Goal: Communication & Community: Participate in discussion

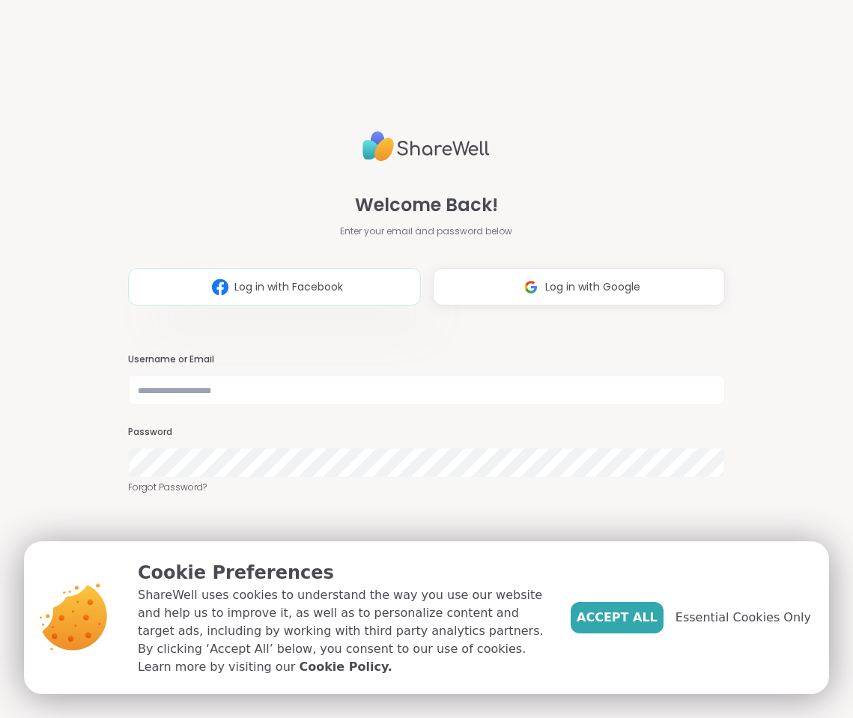
click at [291, 289] on span "Log in with Facebook" at bounding box center [288, 287] width 109 height 16
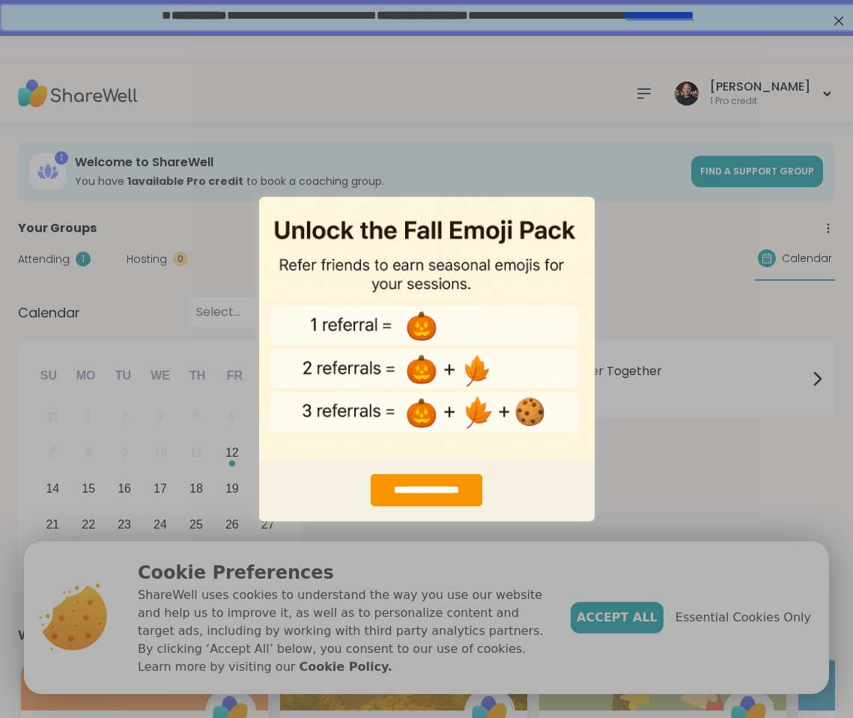
click at [502, 65] on div "**********" at bounding box center [426, 359] width 853 height 718
click at [837, 19] on div "**********" at bounding box center [426, 359] width 853 height 718
click at [571, 451] on img "entering modal" at bounding box center [426, 328] width 335 height 264
click at [645, 315] on div "**********" at bounding box center [426, 359] width 853 height 718
click at [631, 153] on div "**********" at bounding box center [426, 359] width 853 height 718
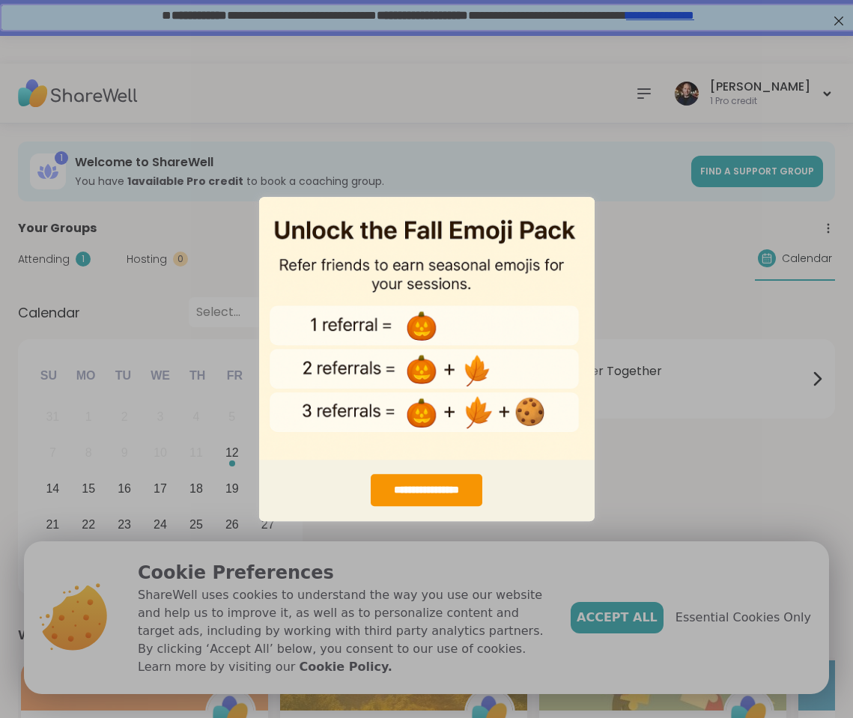
click at [561, 174] on div "**********" at bounding box center [426, 359] width 853 height 718
click at [648, 410] on div "**********" at bounding box center [426, 359] width 853 height 718
click at [627, 452] on div "**********" at bounding box center [426, 359] width 853 height 718
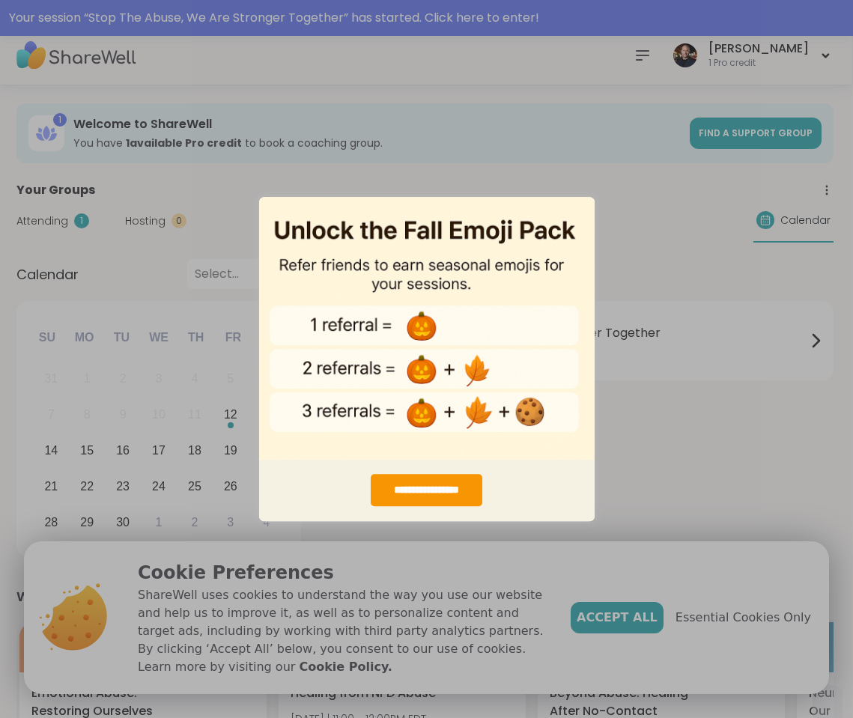
click at [741, 621] on div "**********" at bounding box center [426, 359] width 853 height 718
click at [744, 628] on div "**********" at bounding box center [426, 359] width 853 height 718
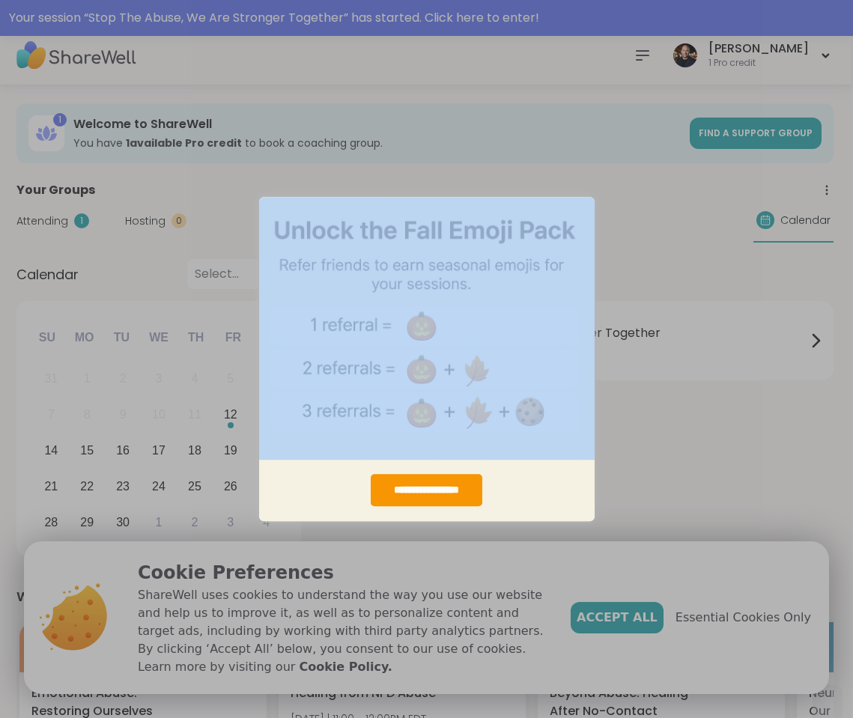
click at [744, 628] on div "**********" at bounding box center [426, 359] width 853 height 718
click at [674, 496] on div "**********" at bounding box center [426, 359] width 853 height 718
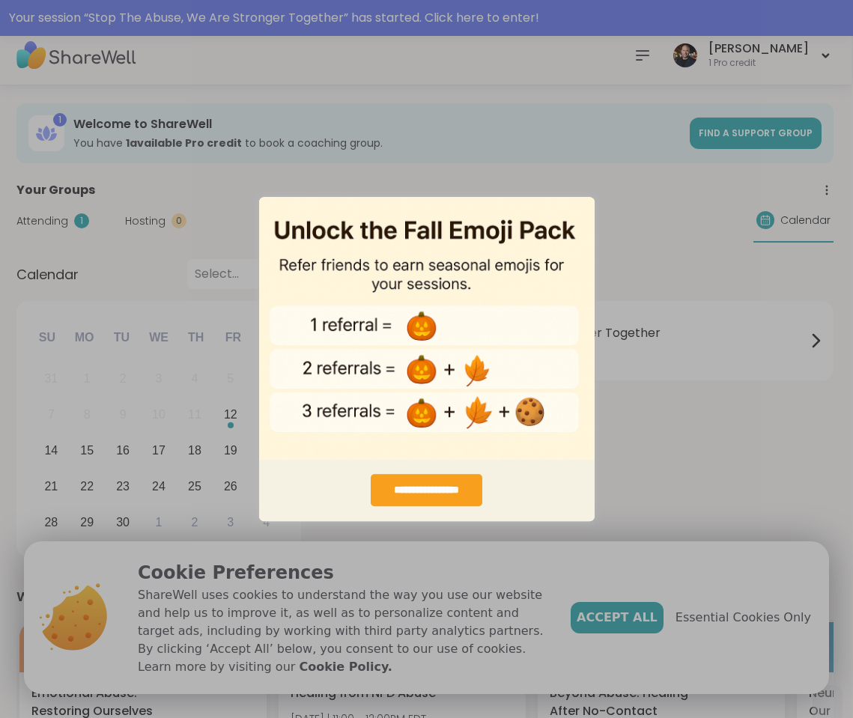
click at [428, 475] on div "**********" at bounding box center [426, 490] width 111 height 32
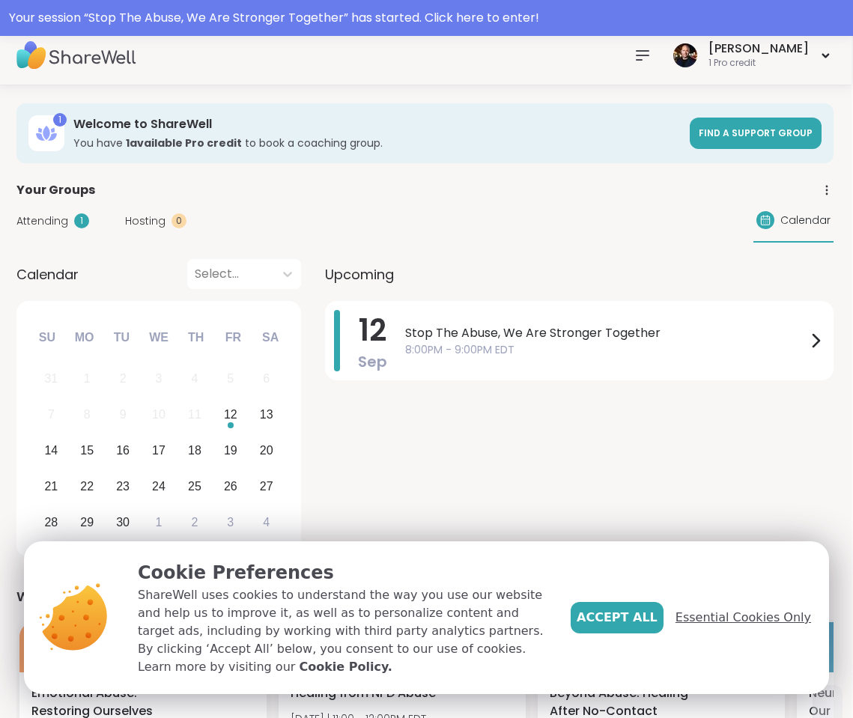
click at [708, 625] on span "Essential Cookies Only" at bounding box center [743, 618] width 136 height 18
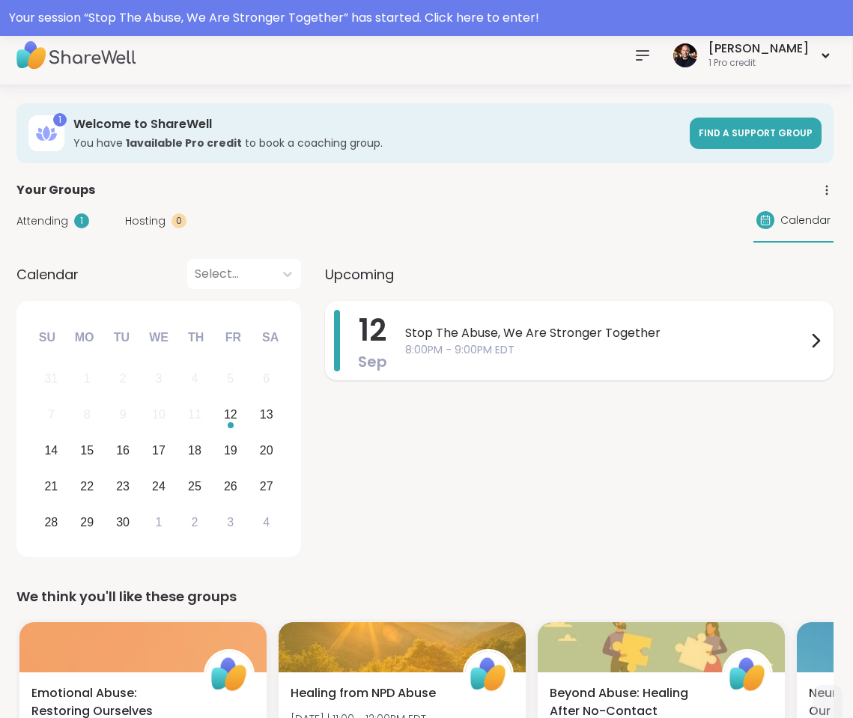
click at [659, 342] on span "8:00PM - 9:00PM EDT" at bounding box center [605, 350] width 401 height 16
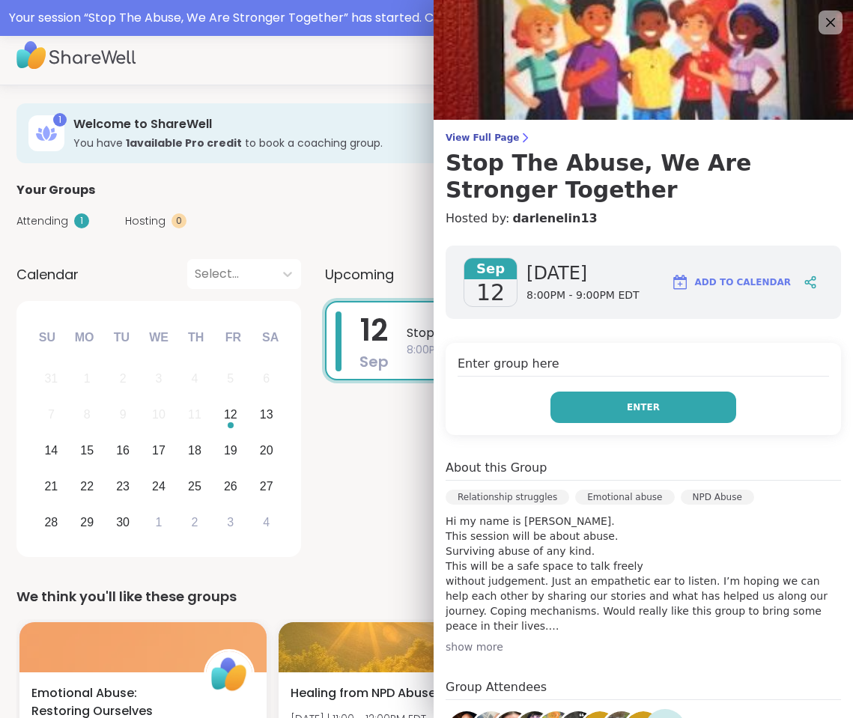
click at [651, 409] on span "Enter" at bounding box center [643, 407] width 33 height 13
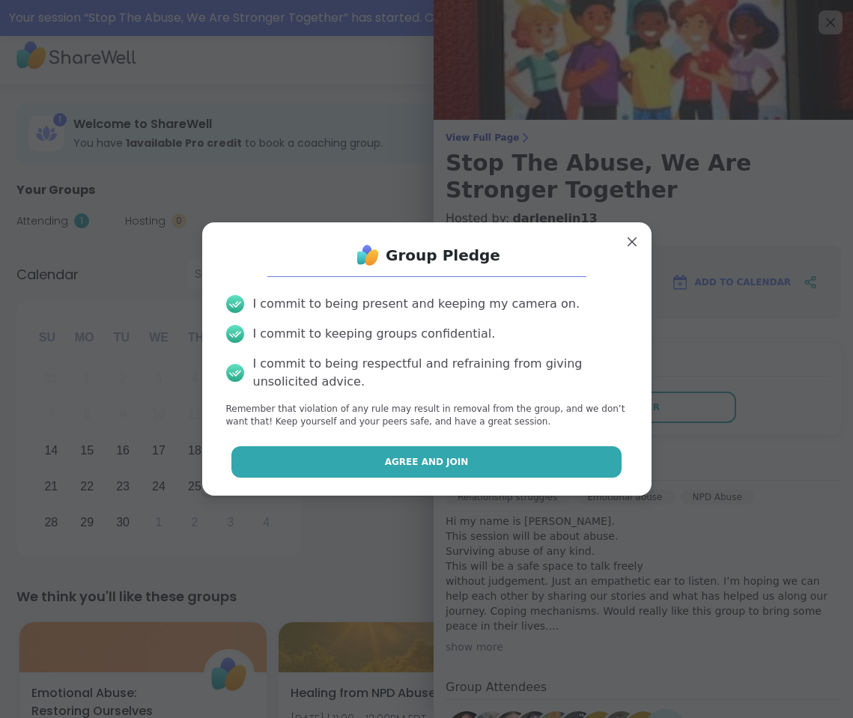
click at [377, 457] on button "Agree and Join" at bounding box center [426, 461] width 390 height 31
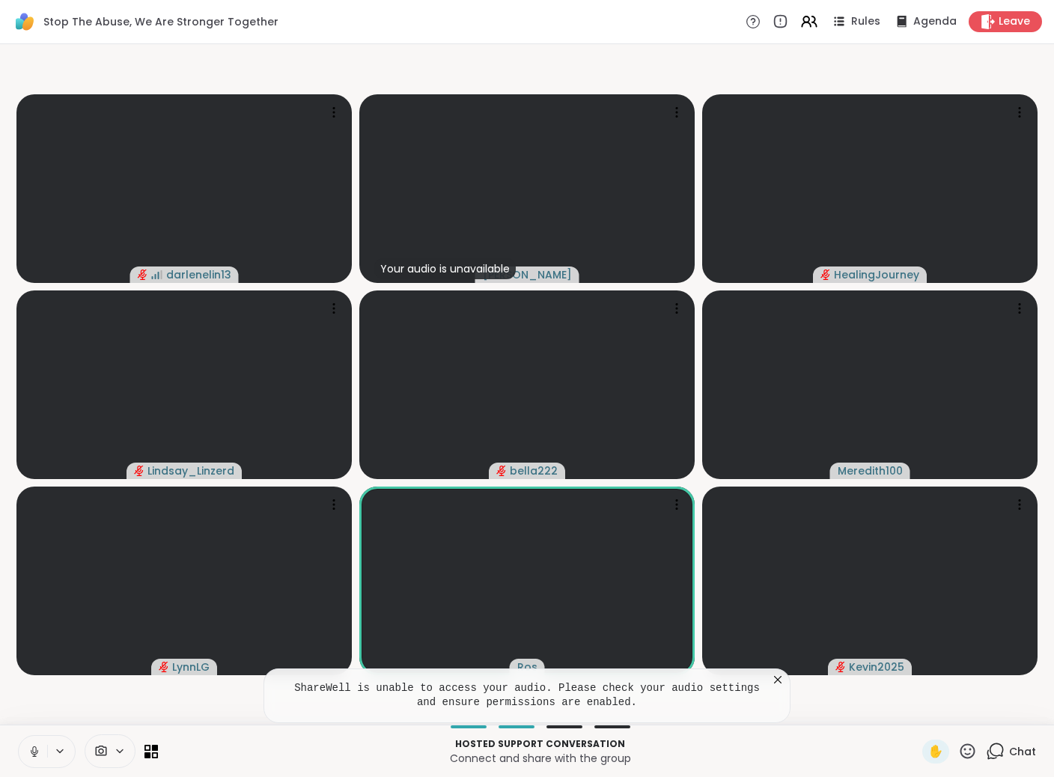
click at [58, 717] on icon at bounding box center [60, 751] width 12 height 13
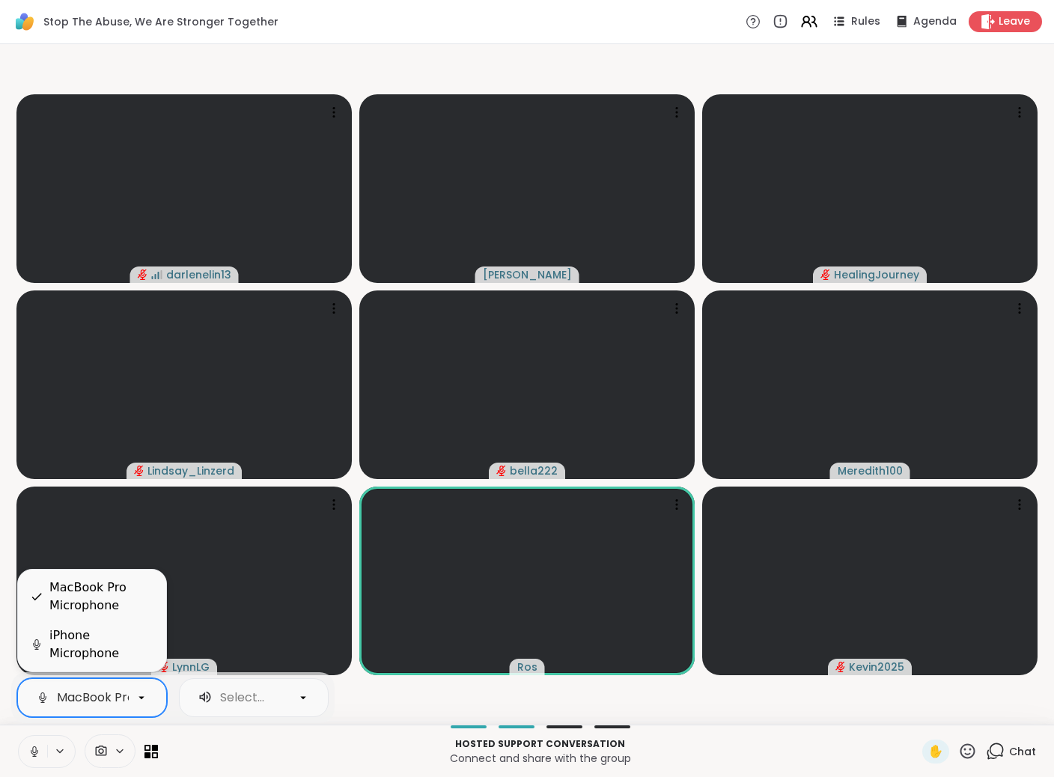
click at [142, 696] on icon at bounding box center [142, 697] width 6 height 3
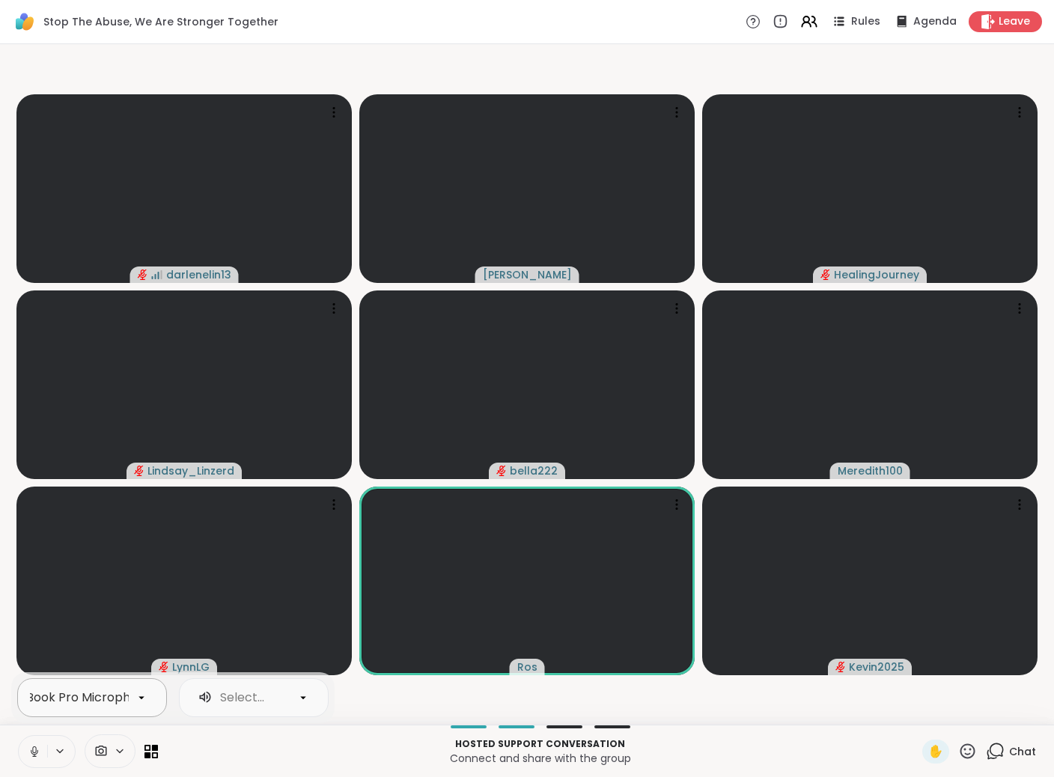
click at [36, 717] on icon at bounding box center [34, 751] width 13 height 13
click at [288, 697] on div "Select..." at bounding box center [241, 697] width 99 height 21
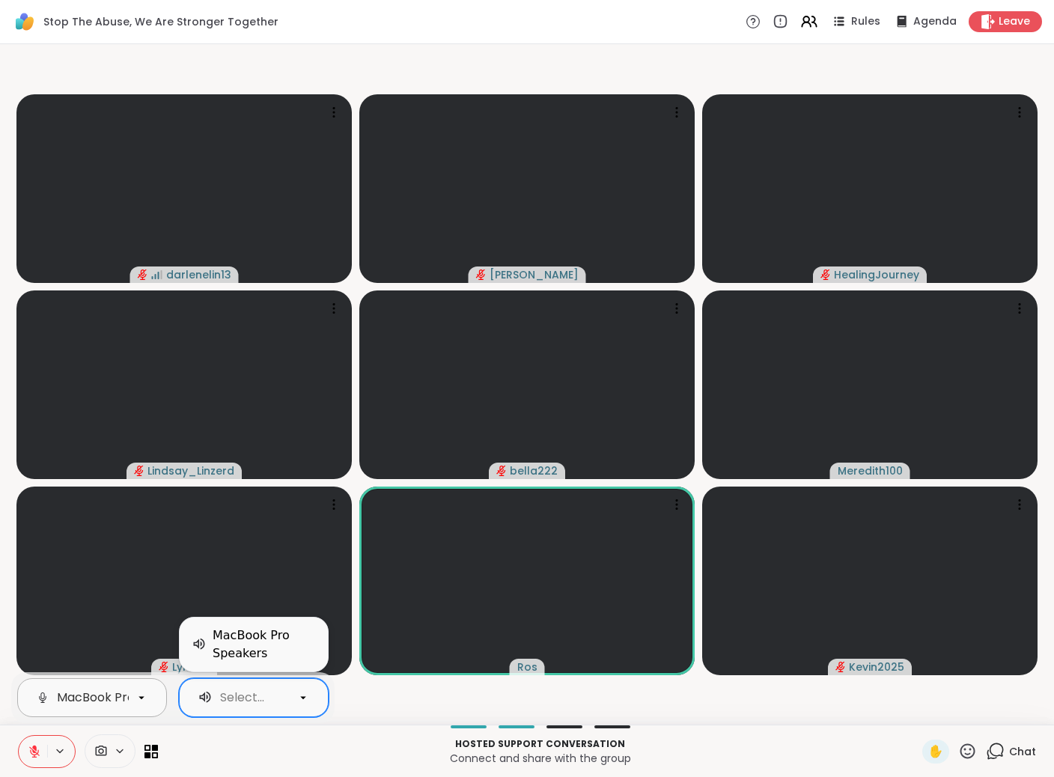
click at [288, 697] on div "Select..." at bounding box center [241, 697] width 99 height 21
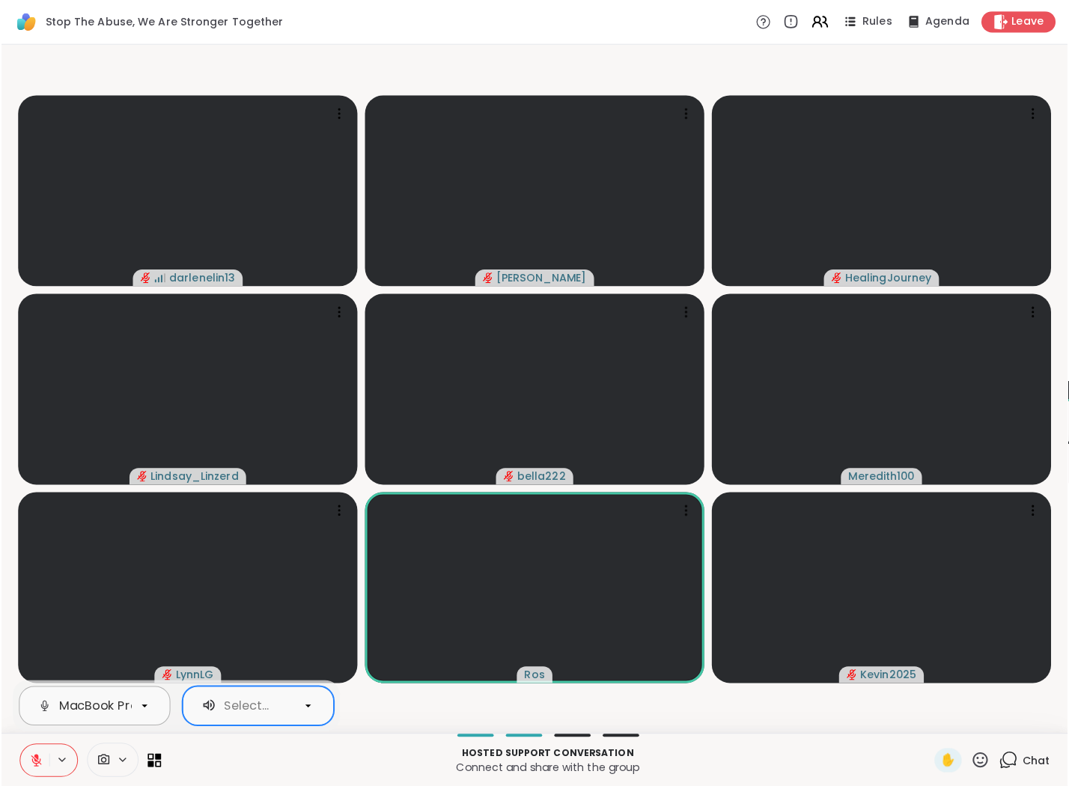
scroll to position [0, 0]
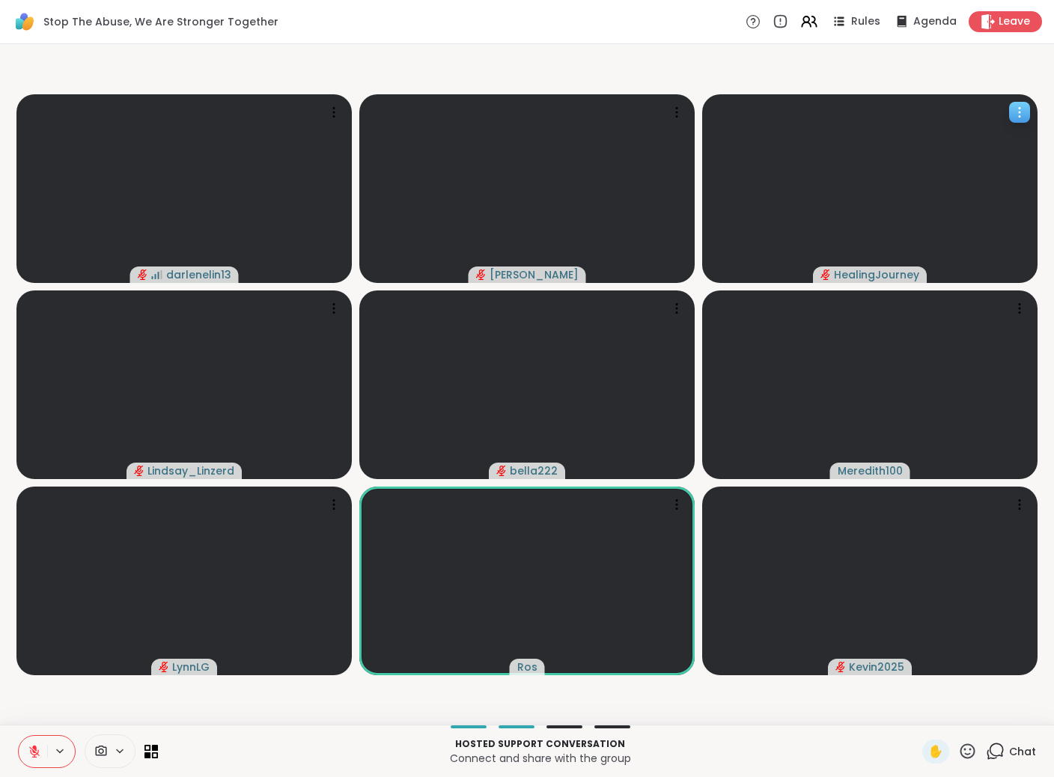
click at [852, 115] on icon at bounding box center [1019, 112] width 15 height 15
click at [852, 193] on video at bounding box center [869, 188] width 335 height 189
click at [852, 186] on video at bounding box center [869, 188] width 335 height 189
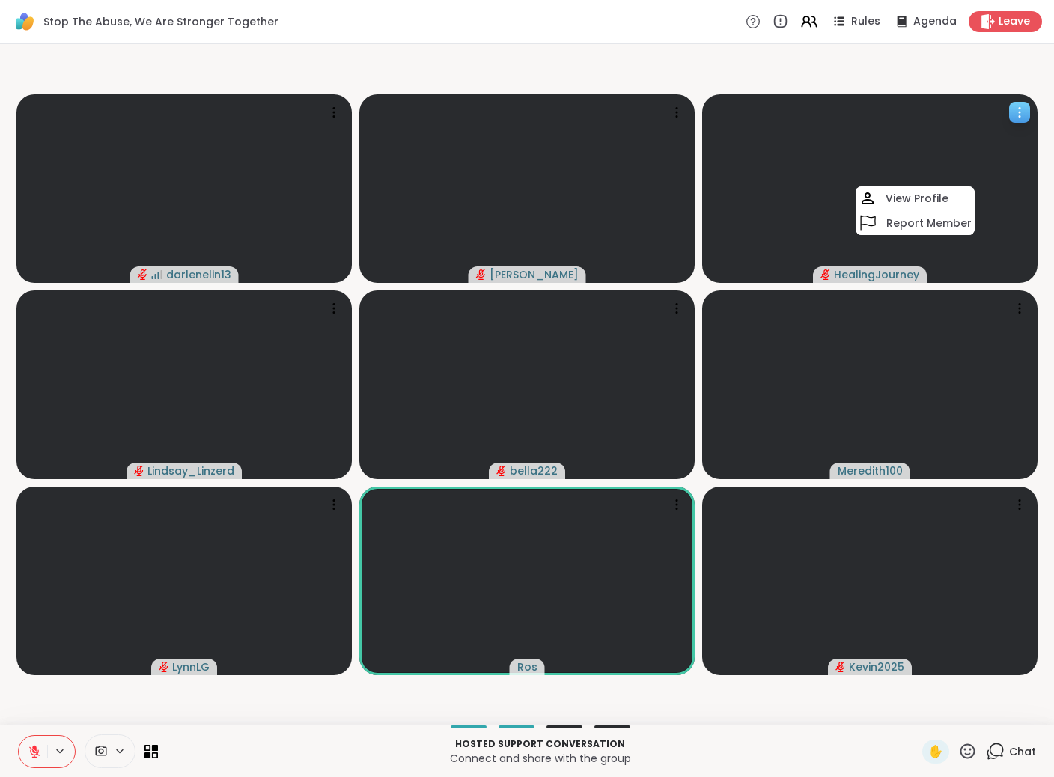
click at [852, 186] on video at bounding box center [869, 188] width 335 height 189
click at [548, 410] on video at bounding box center [526, 385] width 335 height 189
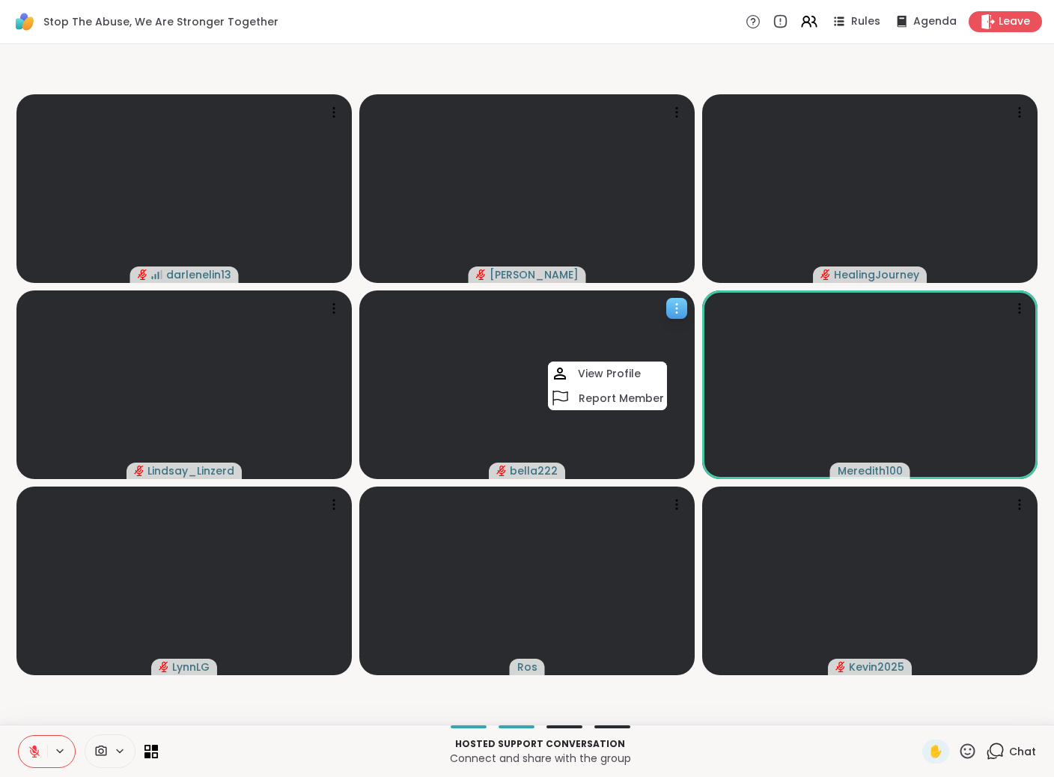
click at [533, 430] on video at bounding box center [526, 385] width 335 height 189
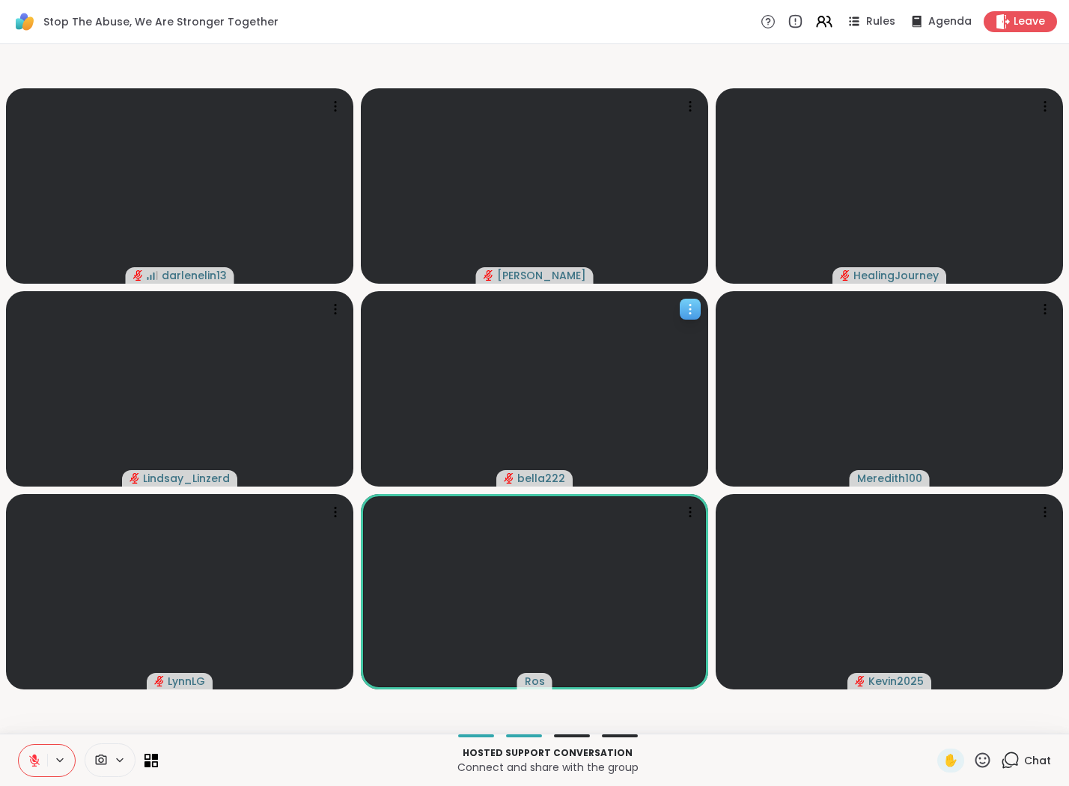
click at [660, 339] on video at bounding box center [534, 388] width 347 height 195
click at [680, 343] on video at bounding box center [534, 388] width 347 height 195
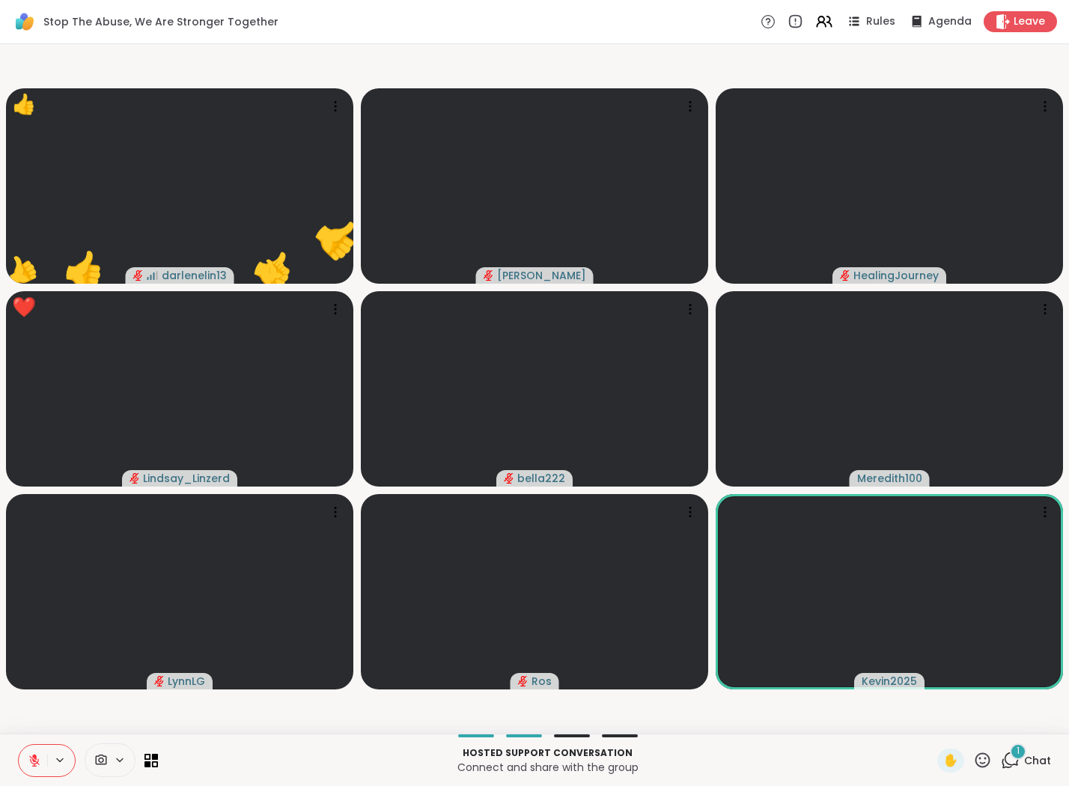
click at [852, 717] on icon at bounding box center [1010, 760] width 19 height 19
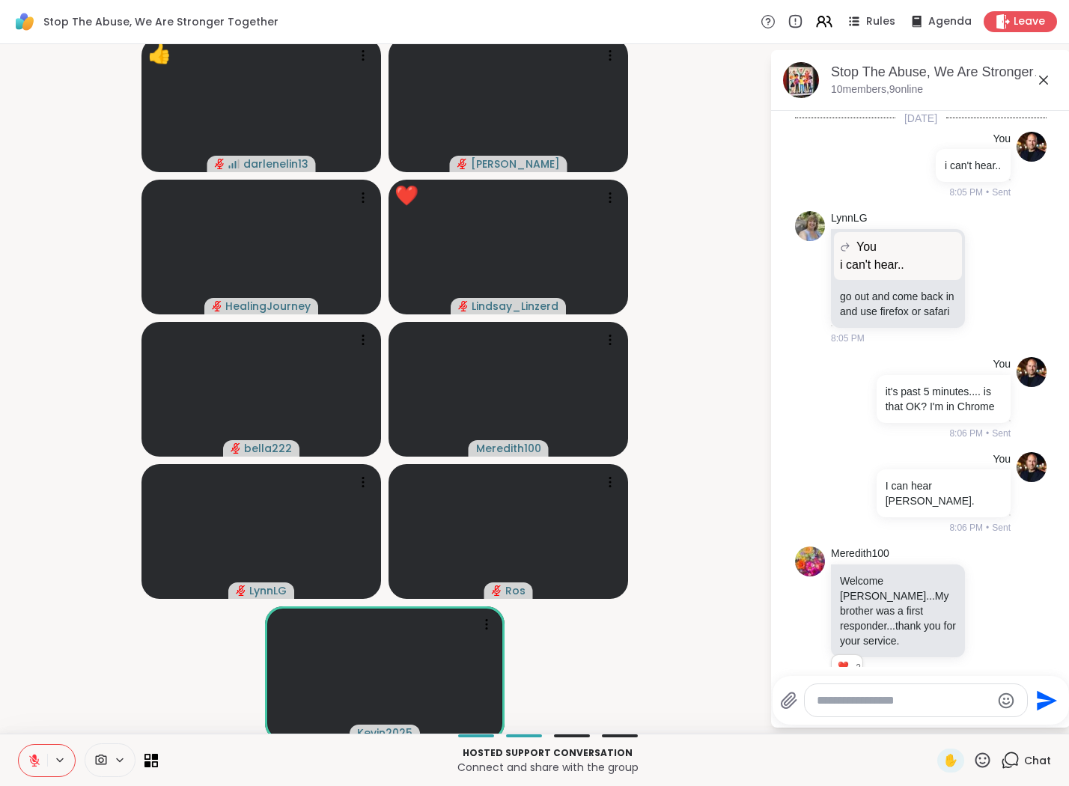
scroll to position [972, 0]
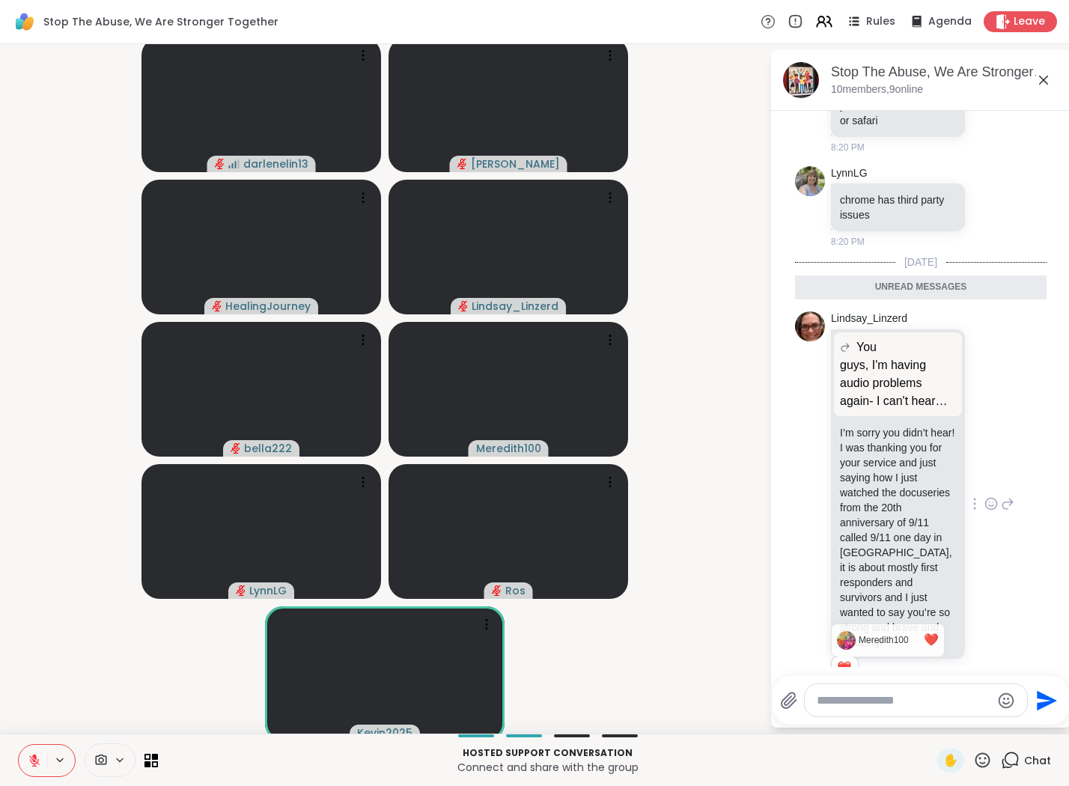
click at [848, 661] on div "Reactions: love" at bounding box center [844, 667] width 13 height 13
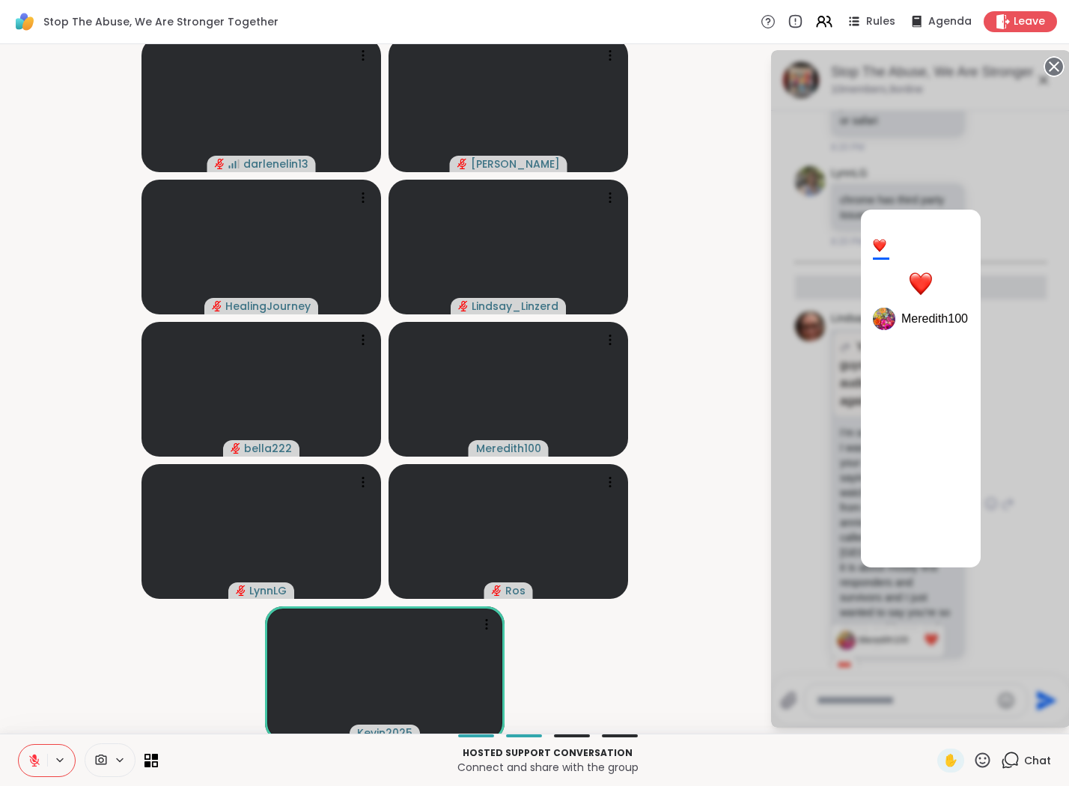
click at [852, 196] on div "1 Meredith100" at bounding box center [921, 389] width 300 height 678
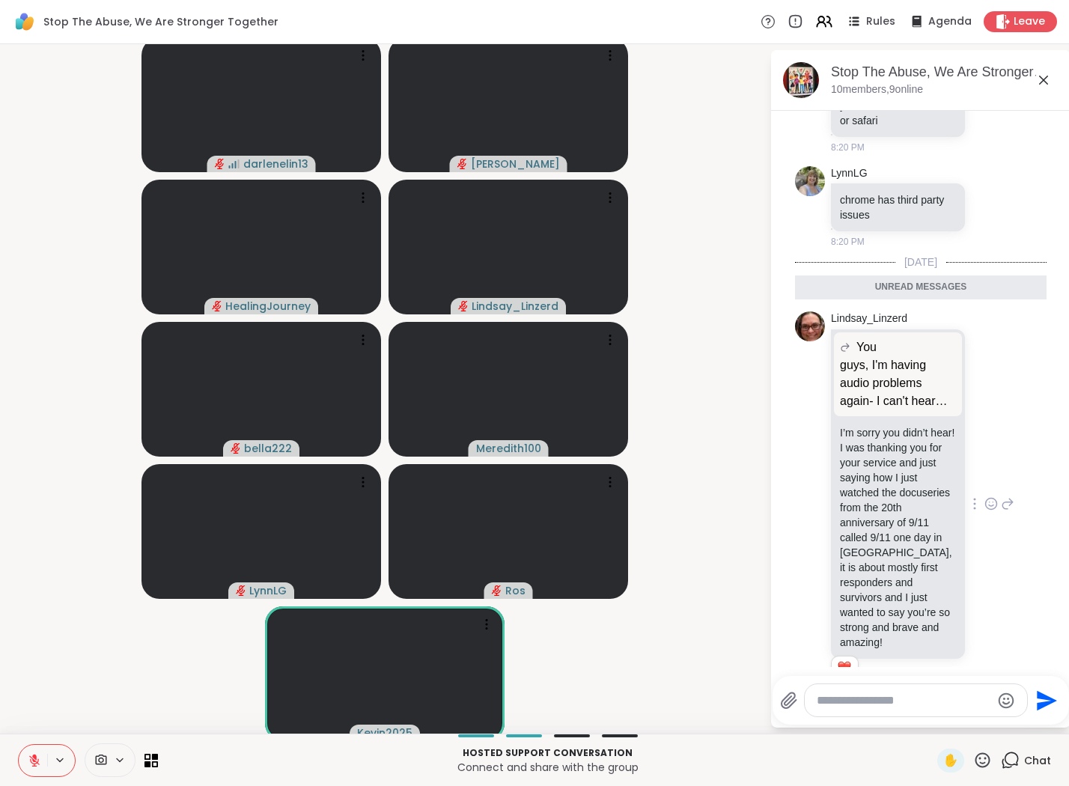
click at [852, 717] on icon at bounding box center [983, 759] width 15 height 15
click at [852, 717] on span "❤️" at bounding box center [938, 721] width 15 height 18
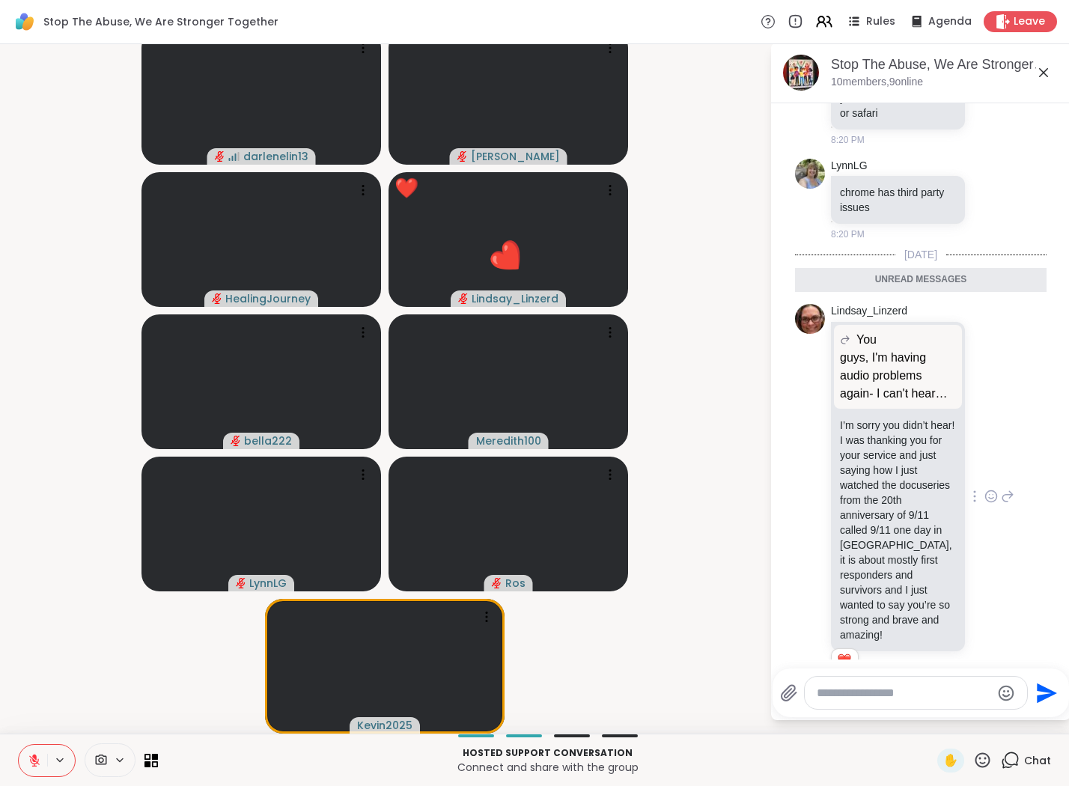
click at [852, 694] on textarea "Type your message" at bounding box center [904, 693] width 174 height 15
click at [852, 697] on icon "Emoji picker" at bounding box center [1006, 693] width 18 height 18
click at [852, 693] on textarea "Type your message" at bounding box center [904, 693] width 174 height 15
click at [852, 489] on icon at bounding box center [991, 496] width 13 height 15
click at [852, 466] on div "Select Reaction: Heart" at bounding box center [872, 472] width 13 height 13
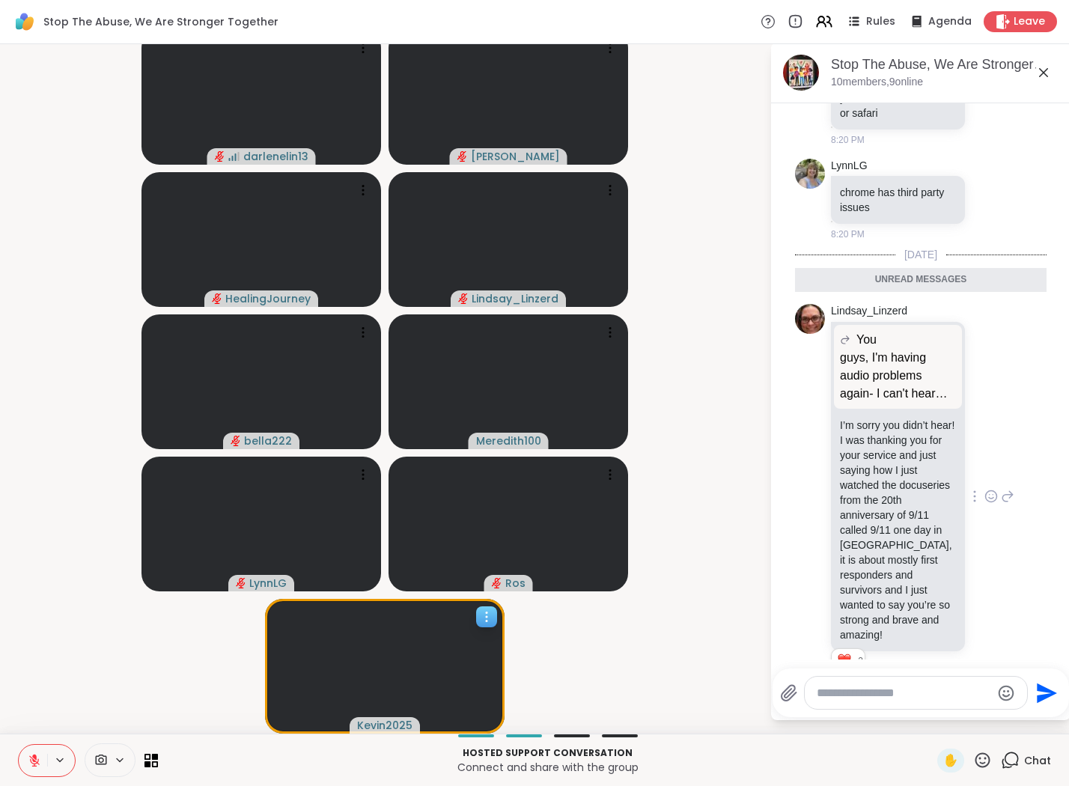
click at [488, 618] on icon at bounding box center [486, 616] width 15 height 15
click at [541, 627] on video-player-container "darlenelin13 Jaime_H HealingJourney Lindsay_Linzerd bella222 Meredith100 LynnLG…" at bounding box center [385, 382] width 752 height 678
click at [848, 697] on textarea "Type your message" at bounding box center [904, 693] width 174 height 15
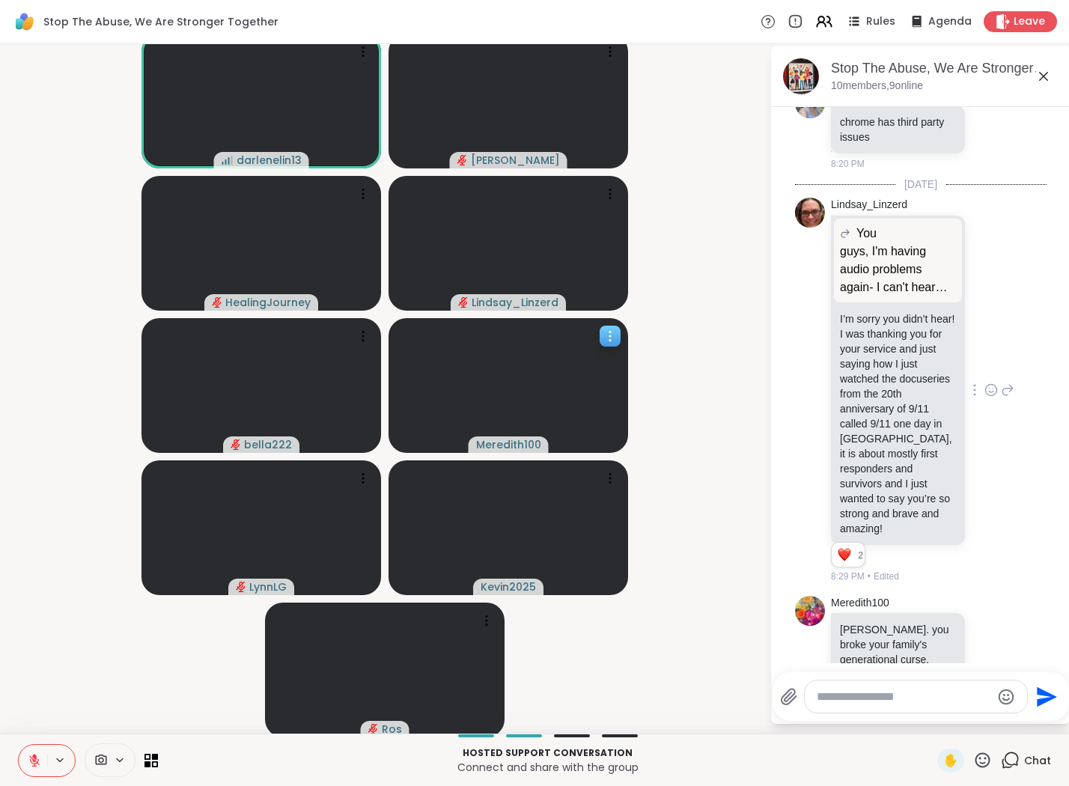
scroll to position [1067, 0]
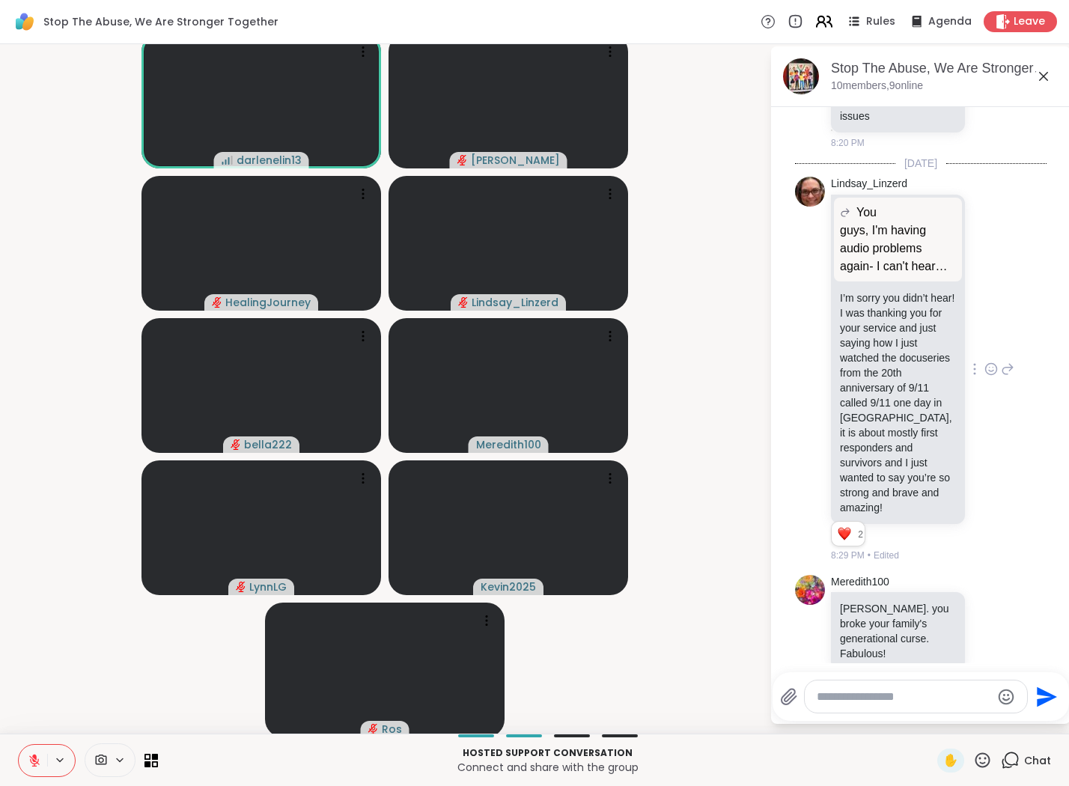
click at [824, 16] on icon at bounding box center [821, 19] width 6 height 6
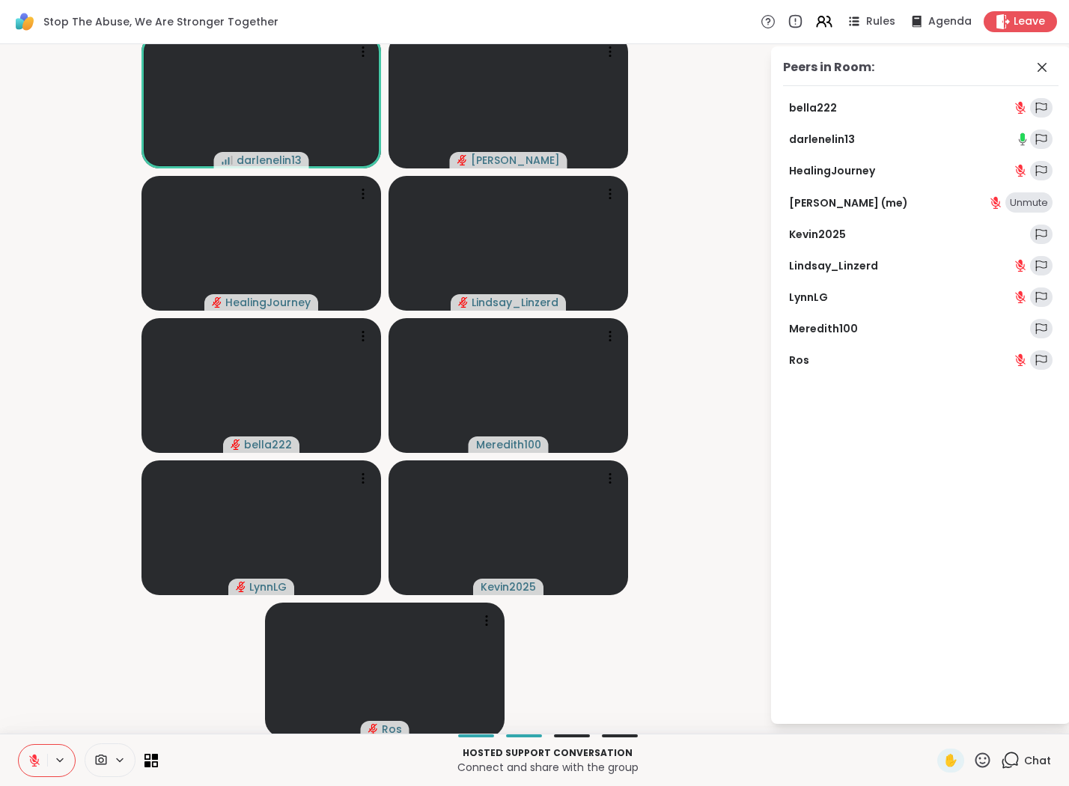
click at [723, 20] on div "Stop The Abuse, We Are Stronger Together Rules Agenda Leave" at bounding box center [534, 22] width 1069 height 44
click at [709, 146] on video-player-container "darlenelin13 Jaime_H HealingJourney Lindsay_Linzerd bella222 Meredith100 LynnLG…" at bounding box center [385, 385] width 752 height 678
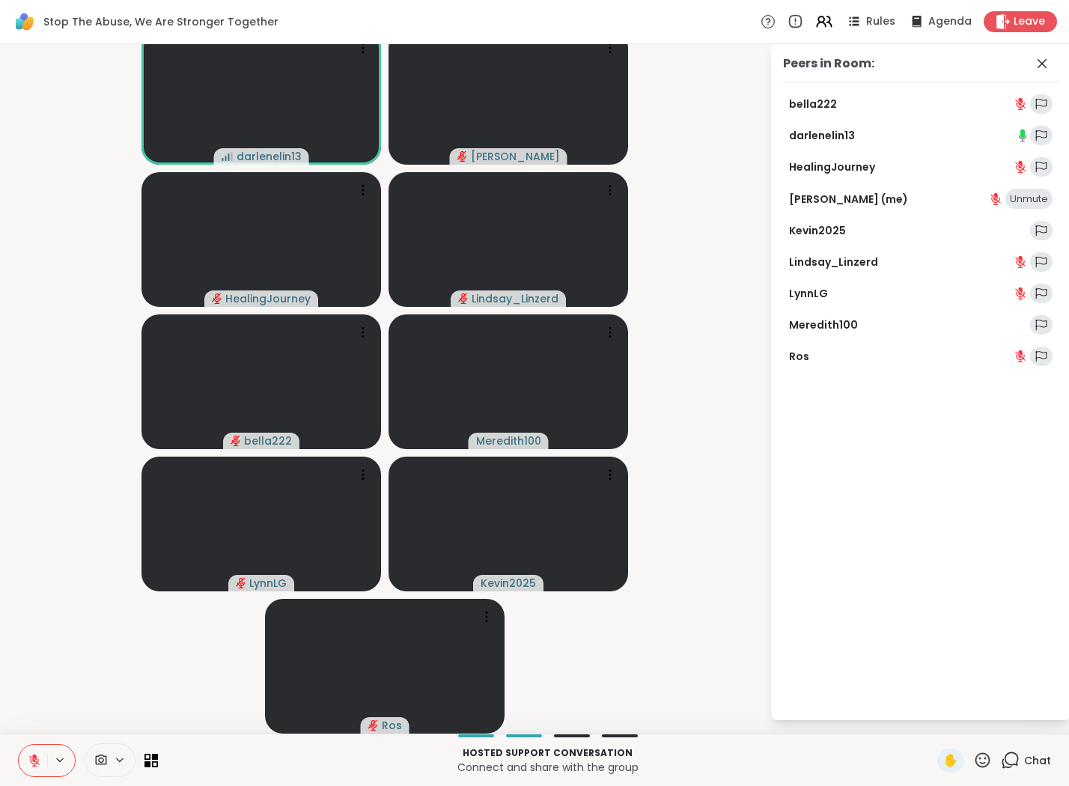
scroll to position [7, 0]
click at [709, 146] on video-player-container "darlenelin13 Jaime_H HealingJourney Lindsay_Linzerd bella222 Meredith100 LynnLG…" at bounding box center [385, 382] width 752 height 678
click at [852, 64] on icon at bounding box center [1042, 63] width 9 height 9
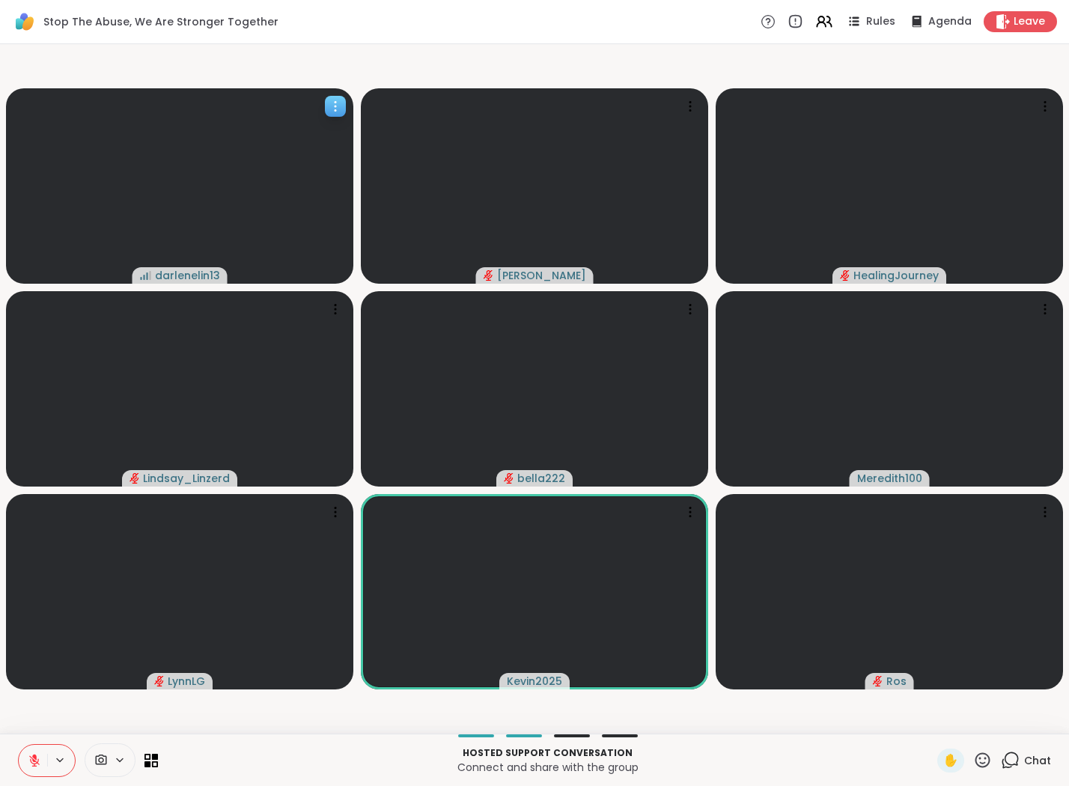
scroll to position [0, 0]
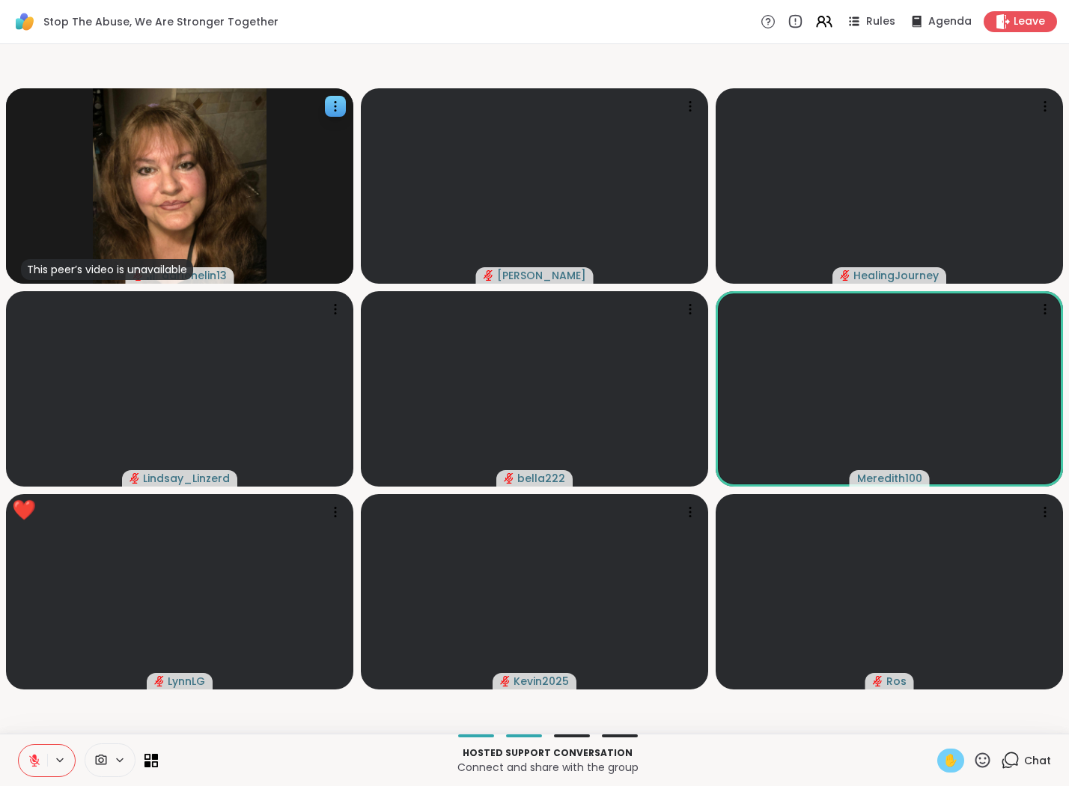
click at [852, 717] on span "✋" at bounding box center [950, 761] width 15 height 18
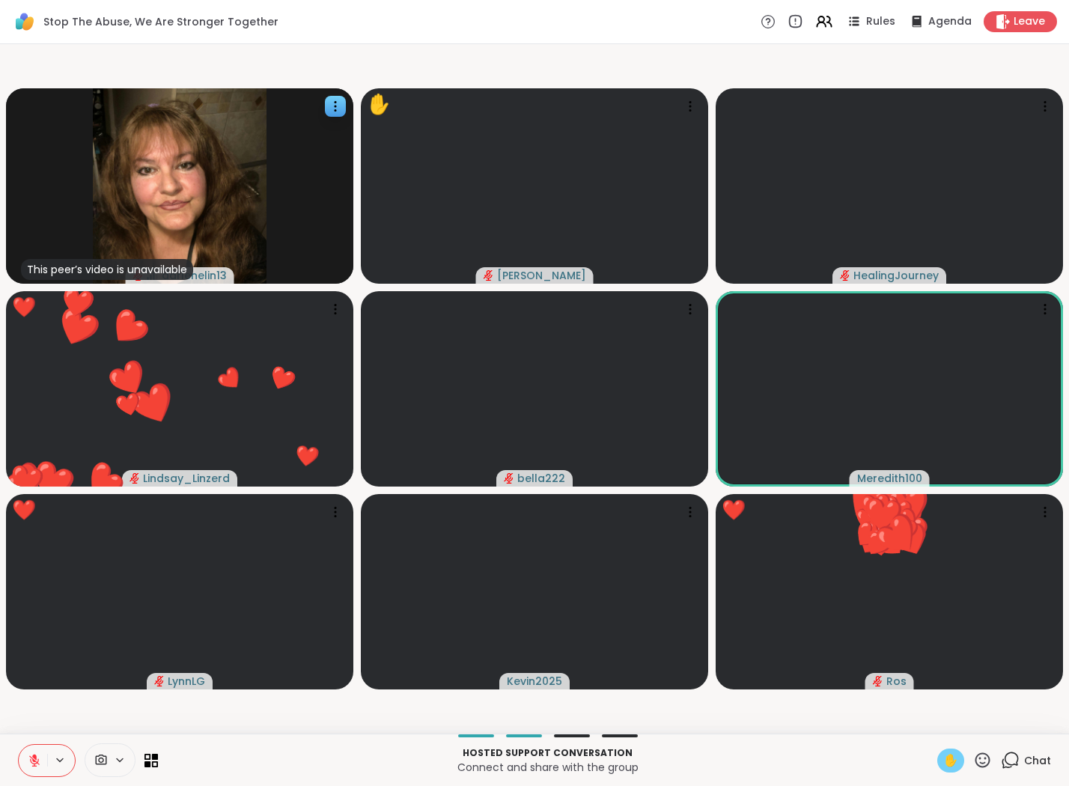
click at [33, 717] on icon at bounding box center [34, 757] width 4 height 6
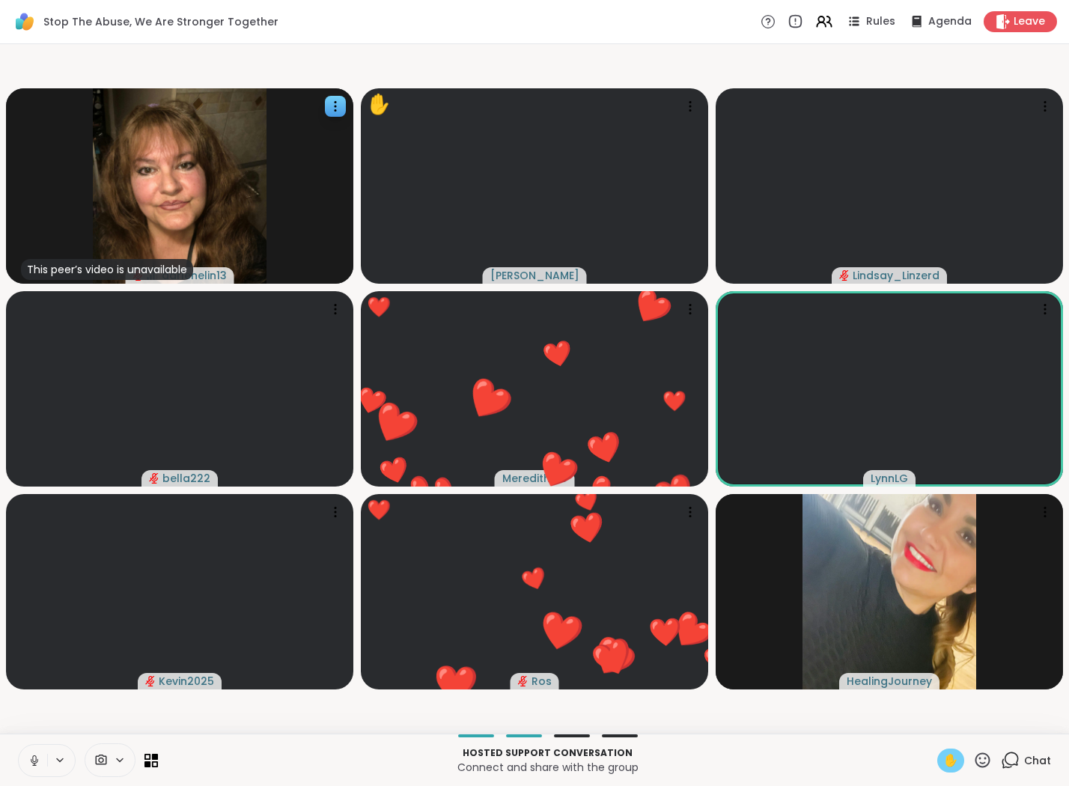
click at [36, 717] on icon at bounding box center [34, 760] width 13 height 13
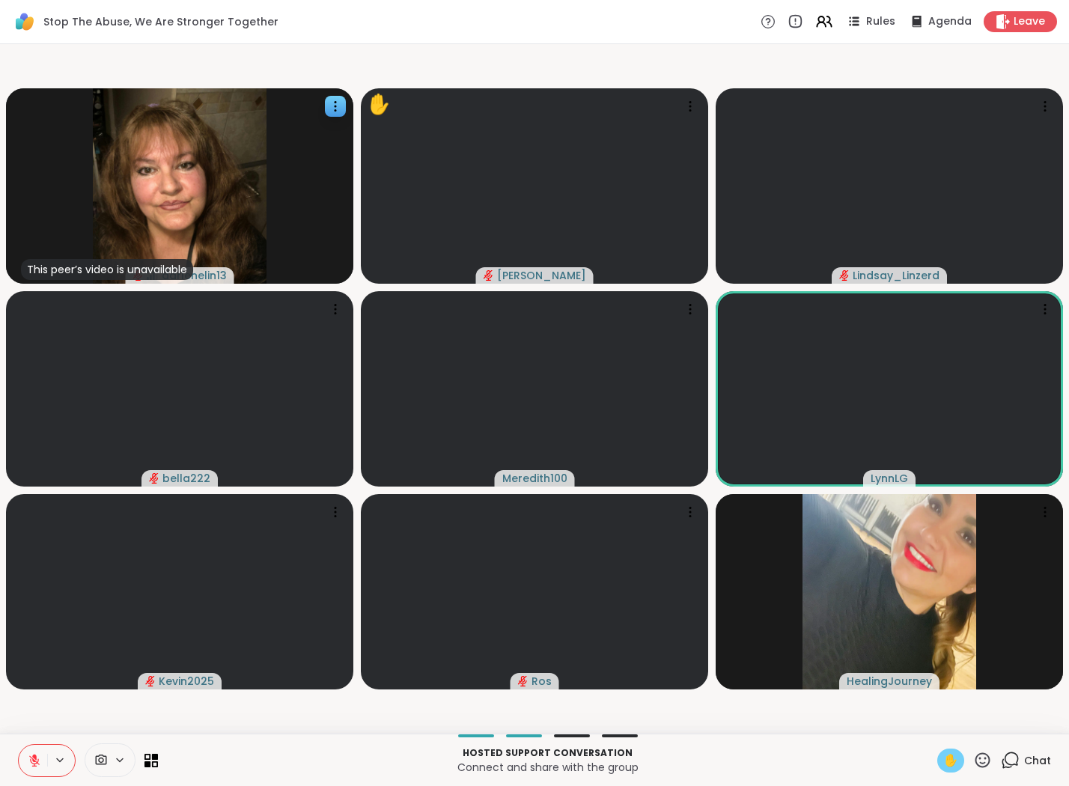
click at [852, 717] on span "✋" at bounding box center [950, 761] width 15 height 18
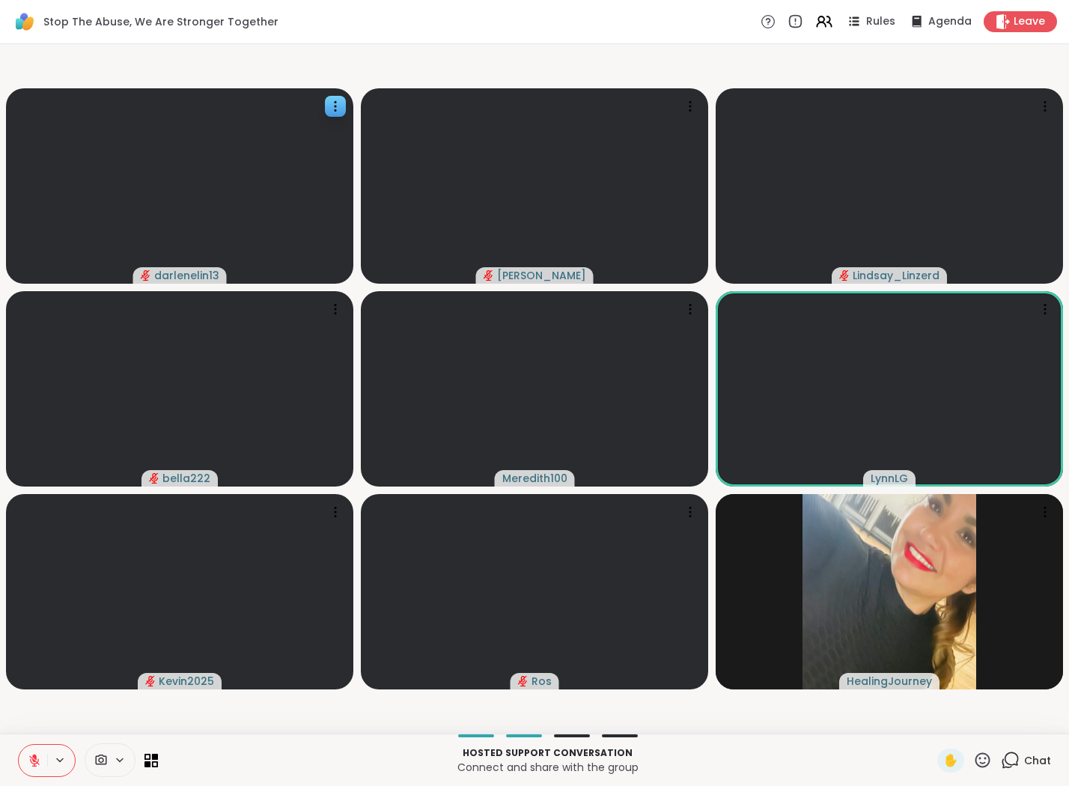
click at [33, 717] on icon at bounding box center [34, 760] width 10 height 10
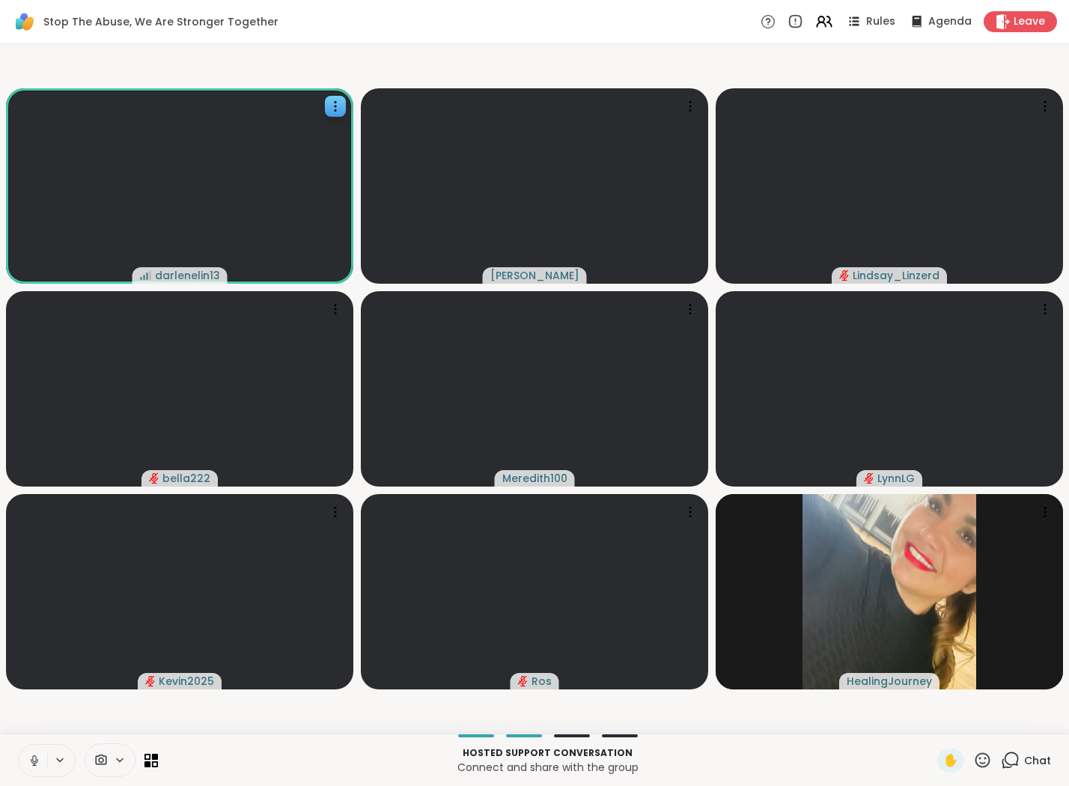
click at [61, 717] on icon at bounding box center [60, 760] width 12 height 13
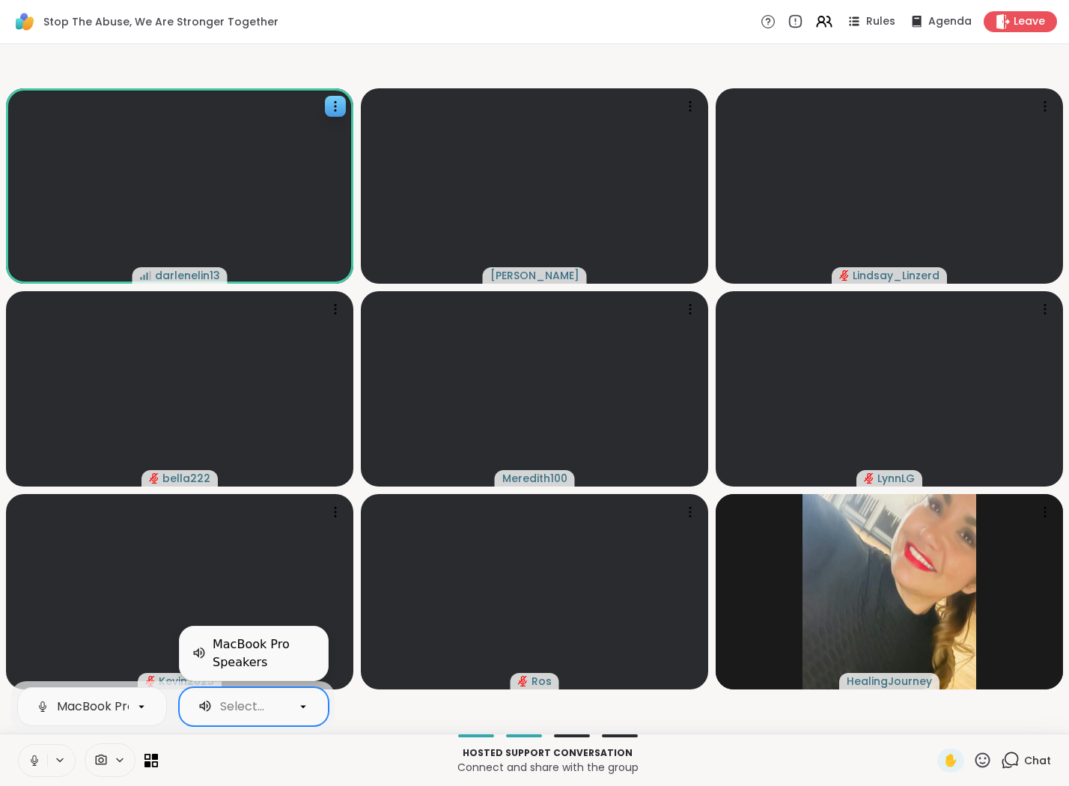
click at [252, 708] on div "Select..." at bounding box center [242, 707] width 44 height 18
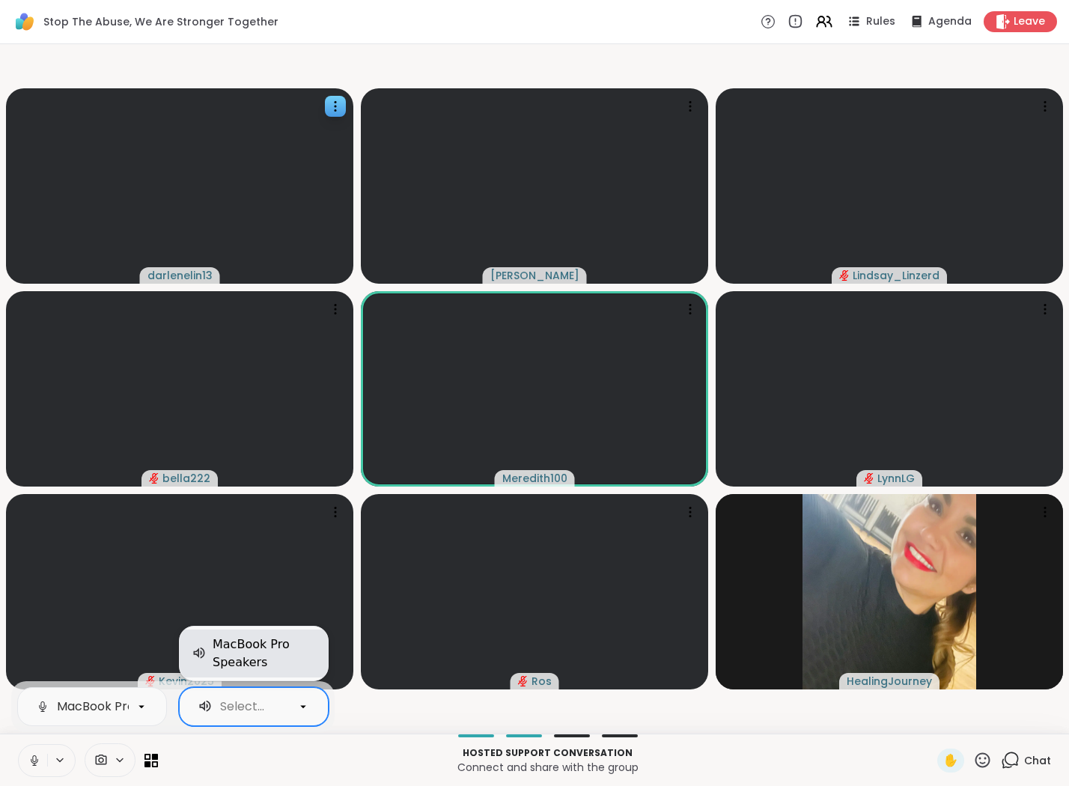
click at [253, 657] on div "MacBook Pro Speakers" at bounding box center [264, 654] width 103 height 36
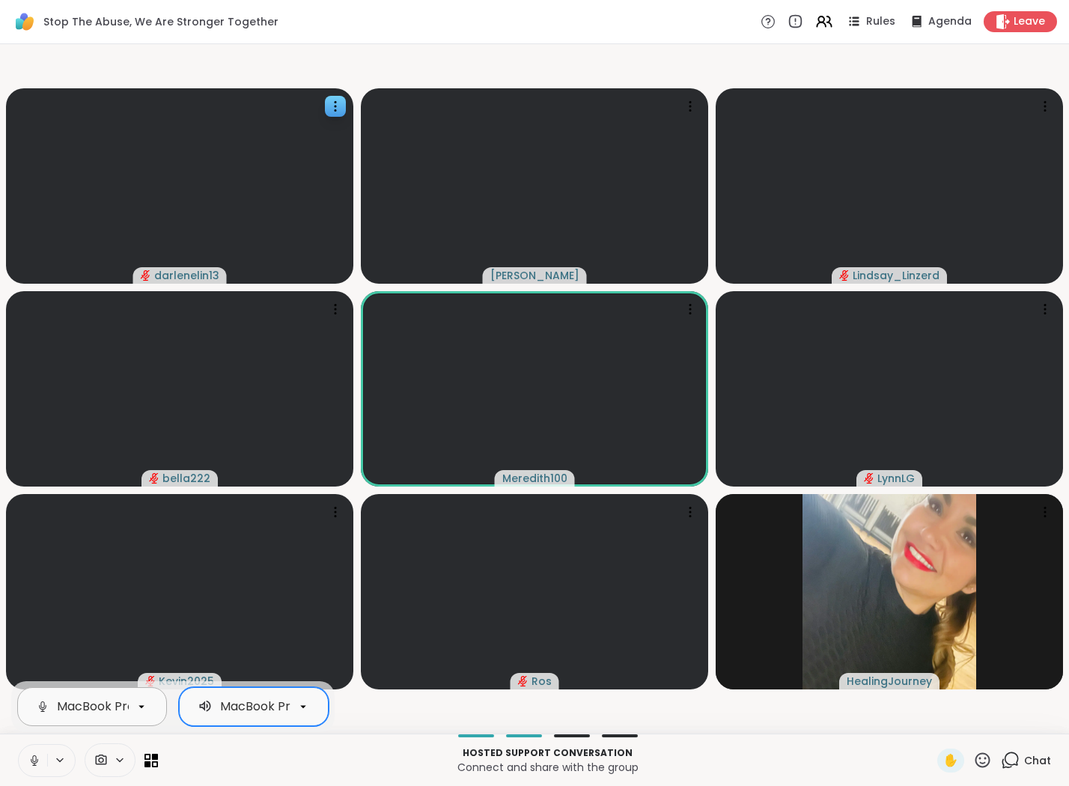
click at [117, 707] on div "MacBook Pro Microphone" at bounding box center [133, 707] width 152 height 18
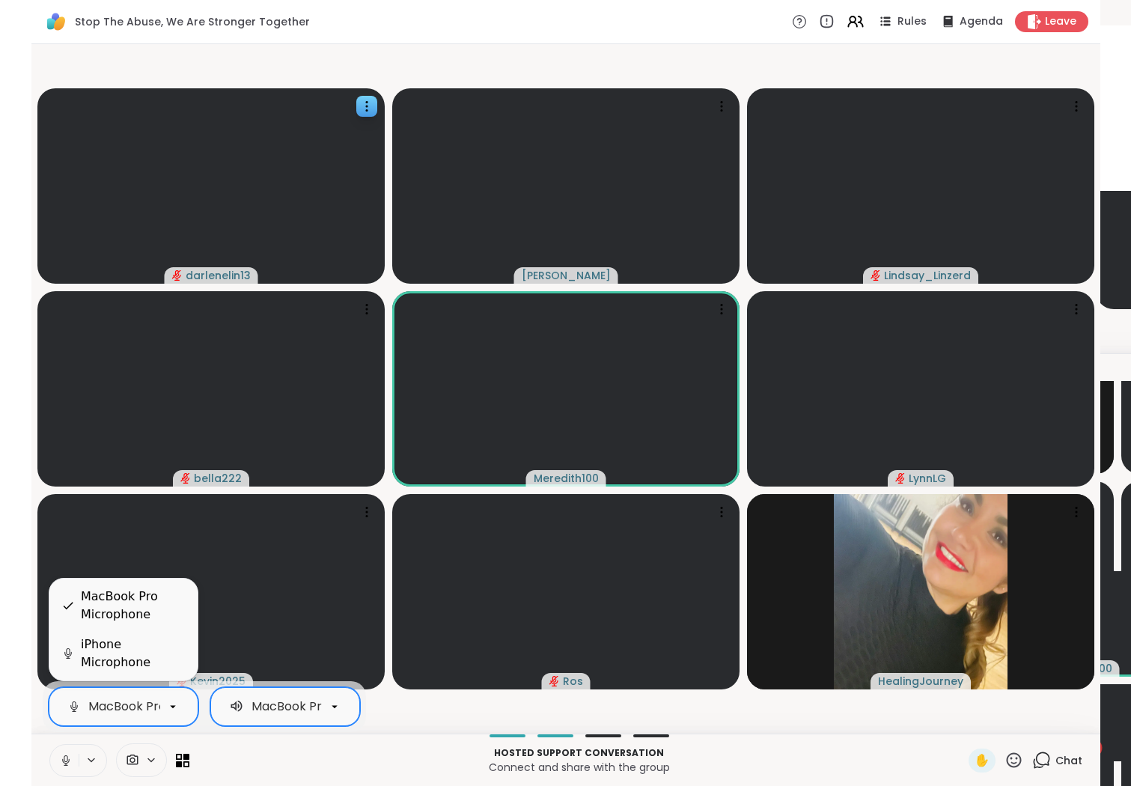
scroll to position [0, 56]
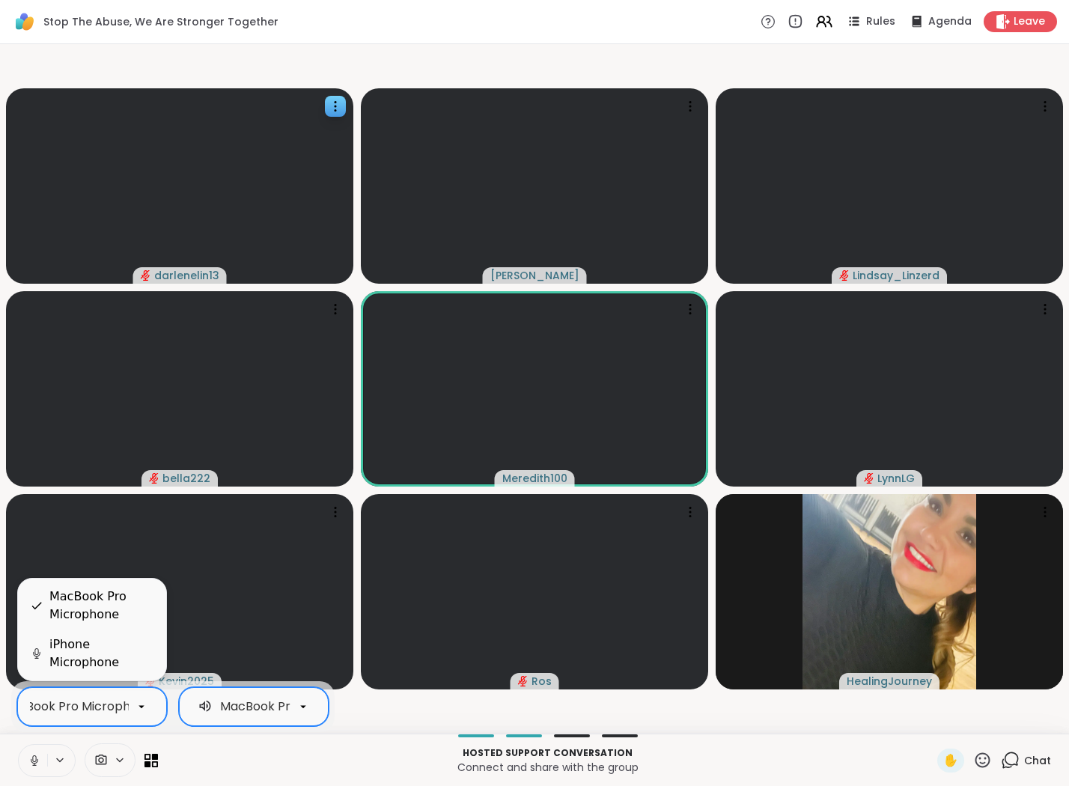
click at [124, 666] on div "iPhone Microphone" at bounding box center [101, 654] width 105 height 36
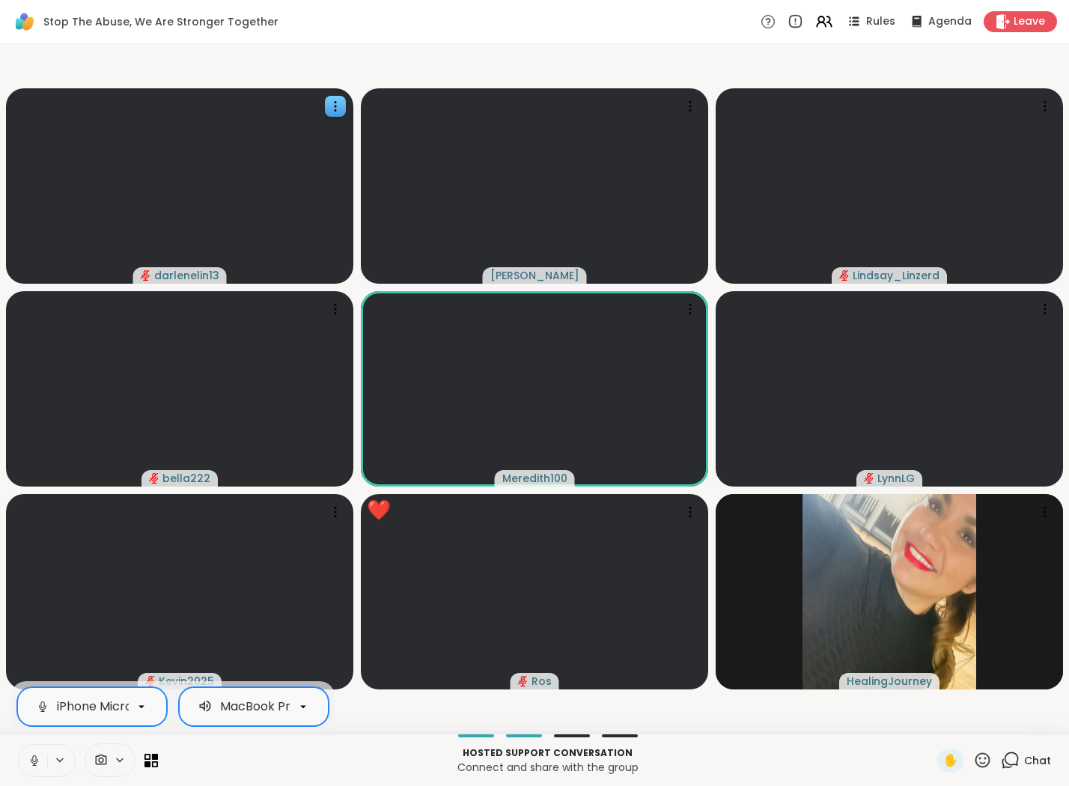
click at [34, 717] on icon at bounding box center [34, 760] width 13 height 13
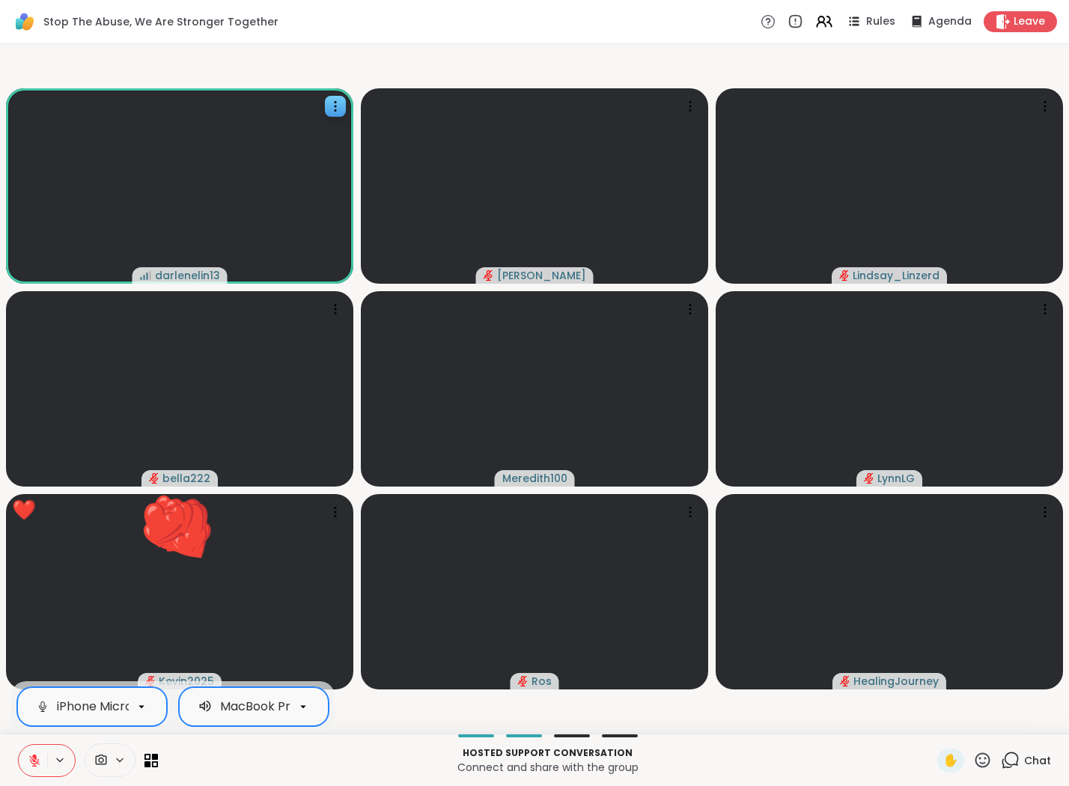
click at [32, 717] on icon at bounding box center [34, 760] width 10 height 10
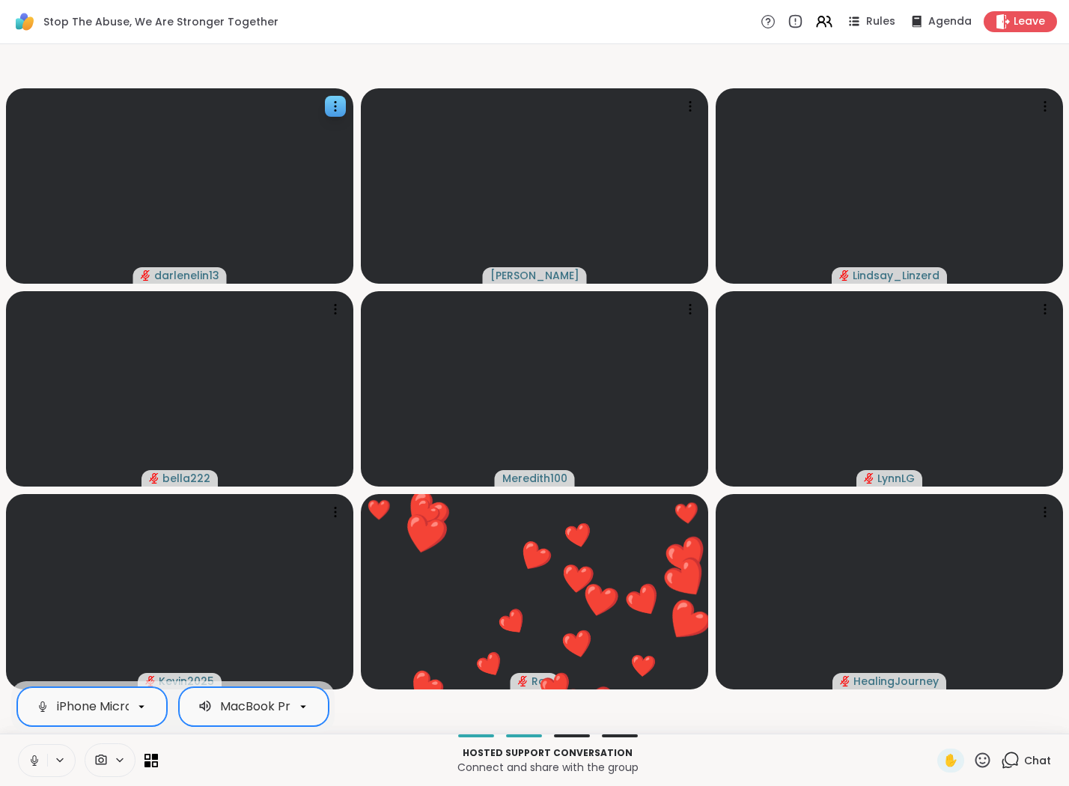
click at [36, 717] on icon at bounding box center [34, 760] width 13 height 13
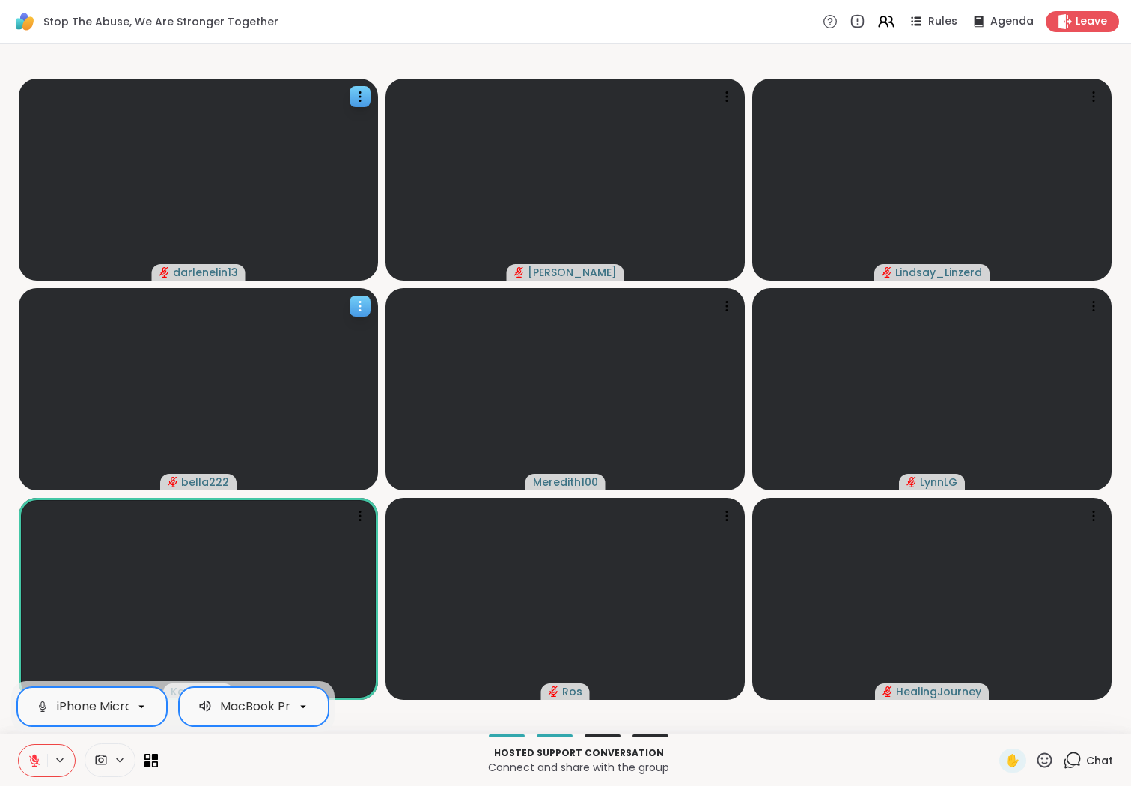
click at [207, 392] on video at bounding box center [198, 389] width 359 height 202
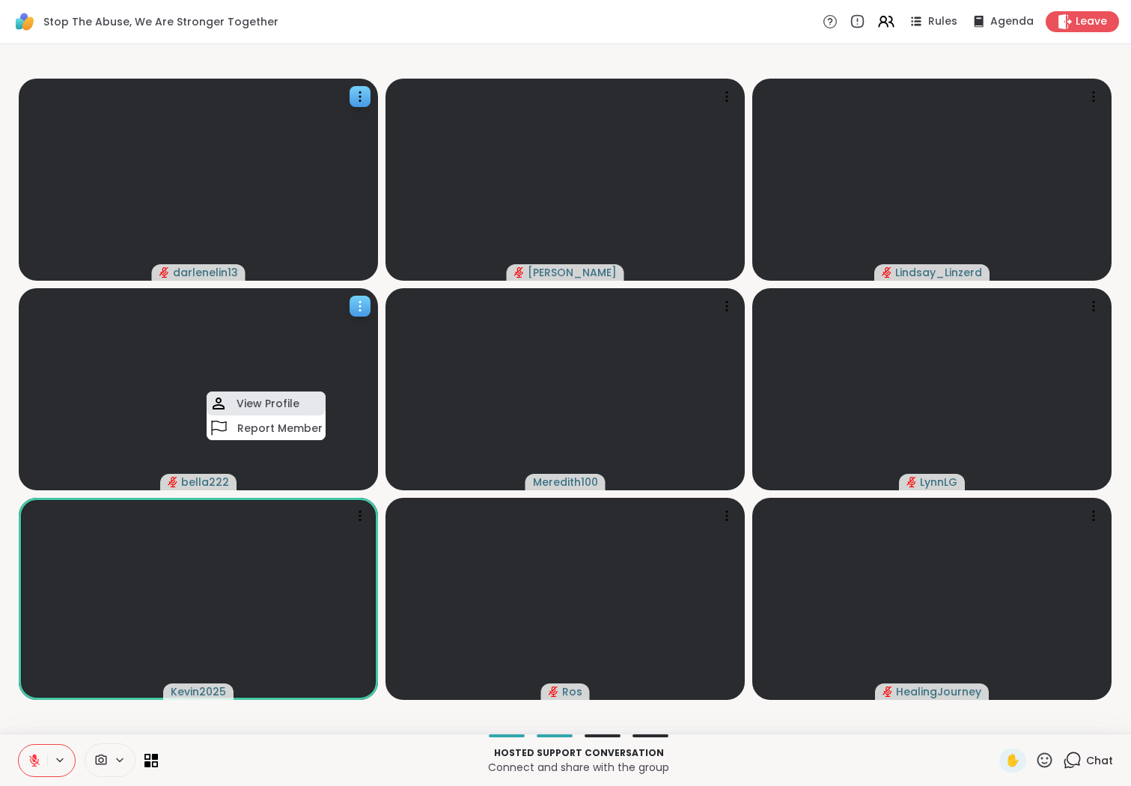
click at [232, 405] on div "View Profile" at bounding box center [266, 404] width 119 height 24
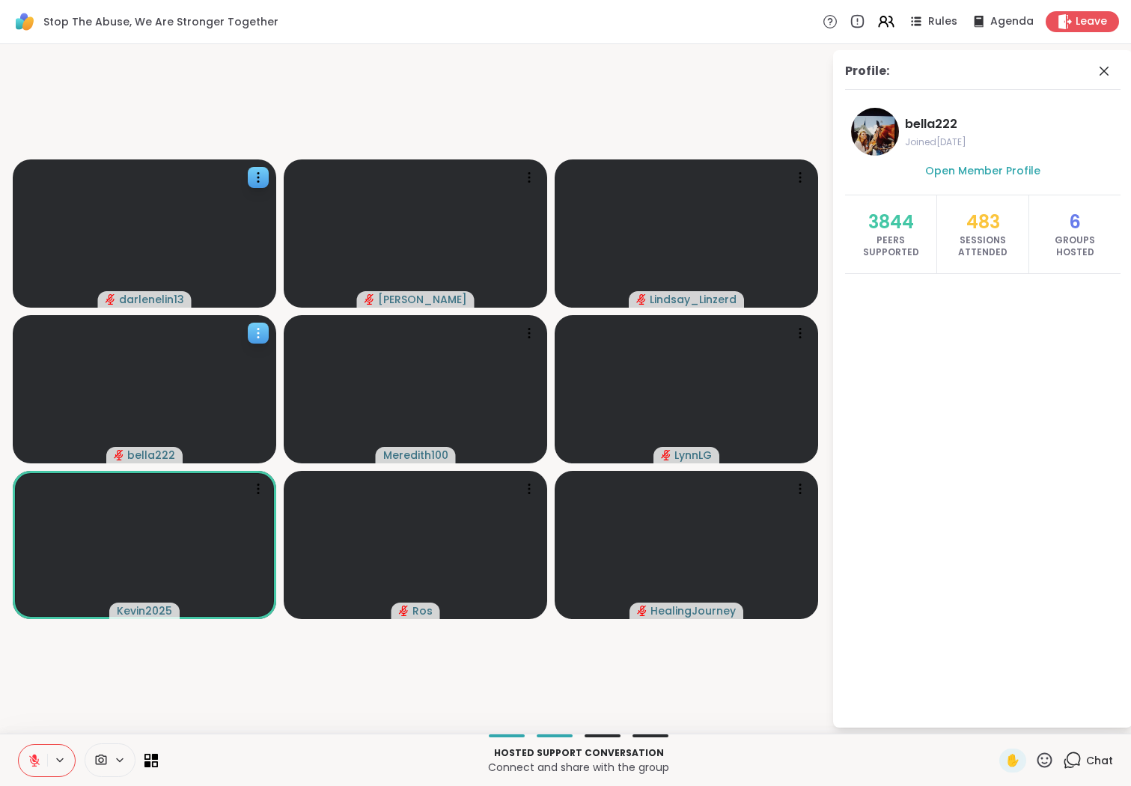
click at [225, 385] on video at bounding box center [145, 389] width 264 height 148
click at [149, 717] on icon at bounding box center [148, 764] width 7 height 7
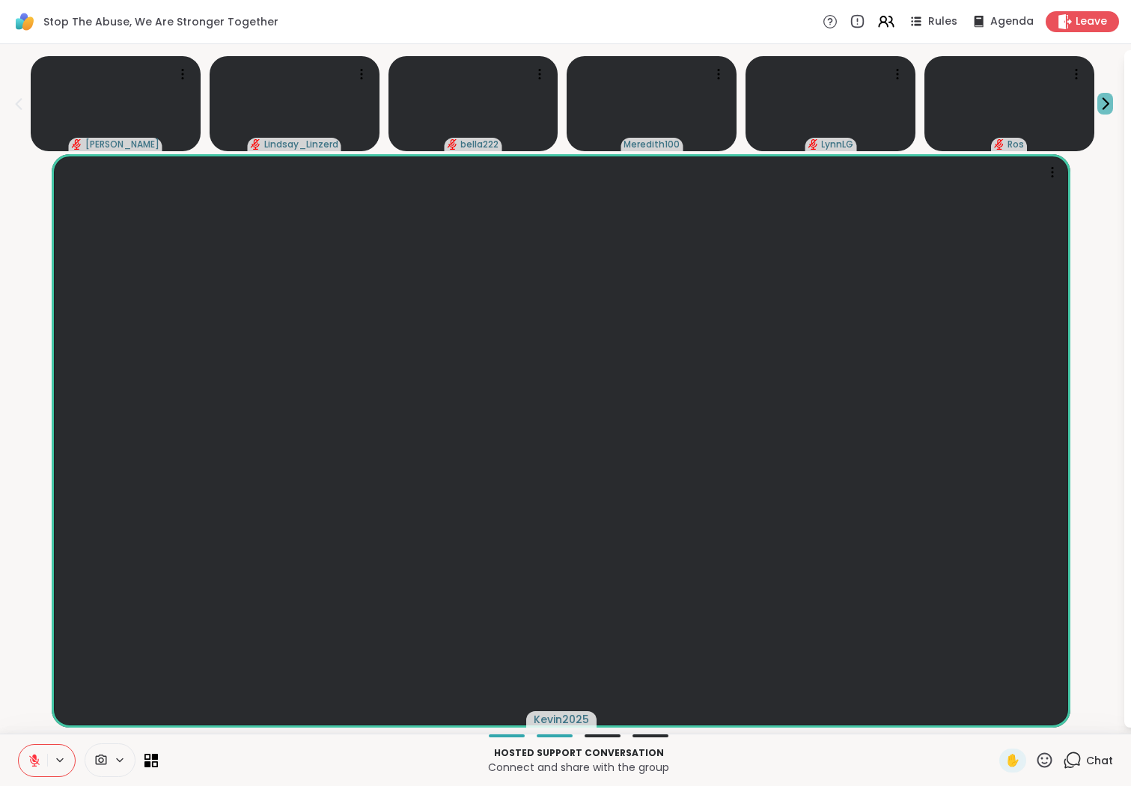
click at [852, 105] on icon at bounding box center [1106, 104] width 16 height 16
click at [142, 88] on video at bounding box center [116, 104] width 170 height 96
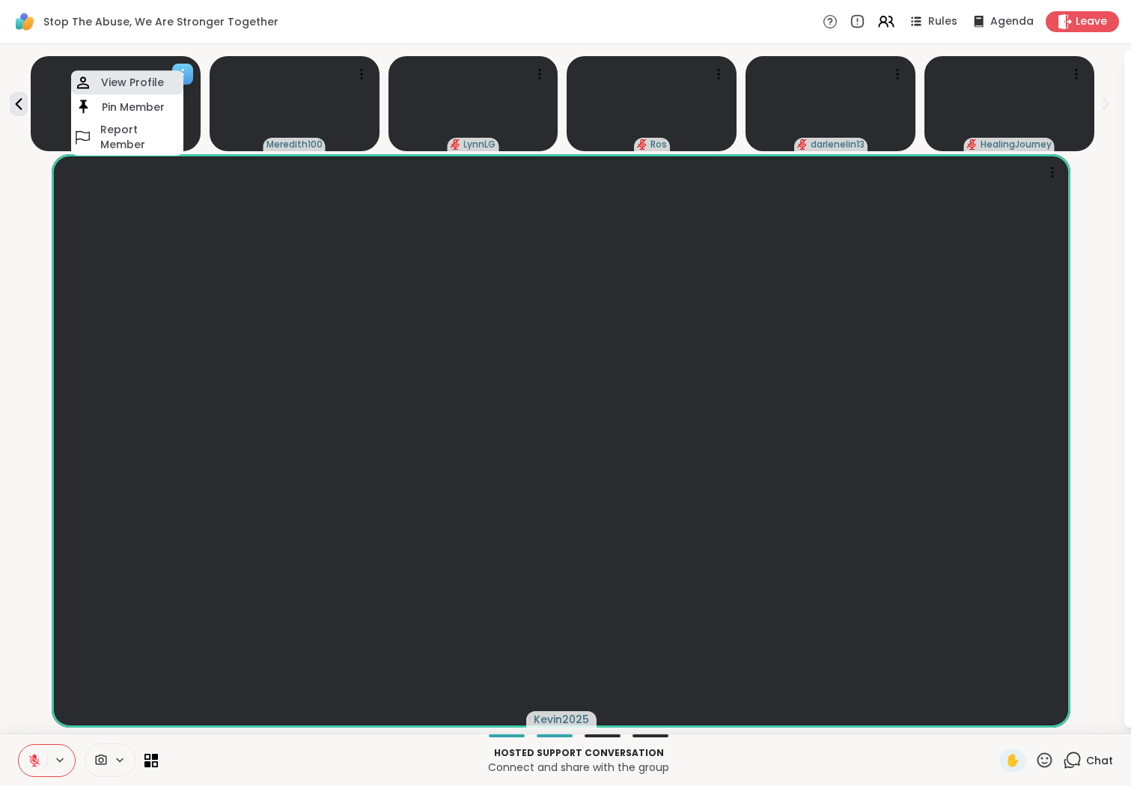
click at [139, 87] on h4 "View Profile" at bounding box center [132, 82] width 63 height 15
click at [131, 105] on video at bounding box center [116, 104] width 170 height 96
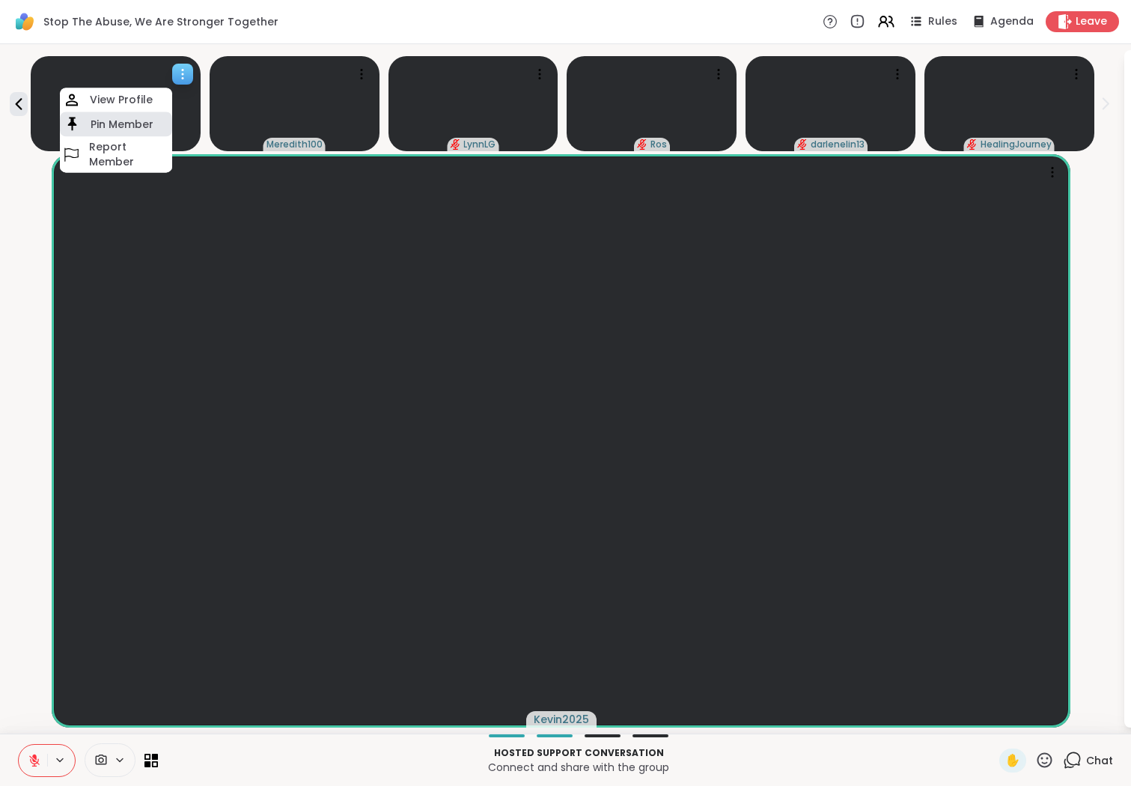
click at [129, 124] on h4 "Pin Member" at bounding box center [122, 124] width 63 height 15
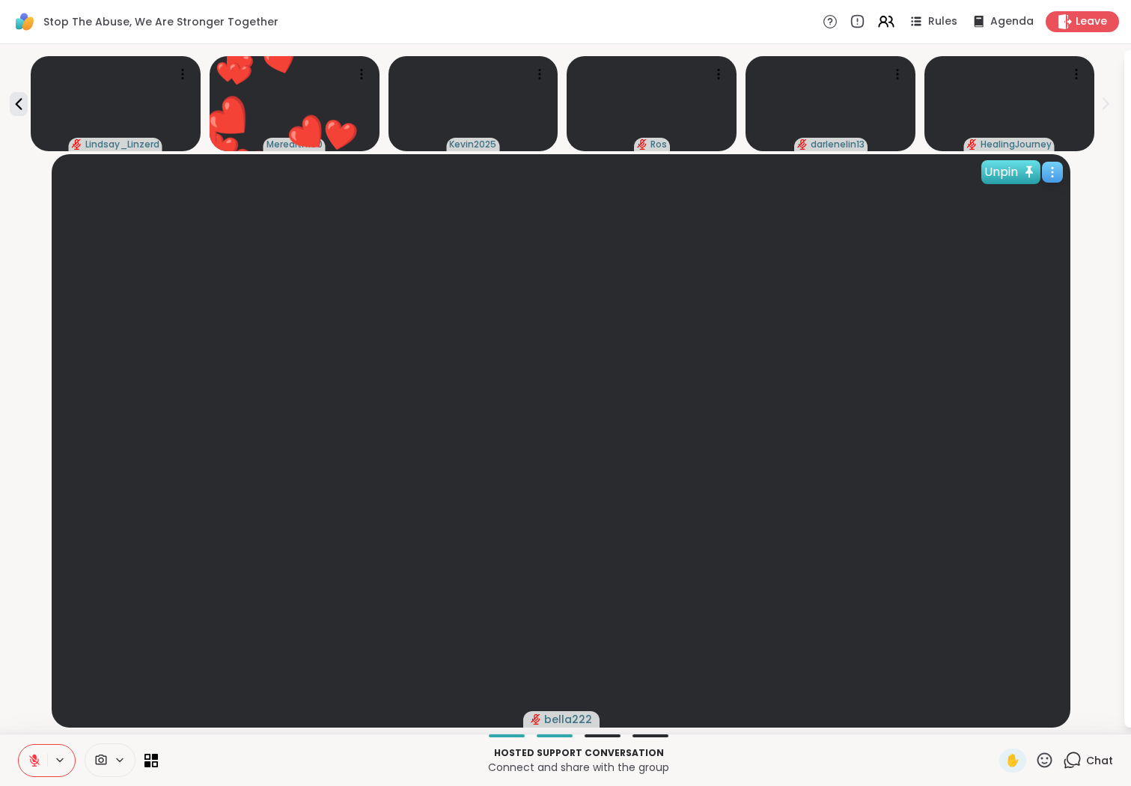
click at [852, 172] on div "Unpin" at bounding box center [1011, 172] width 59 height 24
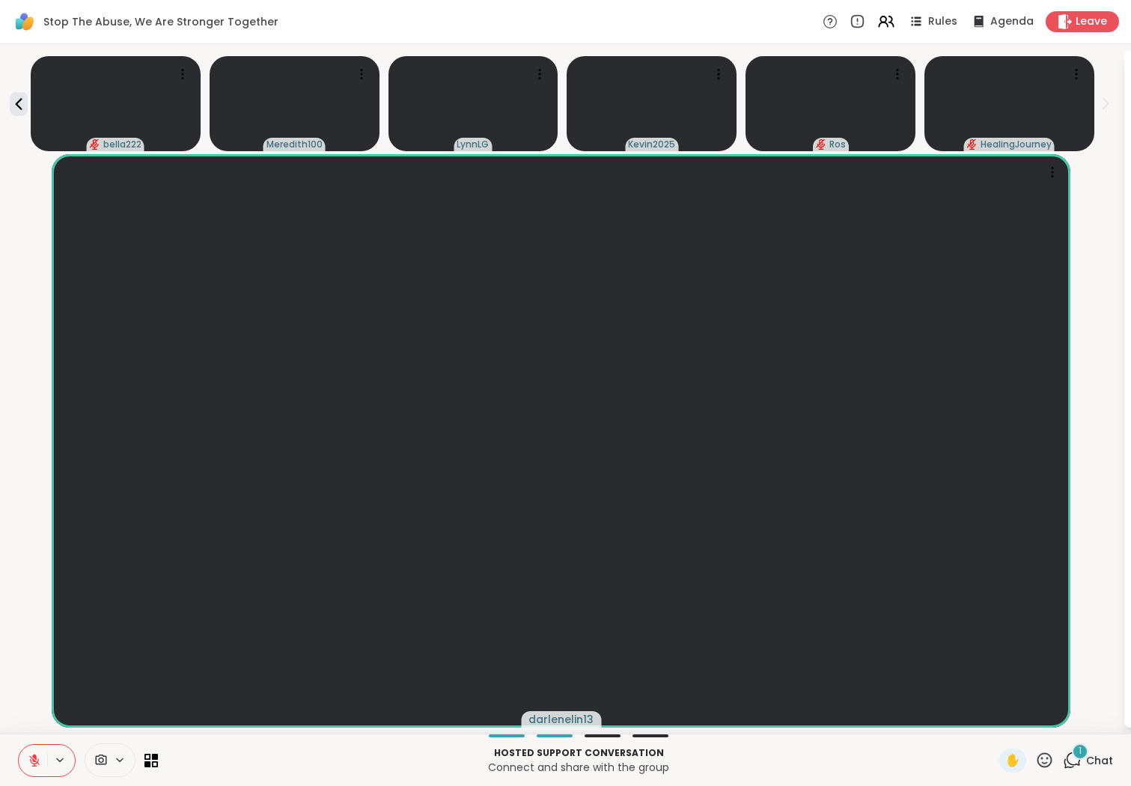
click at [852, 717] on span "Chat" at bounding box center [1099, 760] width 27 height 15
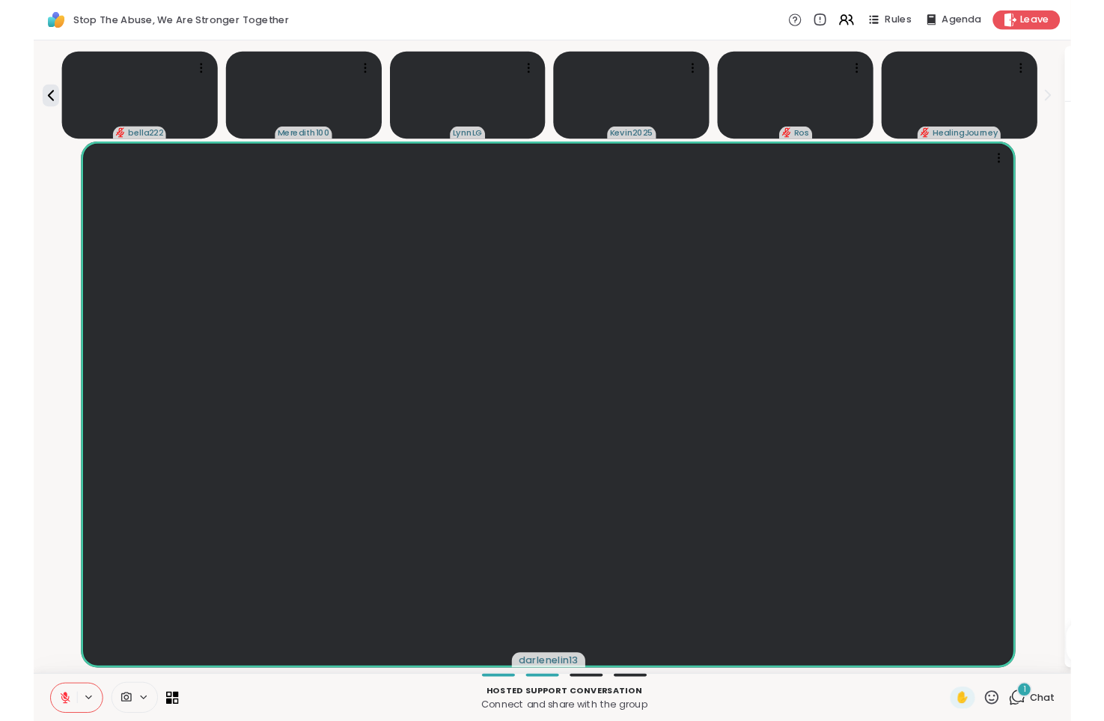
scroll to position [1256, 0]
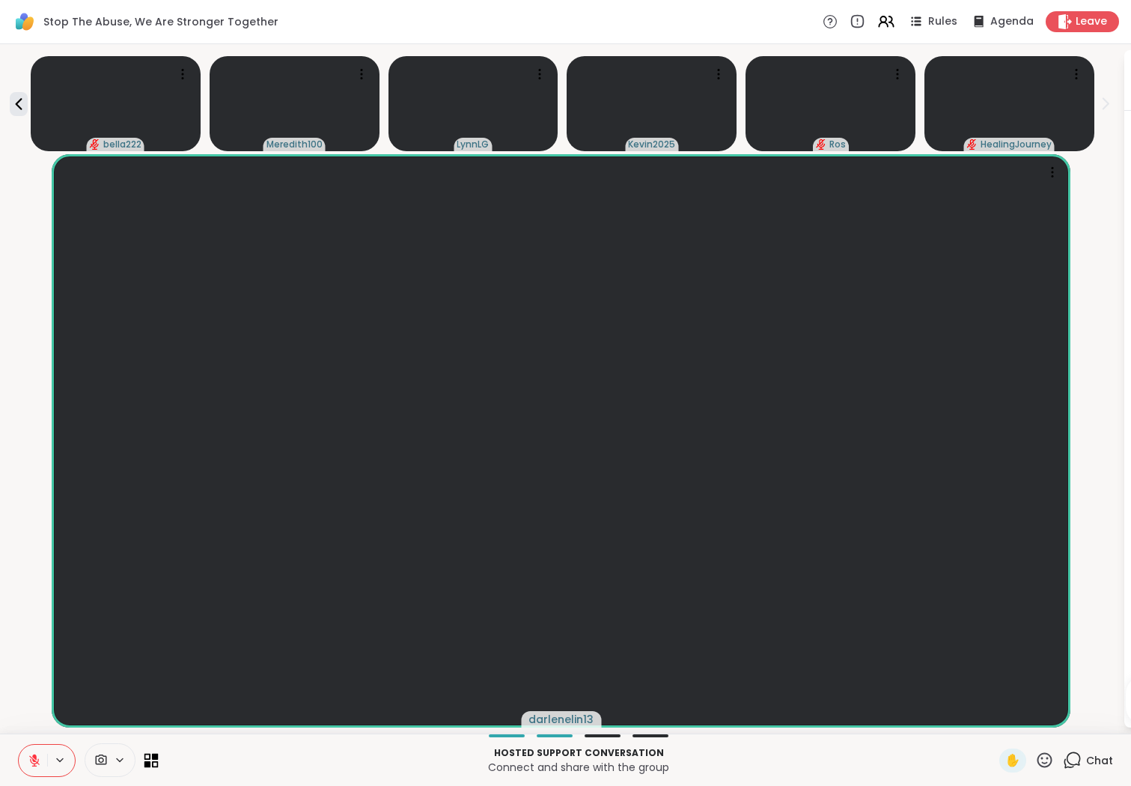
click at [150, 717] on icon at bounding box center [152, 760] width 14 height 14
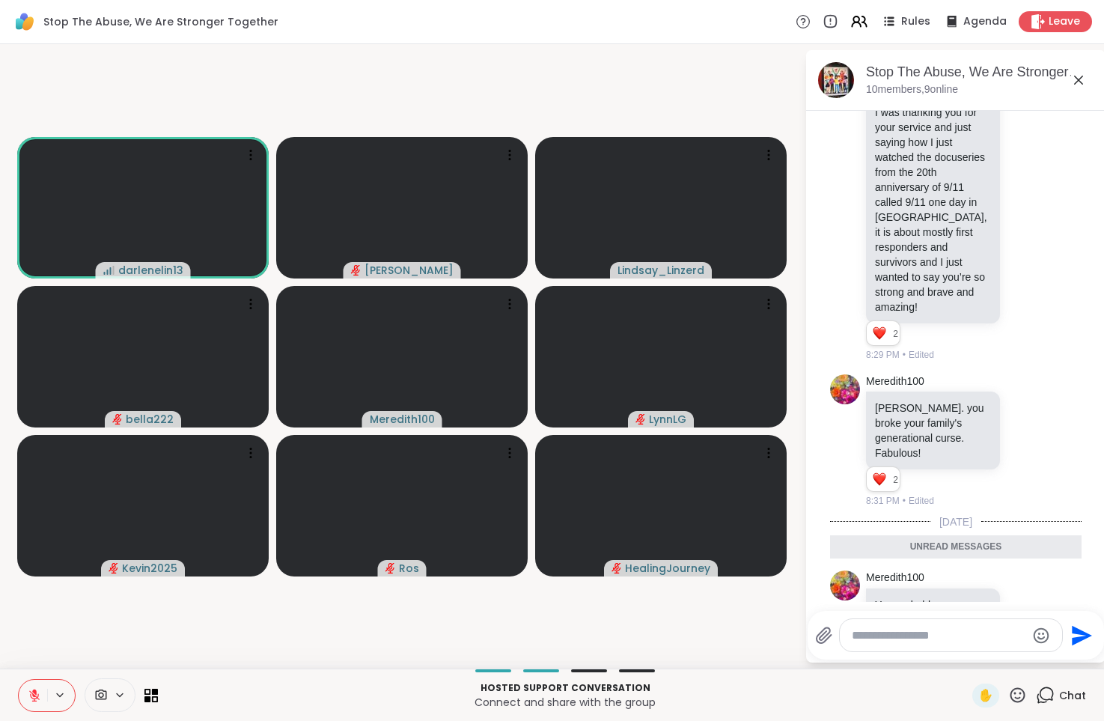
click at [750, 630] on video-player-container "darlenelin13 Jaime_H Lindsay_Linzerd bella222 Meredith100 LynnLG Kevin2025 Ros …" at bounding box center [402, 356] width 787 height 612
click at [141, 696] on div at bounding box center [88, 695] width 140 height 34
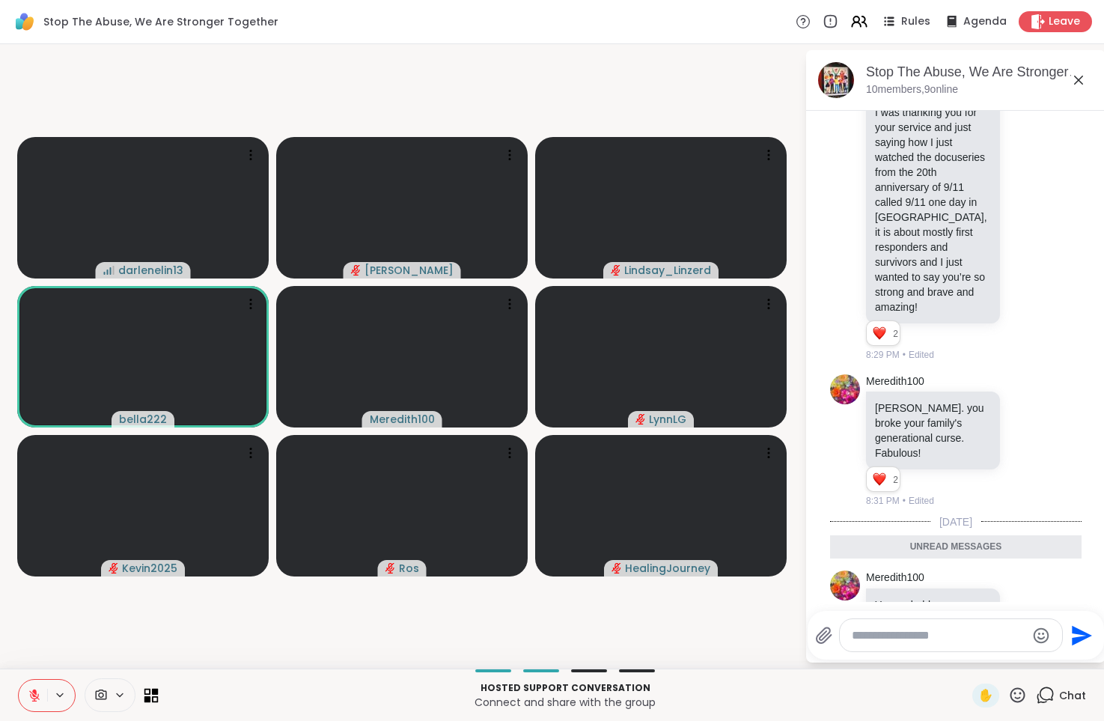
click at [150, 696] on icon at bounding box center [152, 695] width 14 height 14
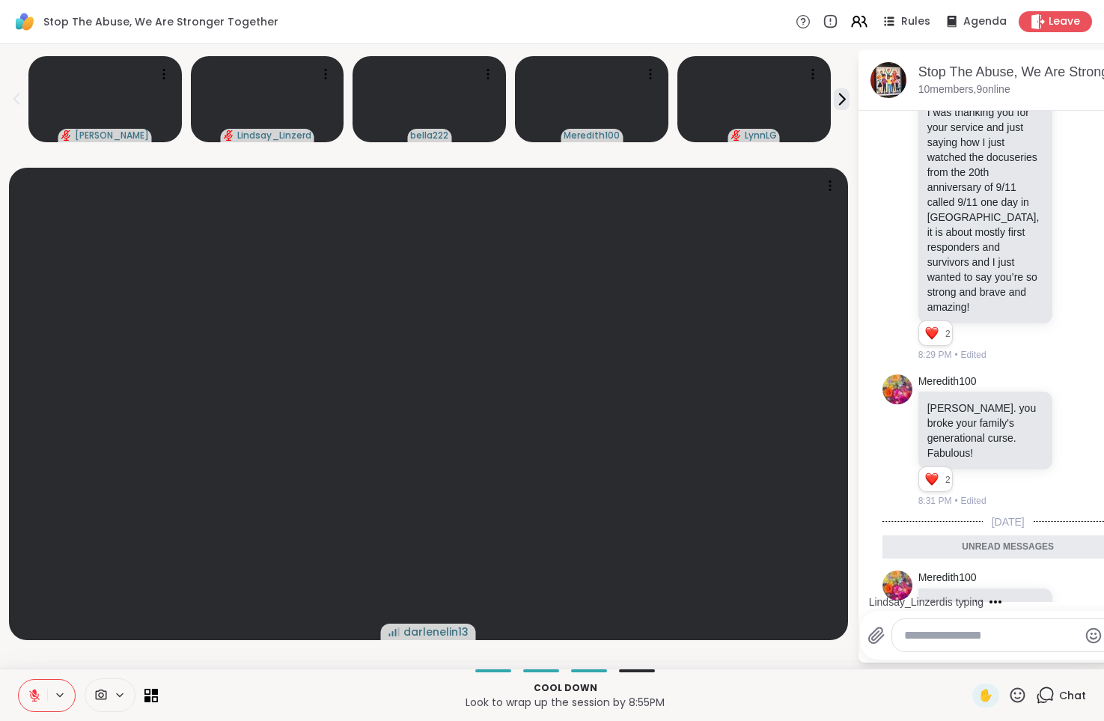
click at [33, 696] on icon at bounding box center [34, 695] width 13 height 13
click at [34, 696] on icon at bounding box center [34, 695] width 13 height 13
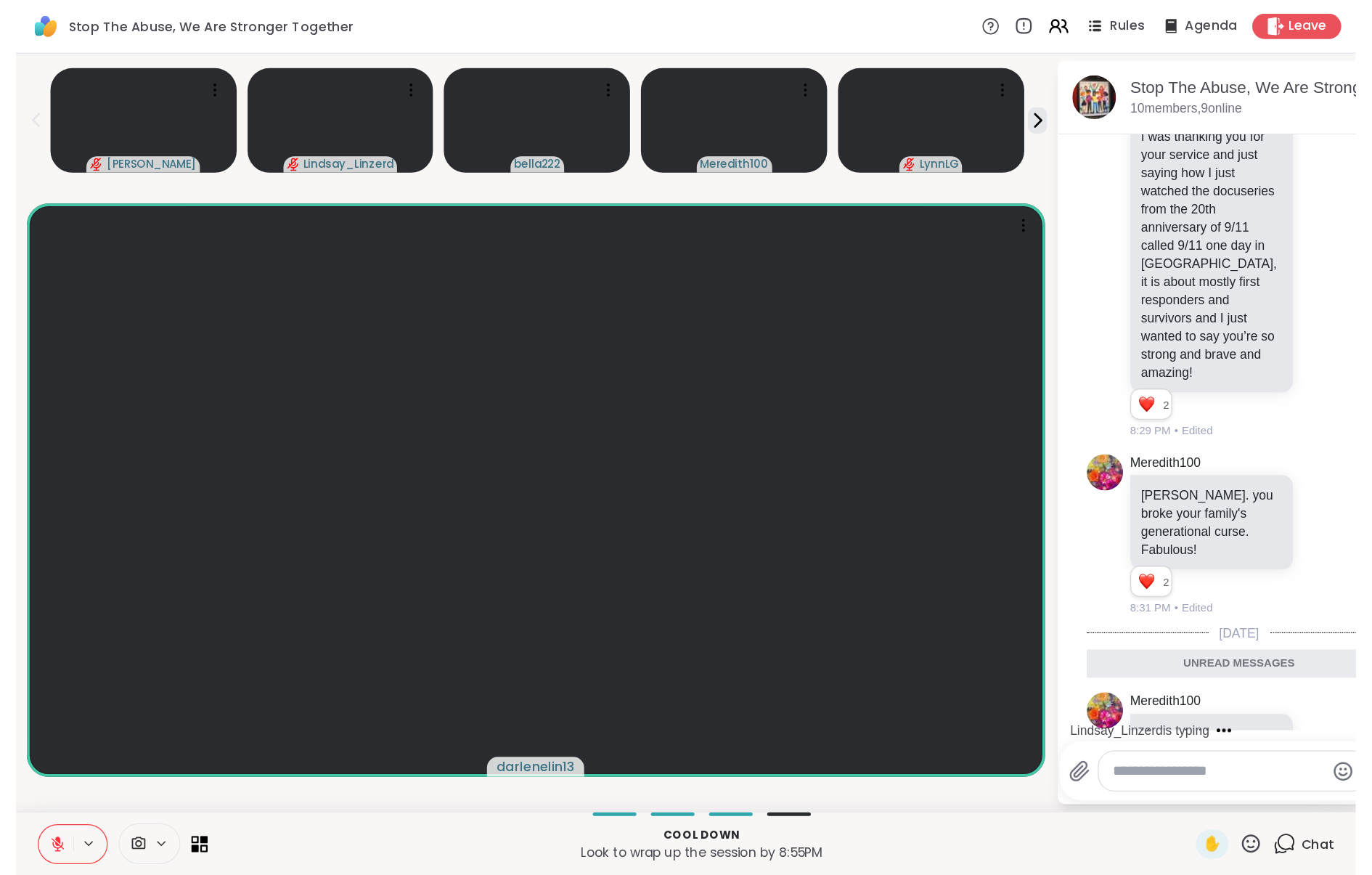
scroll to position [1282, 0]
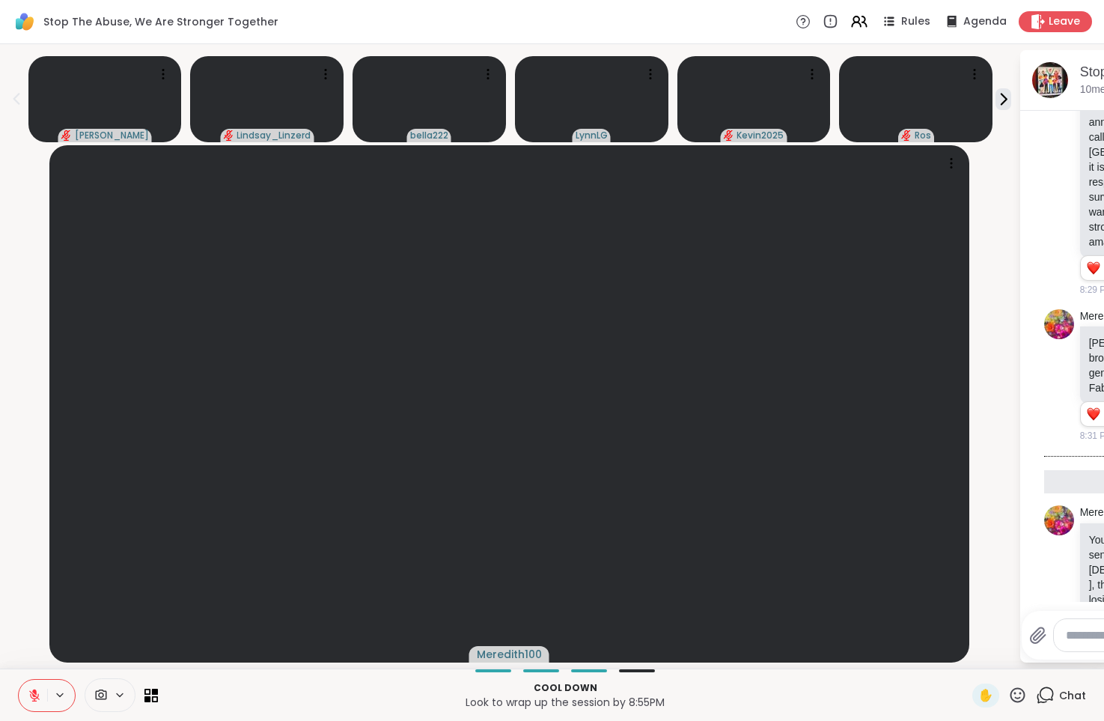
click at [33, 694] on icon at bounding box center [34, 695] width 10 height 10
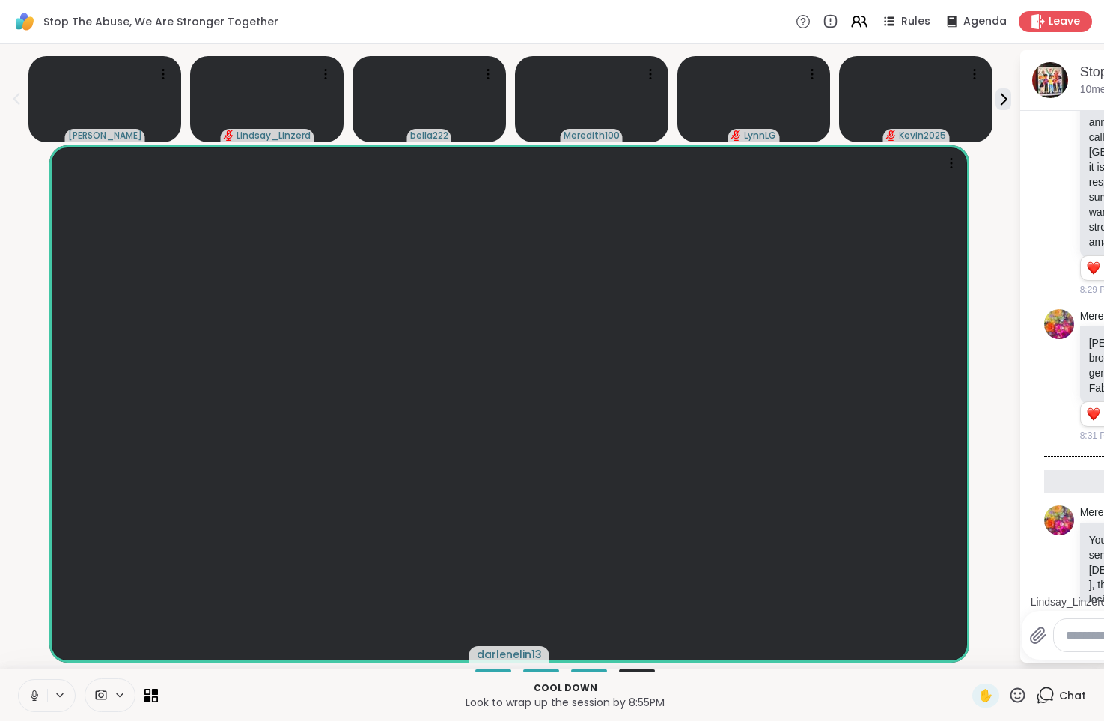
click at [32, 696] on icon at bounding box center [34, 695] width 13 height 13
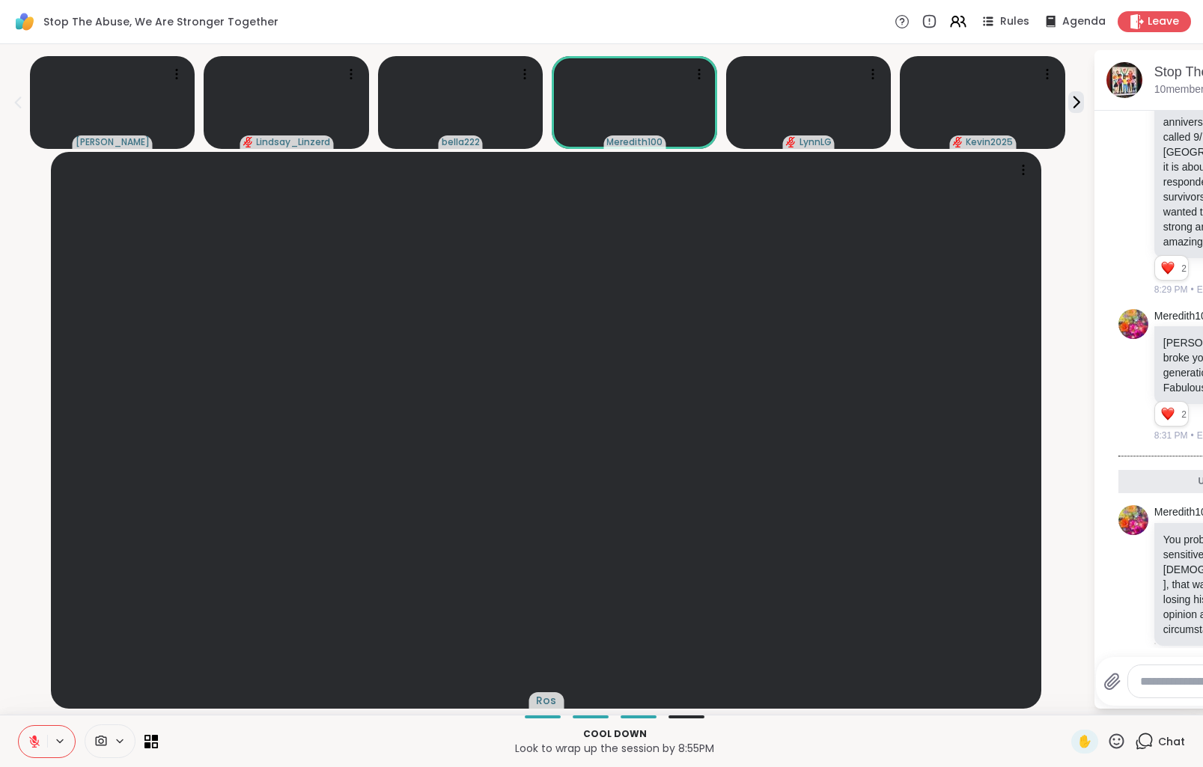
click at [852, 160] on div "Ros" at bounding box center [546, 430] width 1075 height 557
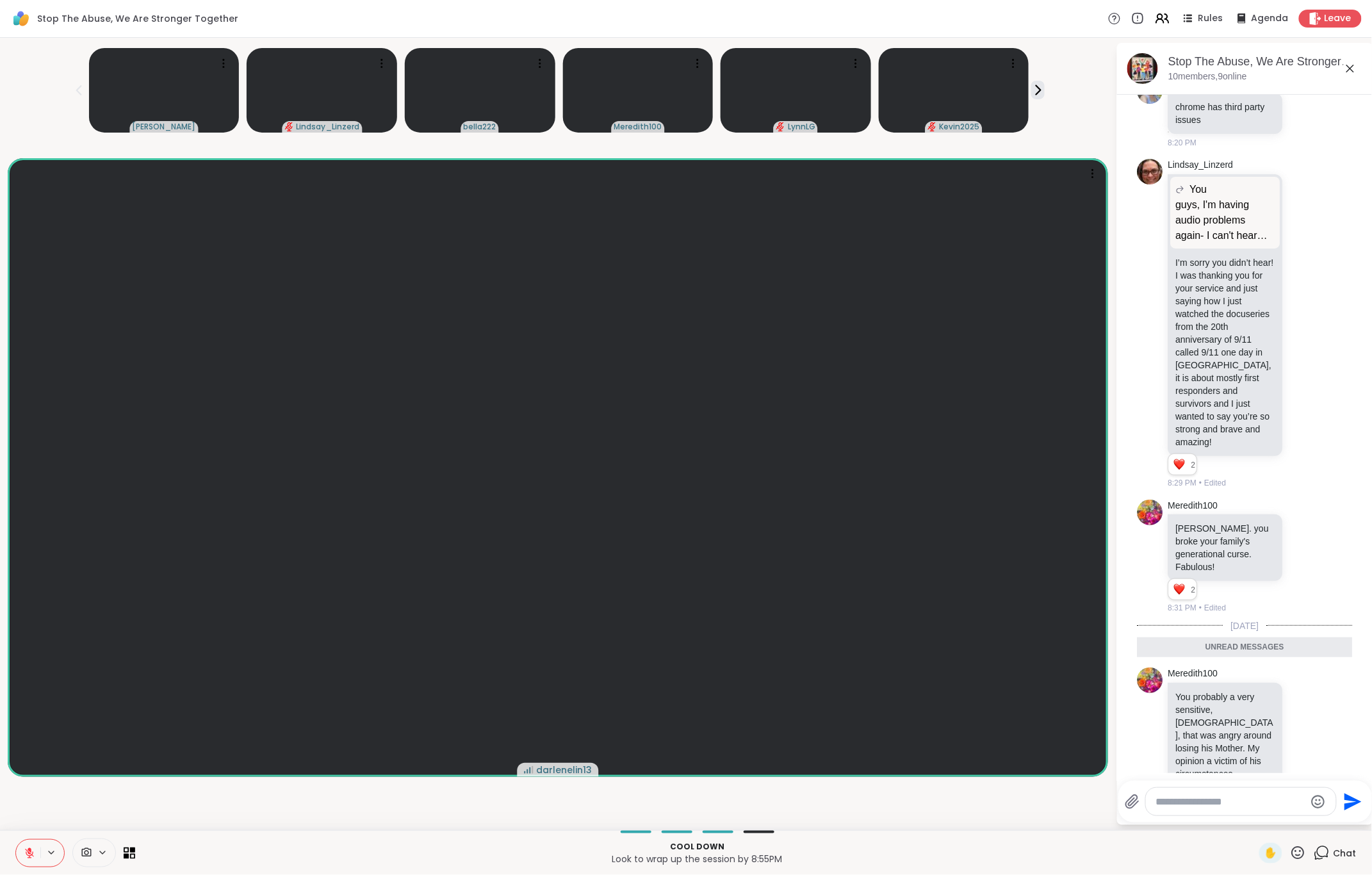
scroll to position [896, 0]
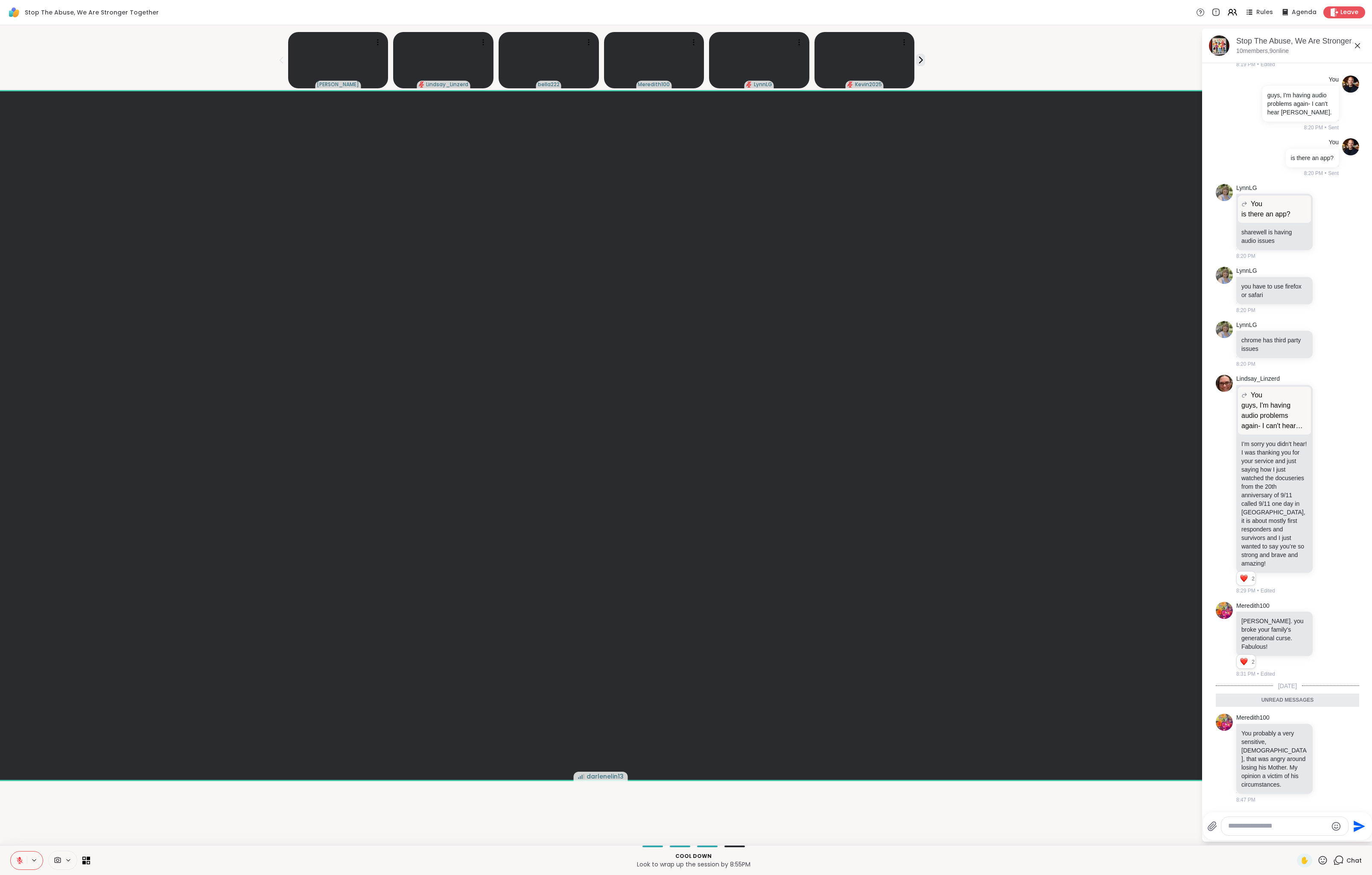
click at [208, 62] on div "Jaime_H Lindsay_Linzerd bella222 Meredith100 LynnLG Kevin2025" at bounding box center [600, 58] width 1191 height 60
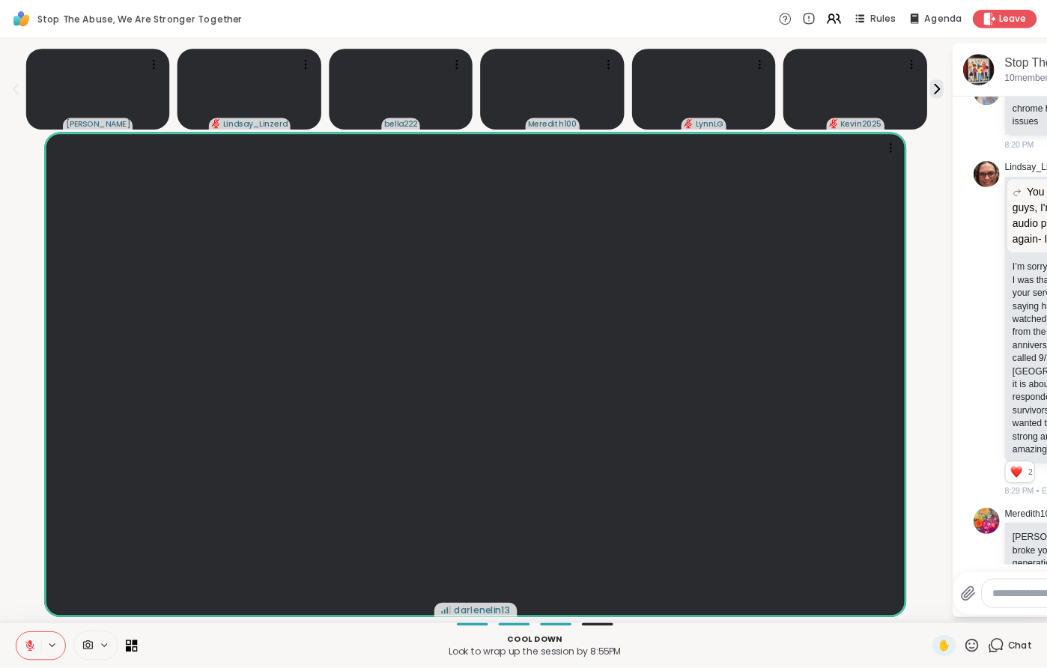
scroll to position [1048, 0]
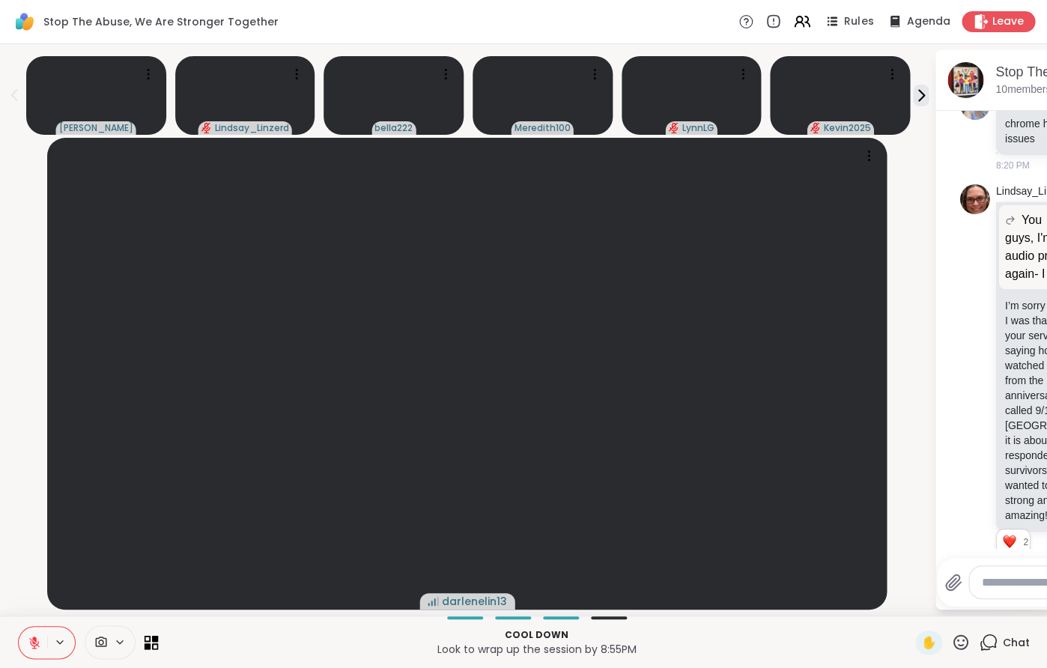
click at [150, 642] on icon at bounding box center [152, 642] width 14 height 14
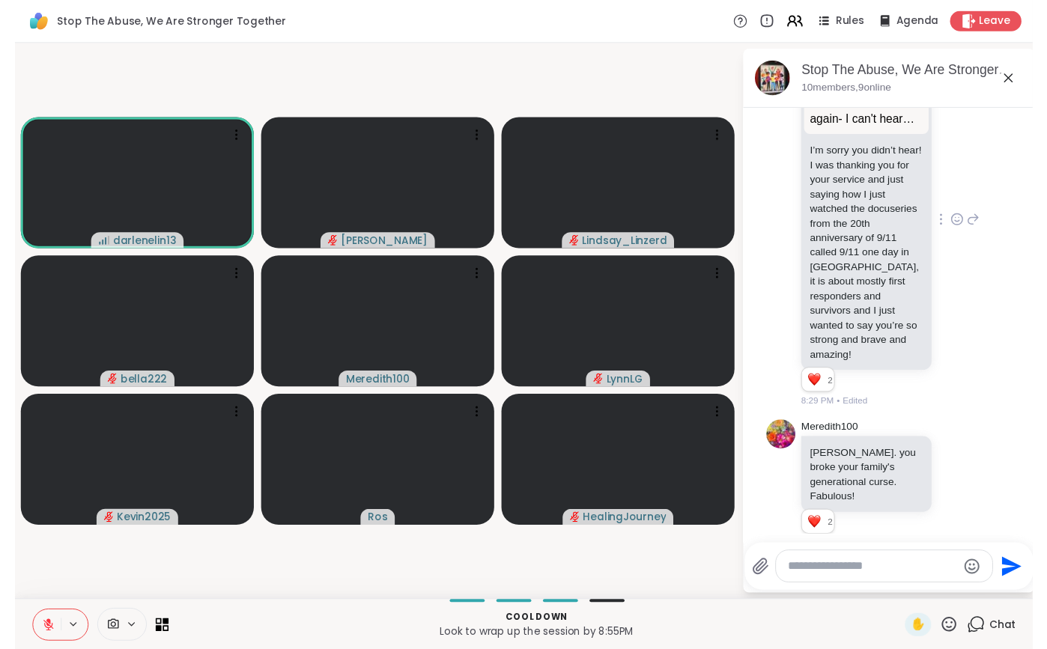
scroll to position [1363, 0]
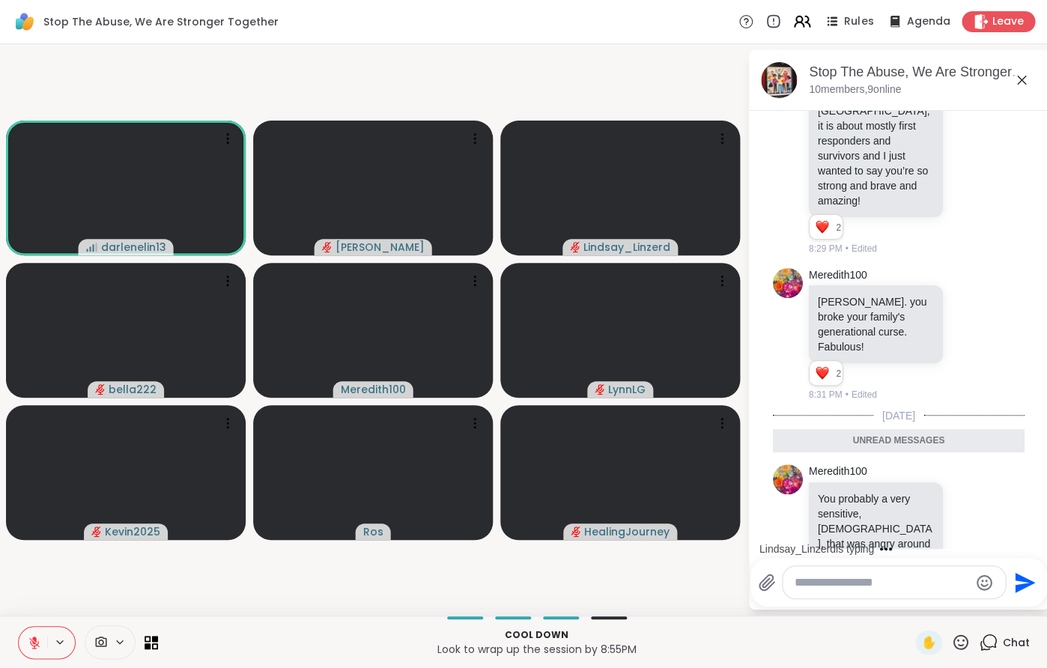
click at [802, 19] on icon at bounding box center [799, 19] width 6 height 6
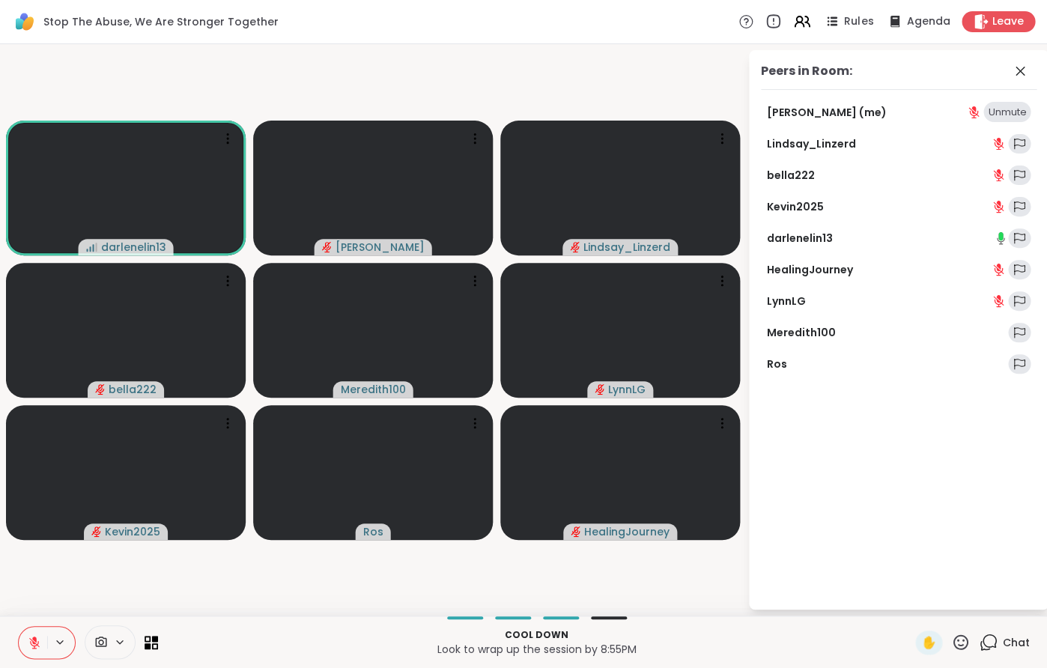
click at [773, 21] on icon at bounding box center [773, 20] width 0 height 3
click at [852, 25] on span "Agenda" at bounding box center [928, 22] width 46 height 16
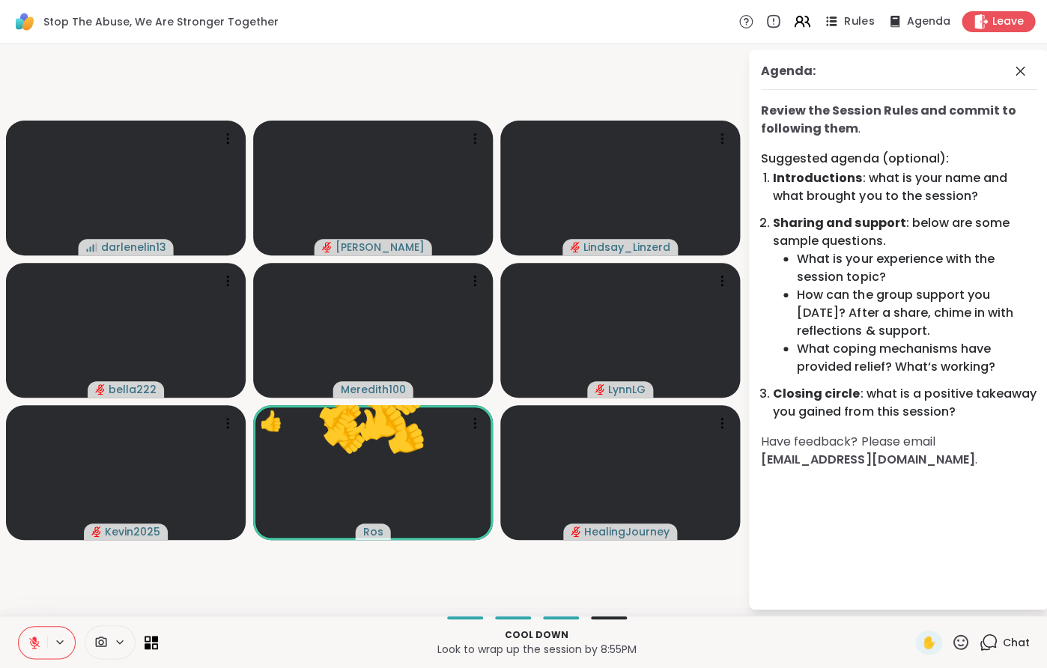
click at [852, 25] on span "Rules" at bounding box center [859, 22] width 31 height 16
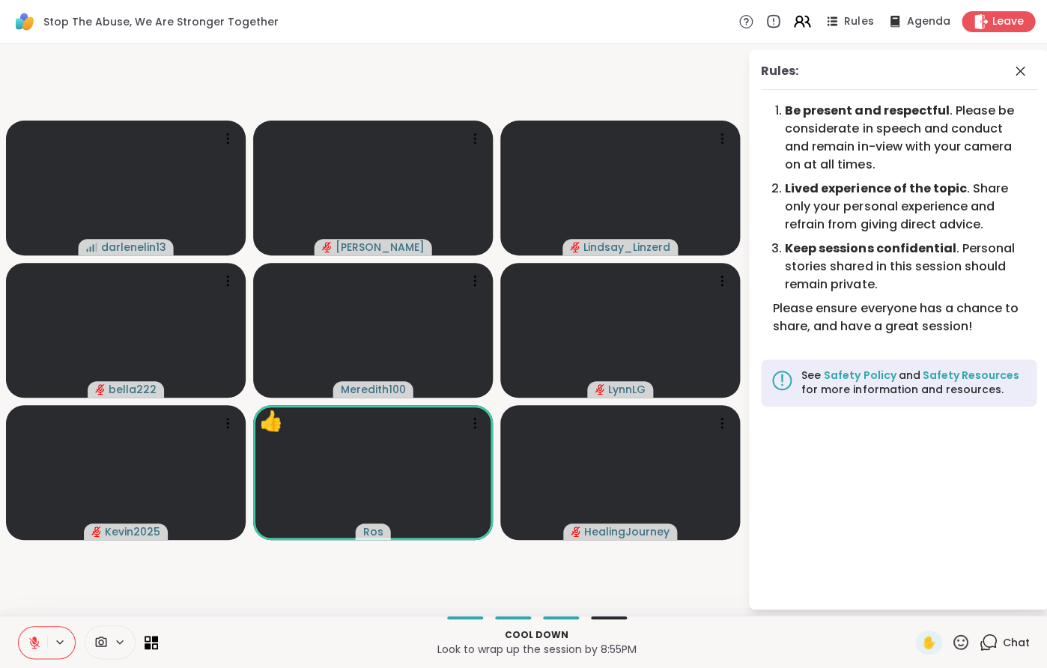
click at [797, 25] on icon at bounding box center [798, 24] width 9 height 4
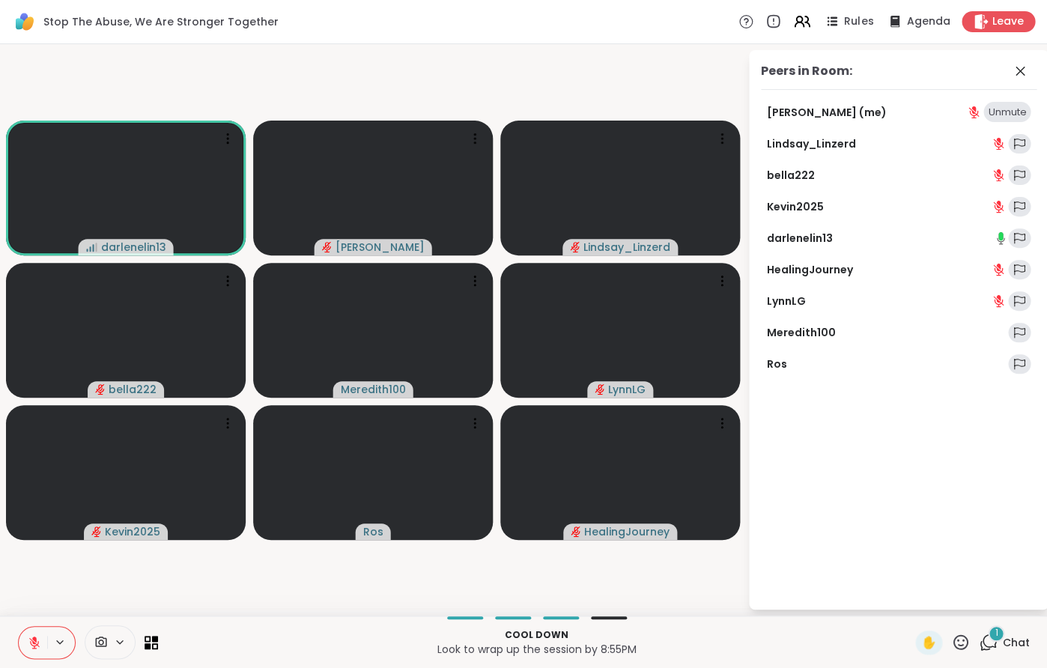
click at [798, 330] on link "Meredith100" at bounding box center [801, 332] width 69 height 15
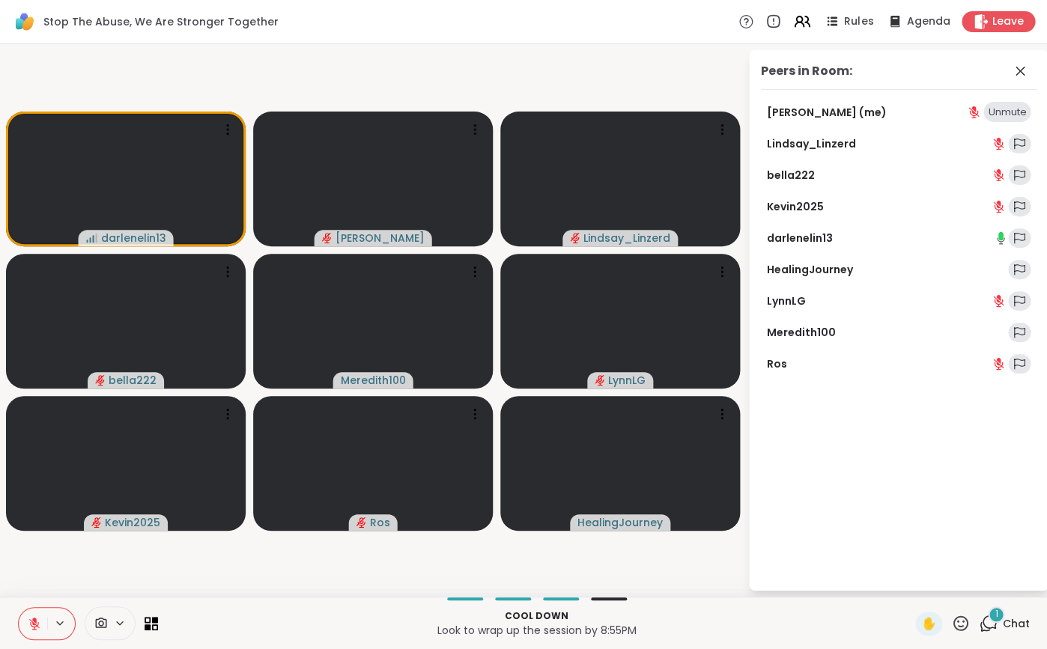
click at [60, 620] on icon at bounding box center [60, 623] width 12 height 13
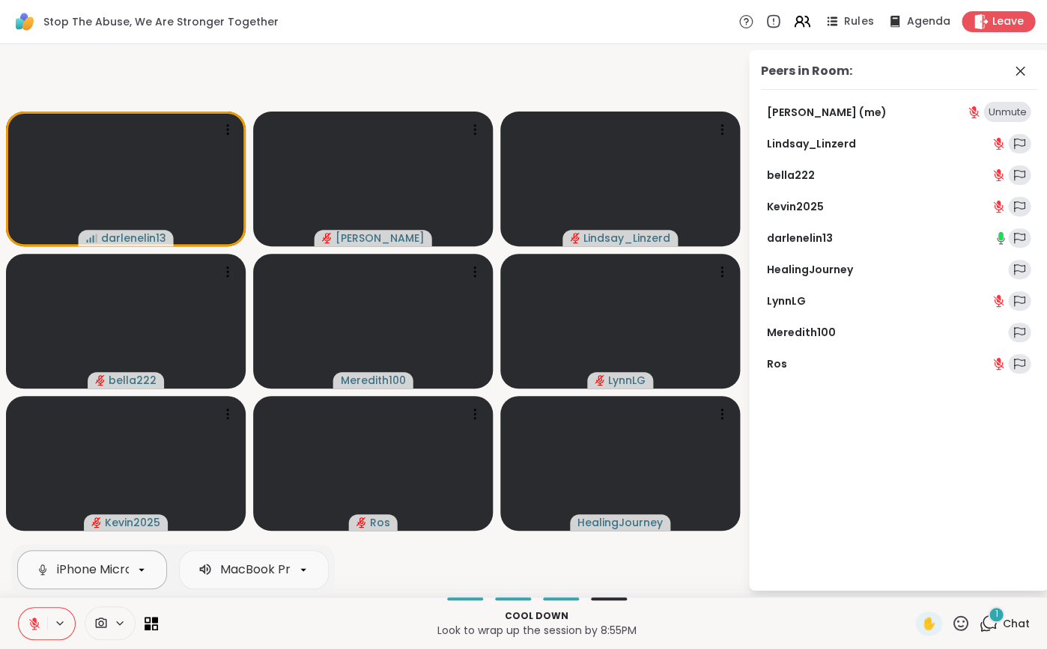
click at [128, 569] on div "iPhone Microphone" at bounding box center [114, 570] width 114 height 18
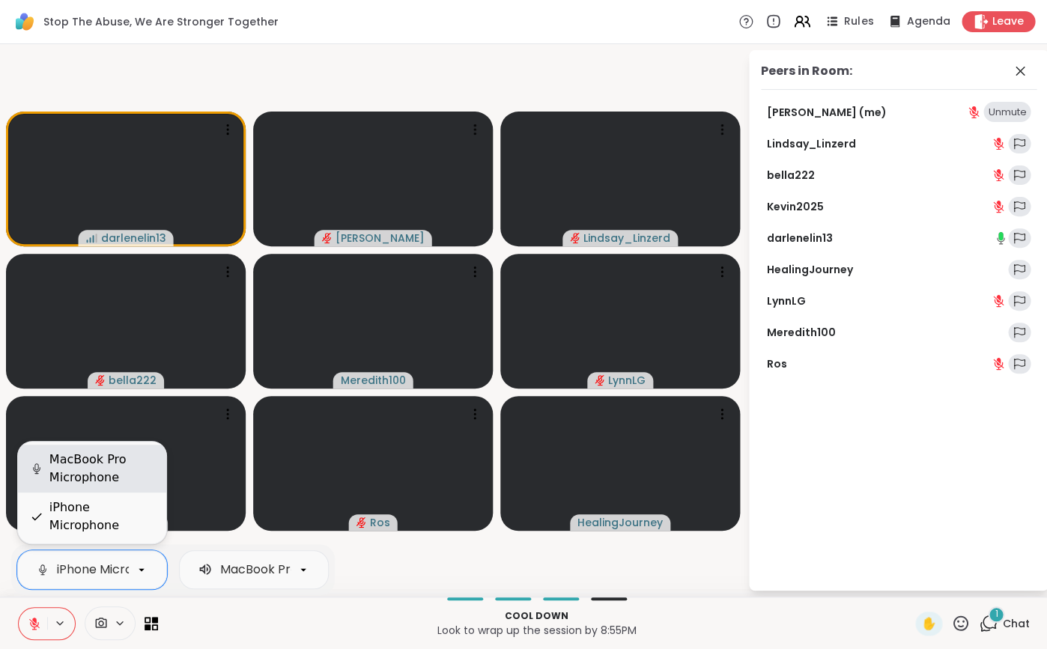
click at [112, 487] on div "MacBook Pro Microphone" at bounding box center [101, 469] width 105 height 36
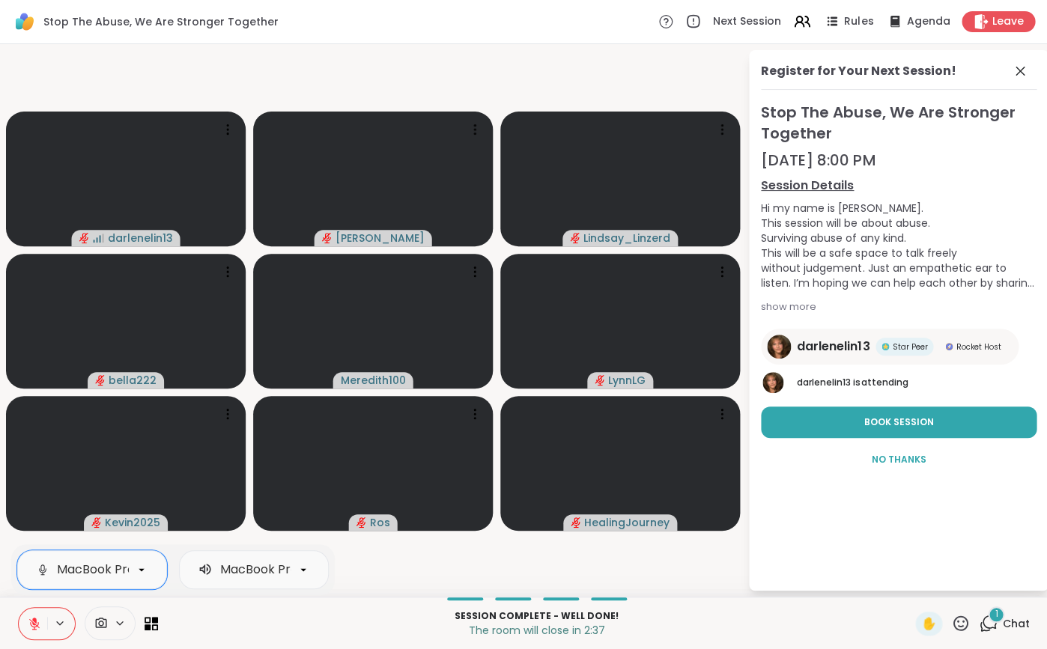
click at [34, 622] on icon at bounding box center [34, 620] width 4 height 6
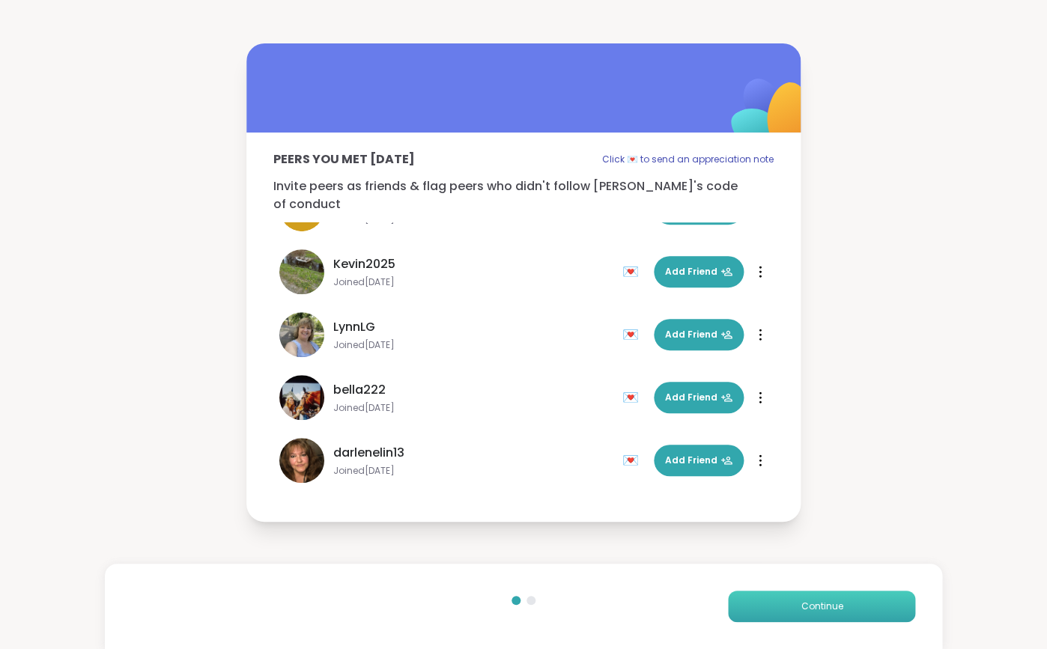
click at [828, 609] on span "Continue" at bounding box center [821, 606] width 42 height 13
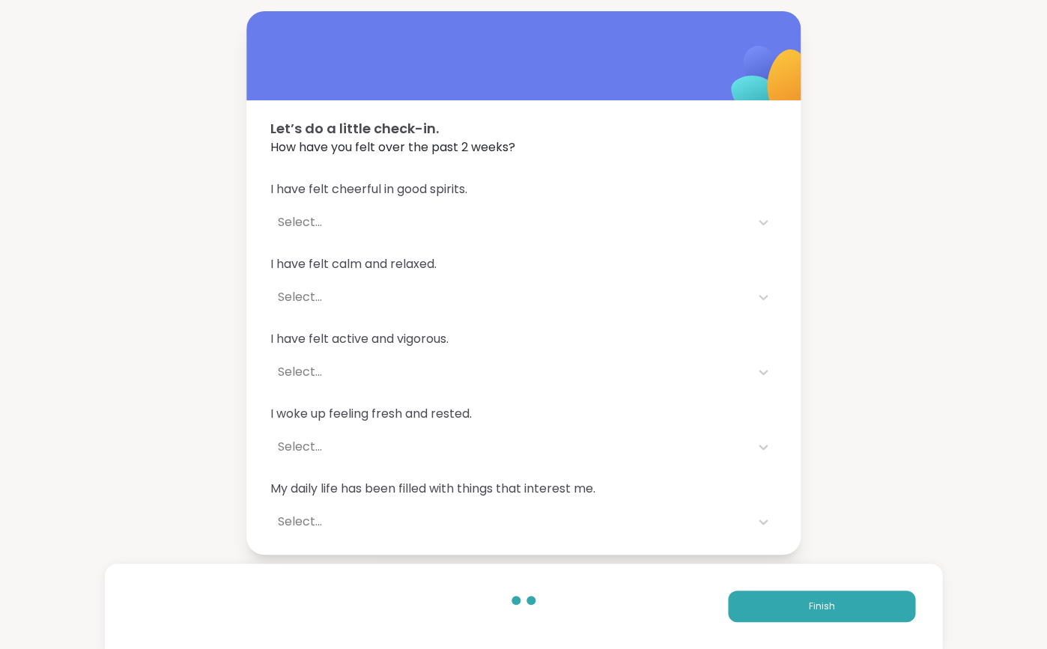
click at [306, 219] on div "Select..." at bounding box center [510, 222] width 464 height 18
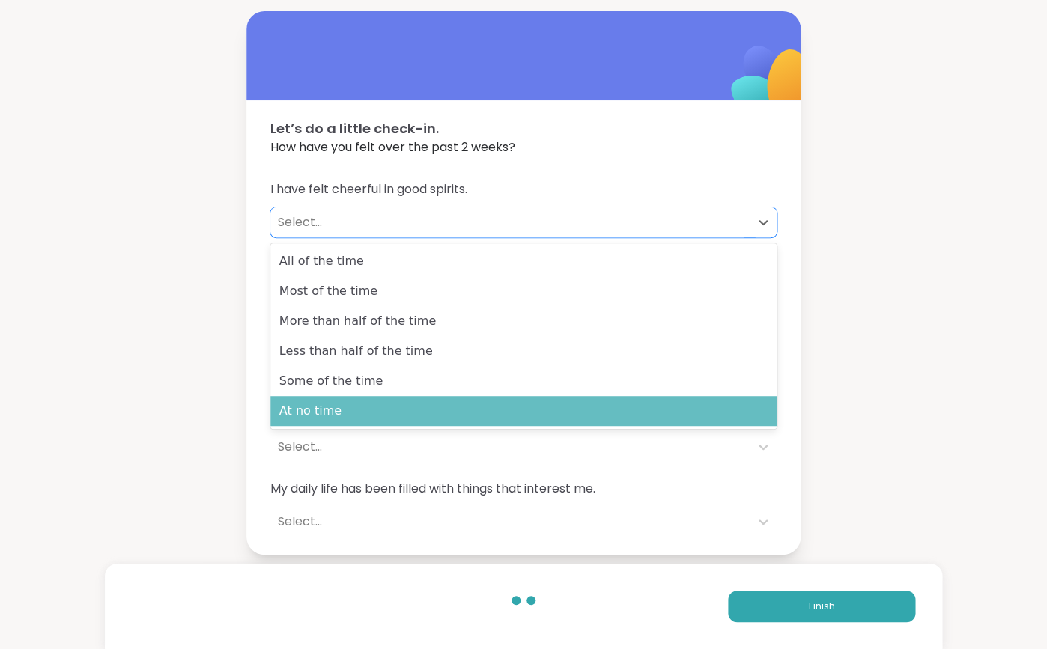
click at [329, 407] on div "At no time" at bounding box center [523, 411] width 506 height 30
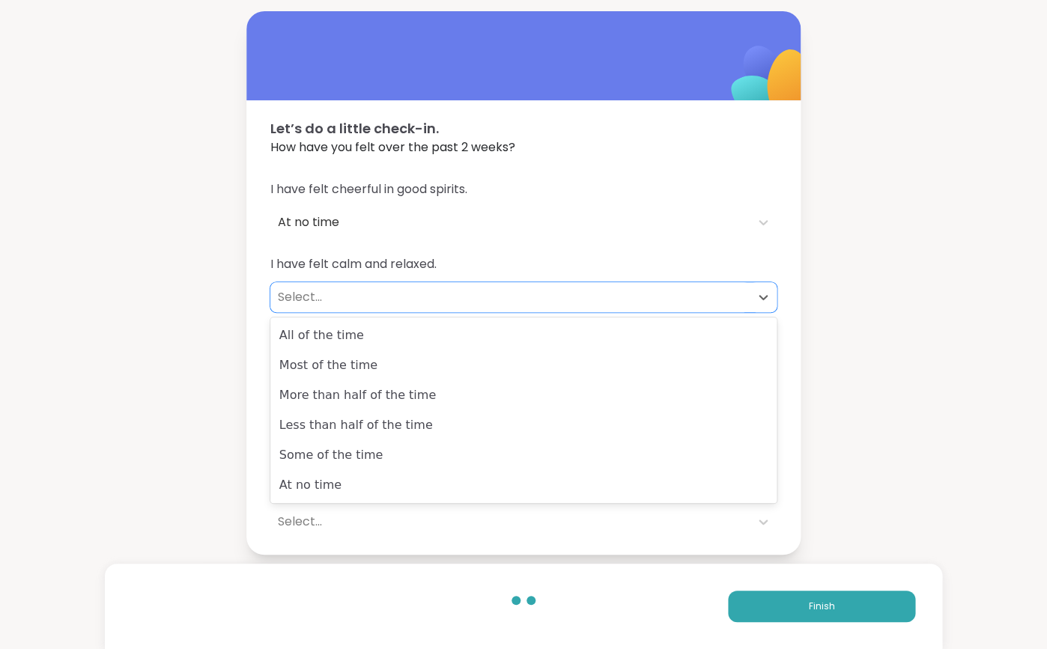
click at [308, 286] on div "Select..." at bounding box center [509, 297] width 479 height 30
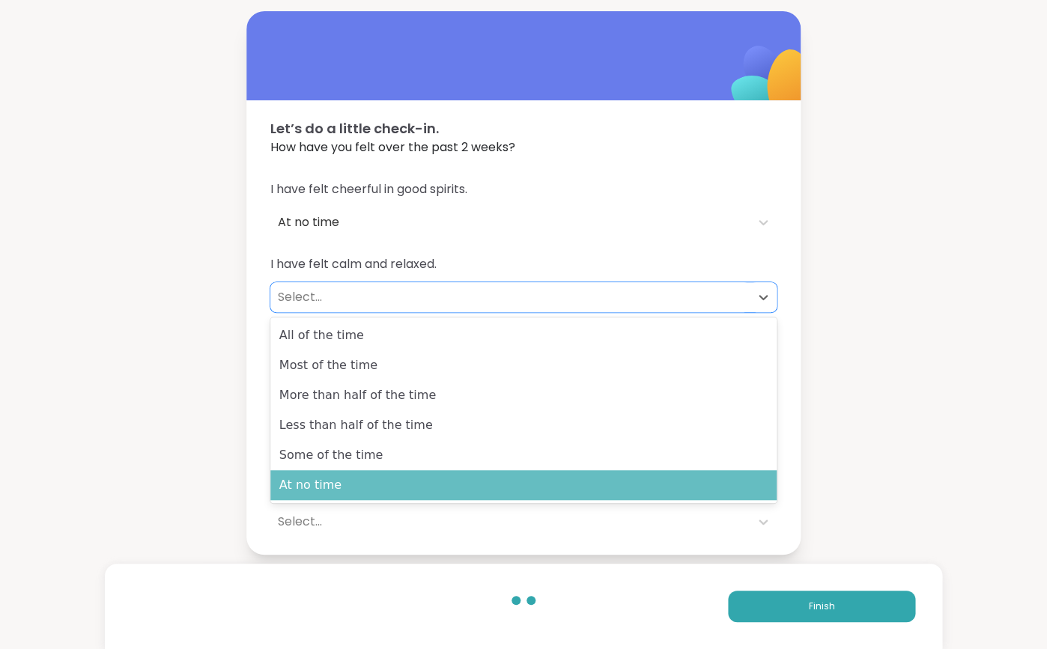
click at [329, 478] on div "At no time" at bounding box center [523, 485] width 506 height 30
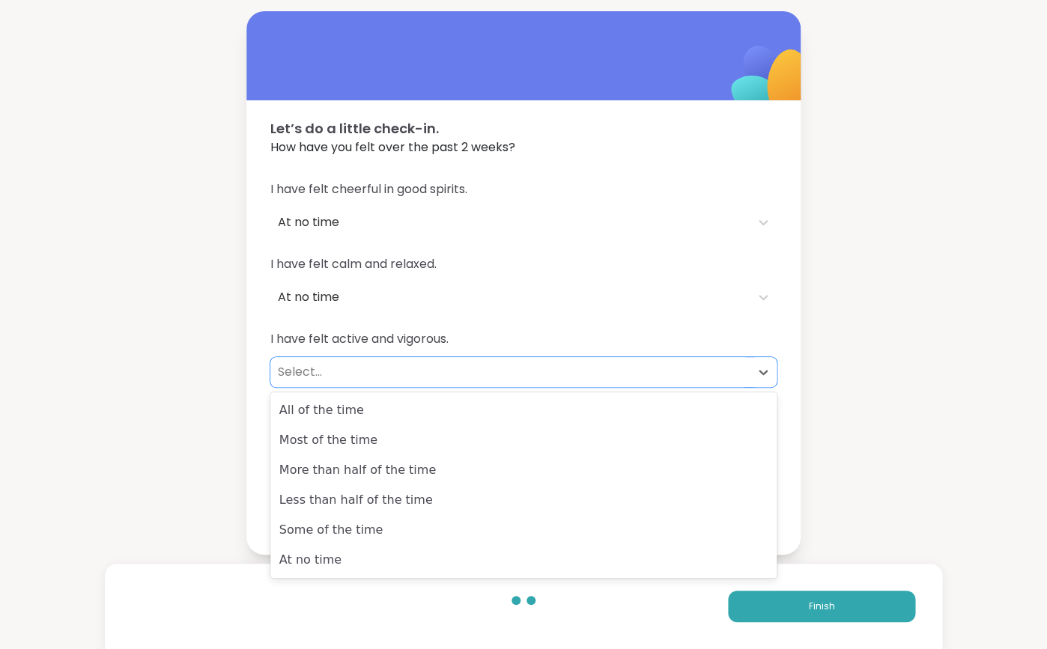
click at [312, 366] on div "Select..." at bounding box center [510, 372] width 464 height 18
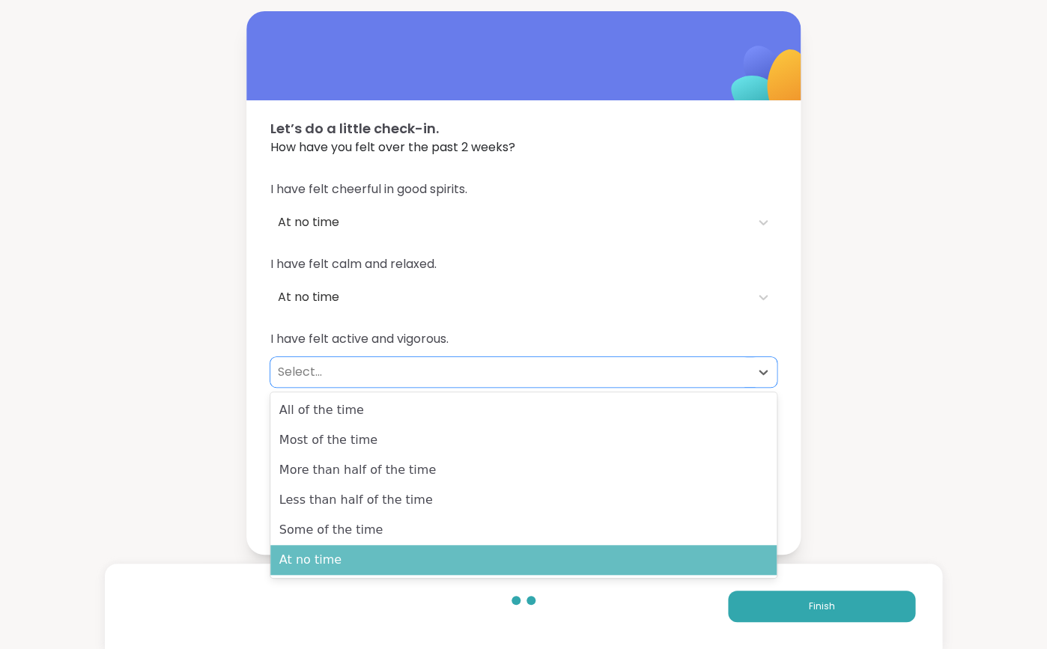
click at [305, 552] on div "At no time" at bounding box center [523, 560] width 506 height 30
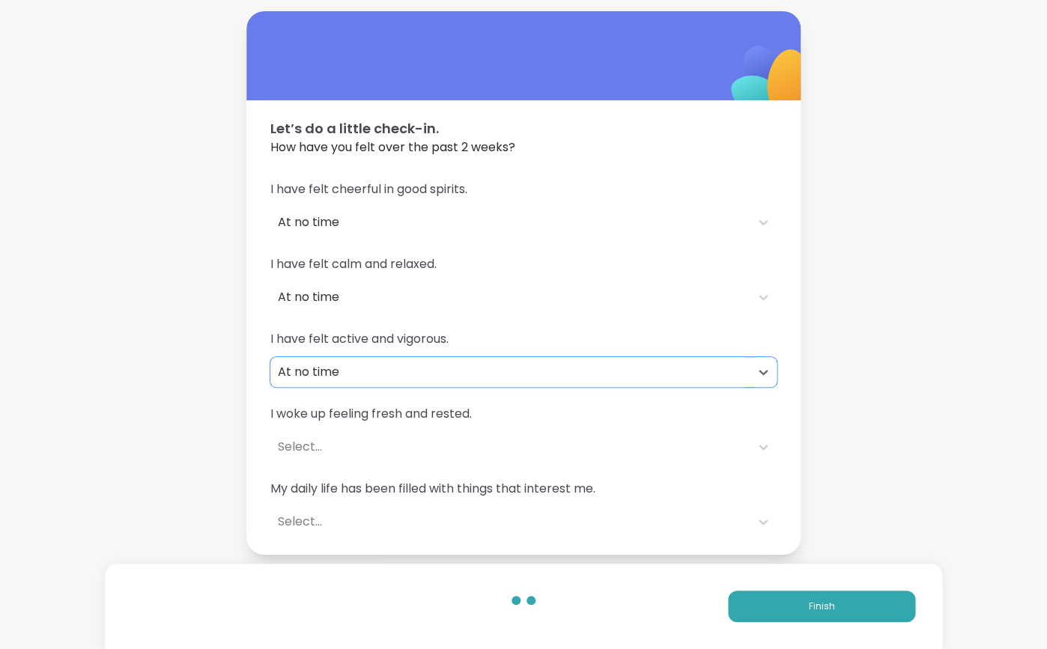
click at [300, 438] on div "Select..." at bounding box center [510, 447] width 464 height 18
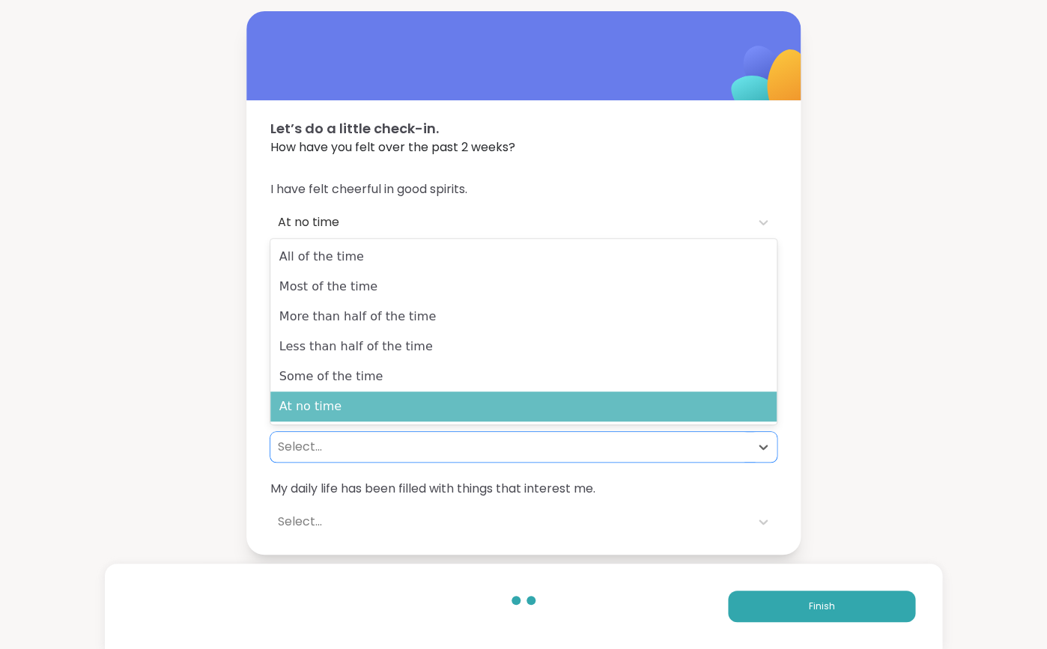
click at [299, 417] on div "At no time" at bounding box center [523, 407] width 506 height 30
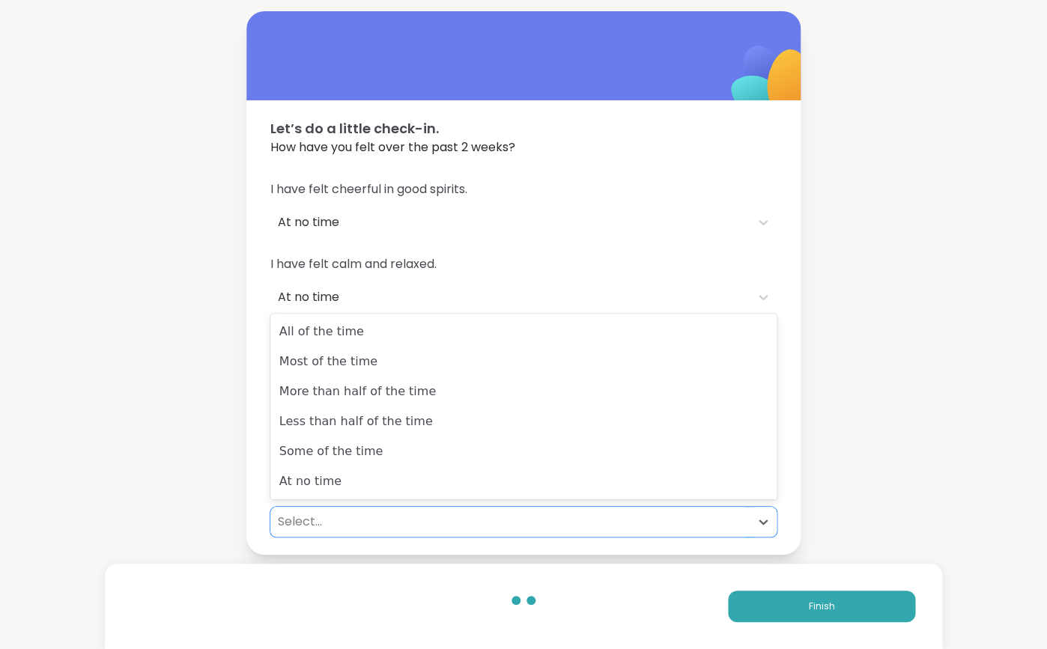
click at [305, 520] on div "Select..." at bounding box center [510, 522] width 464 height 18
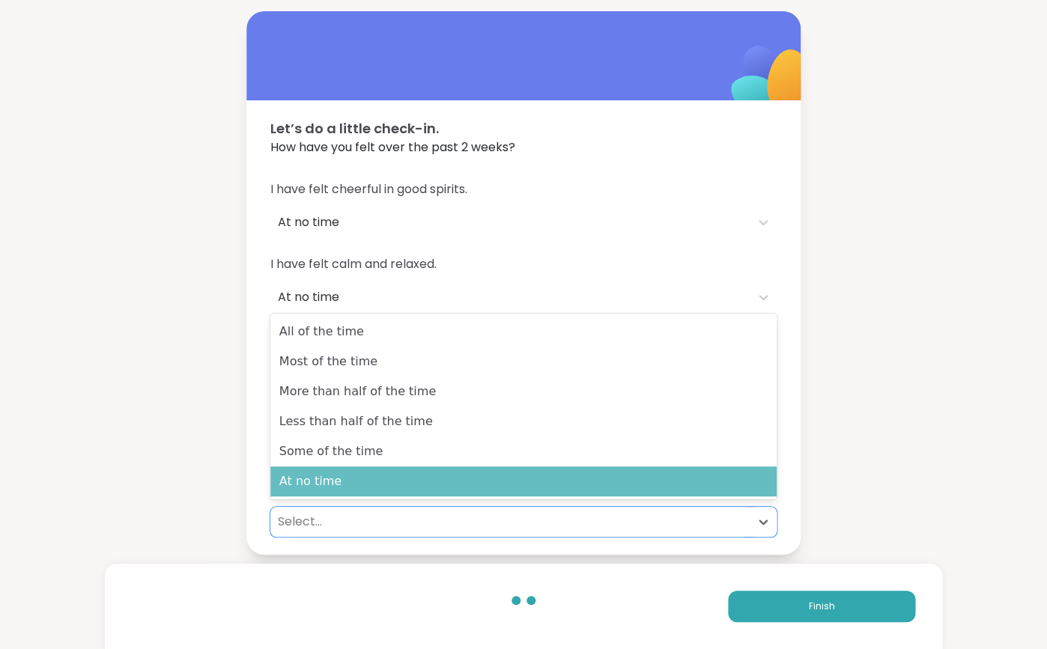
click at [308, 471] on div "At no time" at bounding box center [523, 481] width 506 height 30
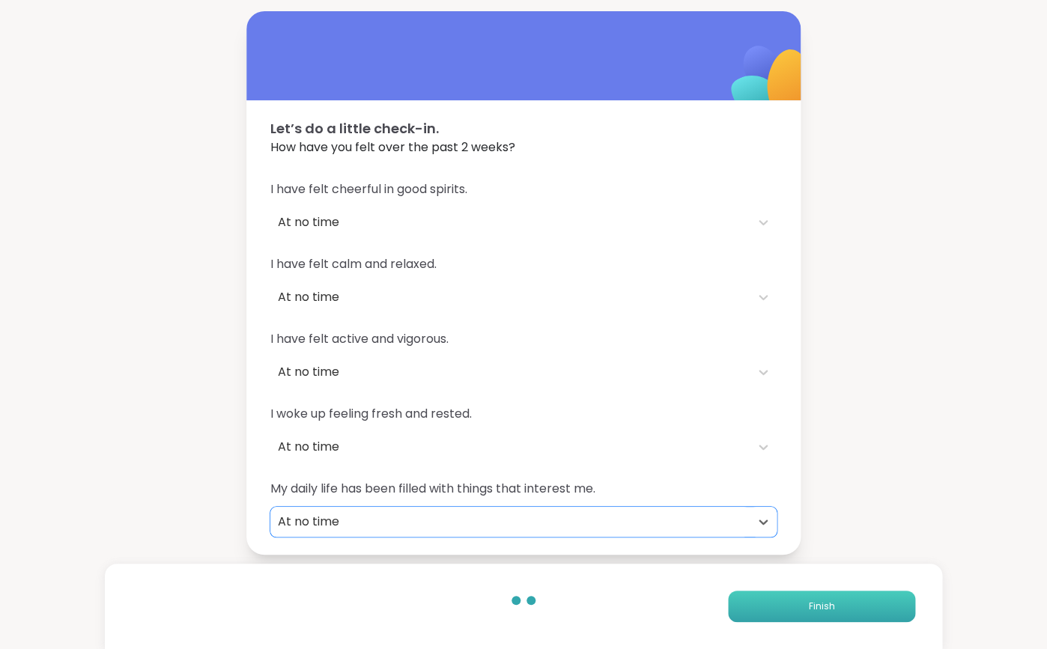
click at [796, 608] on button "Finish" at bounding box center [821, 606] width 187 height 31
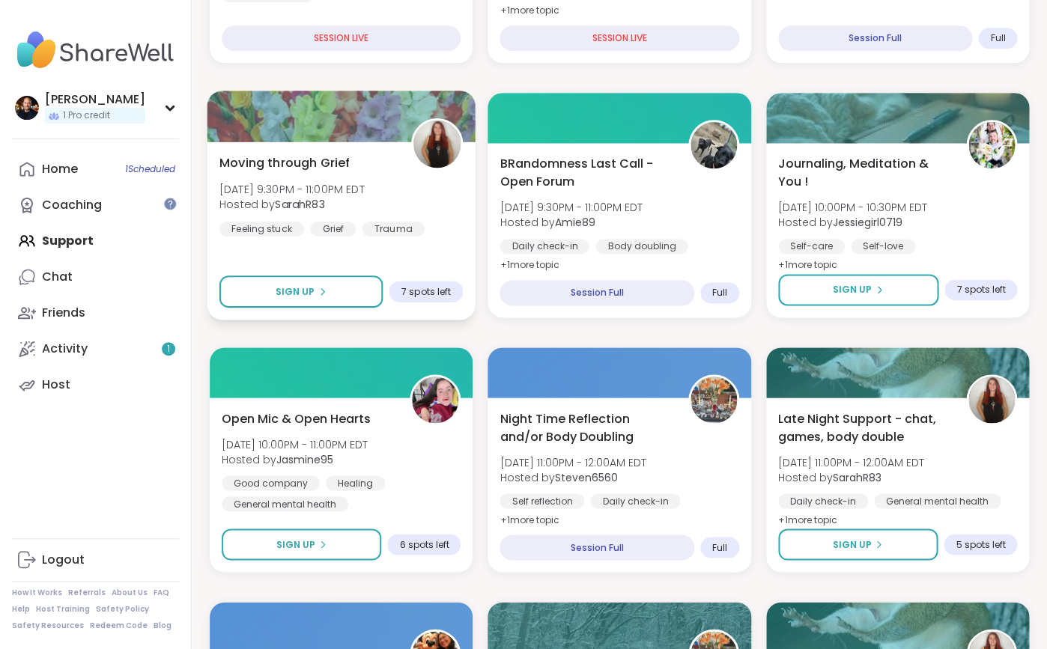
click at [437, 145] on img at bounding box center [436, 144] width 47 height 47
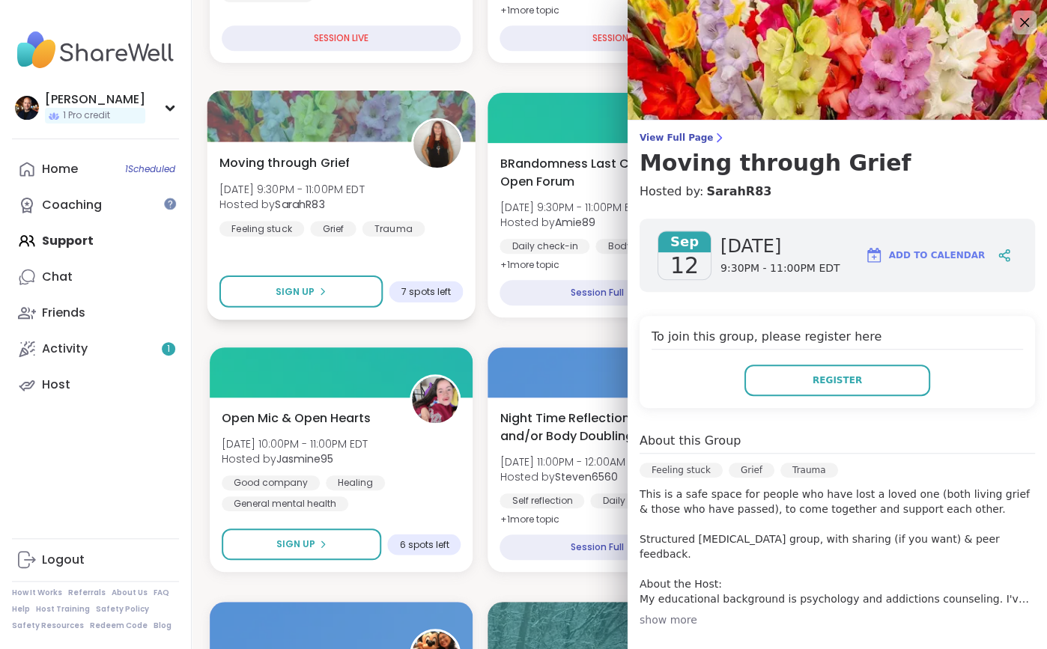
click at [415, 136] on img at bounding box center [436, 144] width 47 height 47
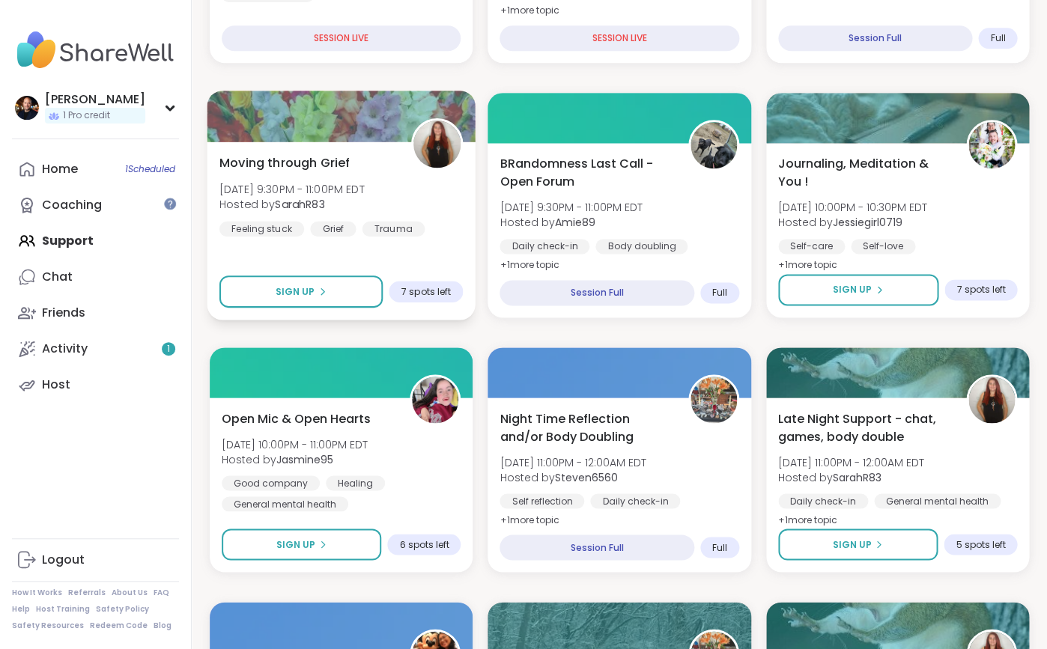
click at [415, 136] on img at bounding box center [436, 144] width 47 height 47
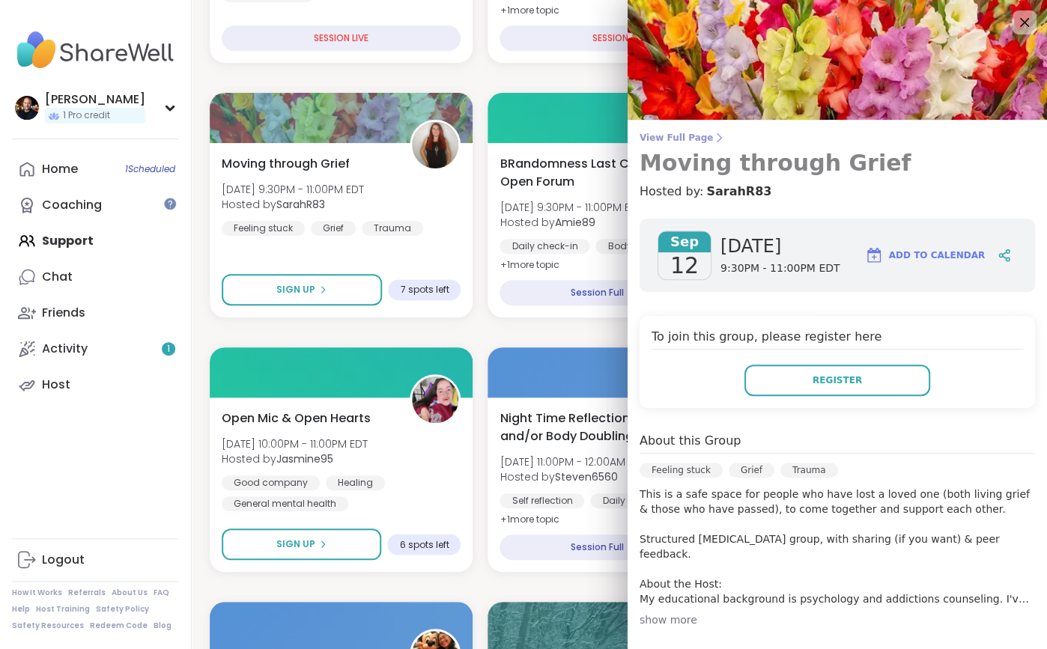
click at [670, 136] on span "View Full Page" at bounding box center [836, 138] width 395 height 12
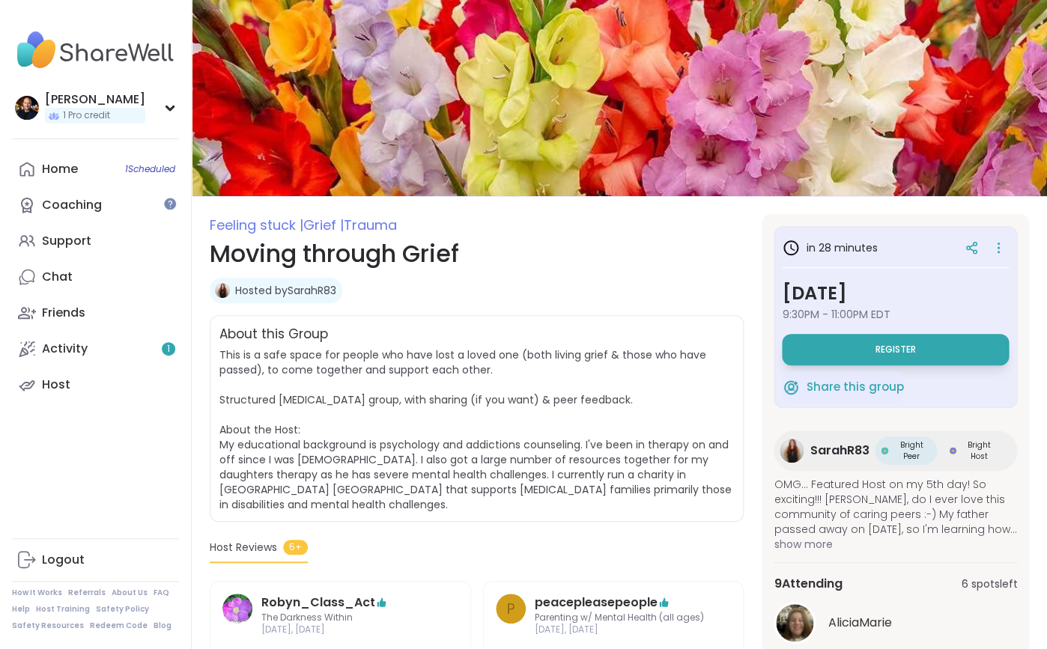
click at [222, 288] on img at bounding box center [222, 290] width 15 height 15
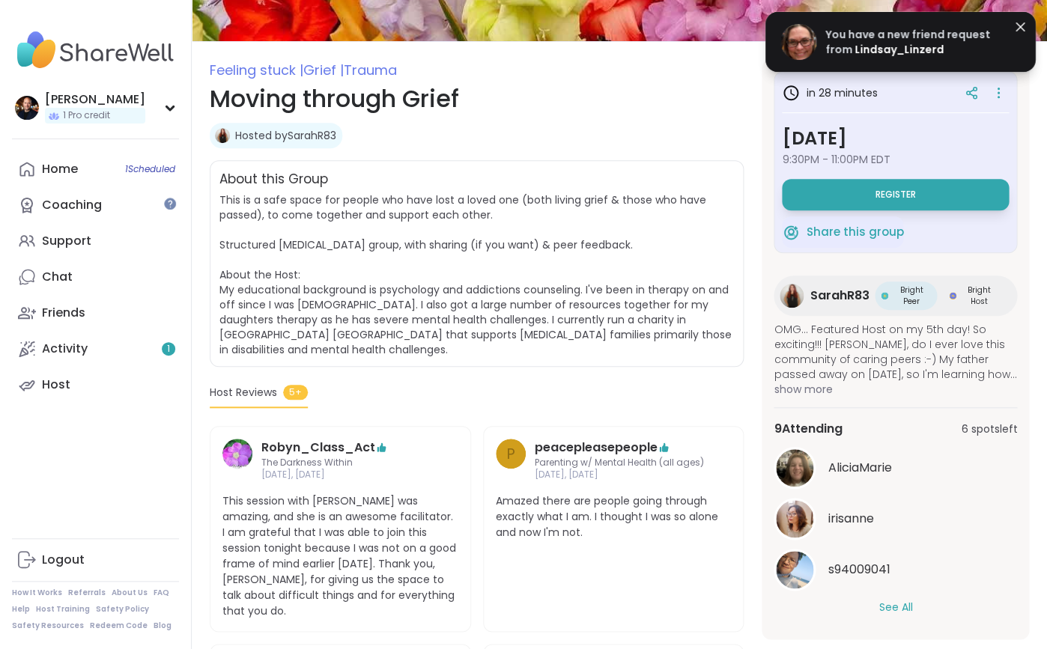
scroll to position [155, 0]
click at [852, 49] on span "Lindsay_Linzerd" at bounding box center [898, 49] width 89 height 15
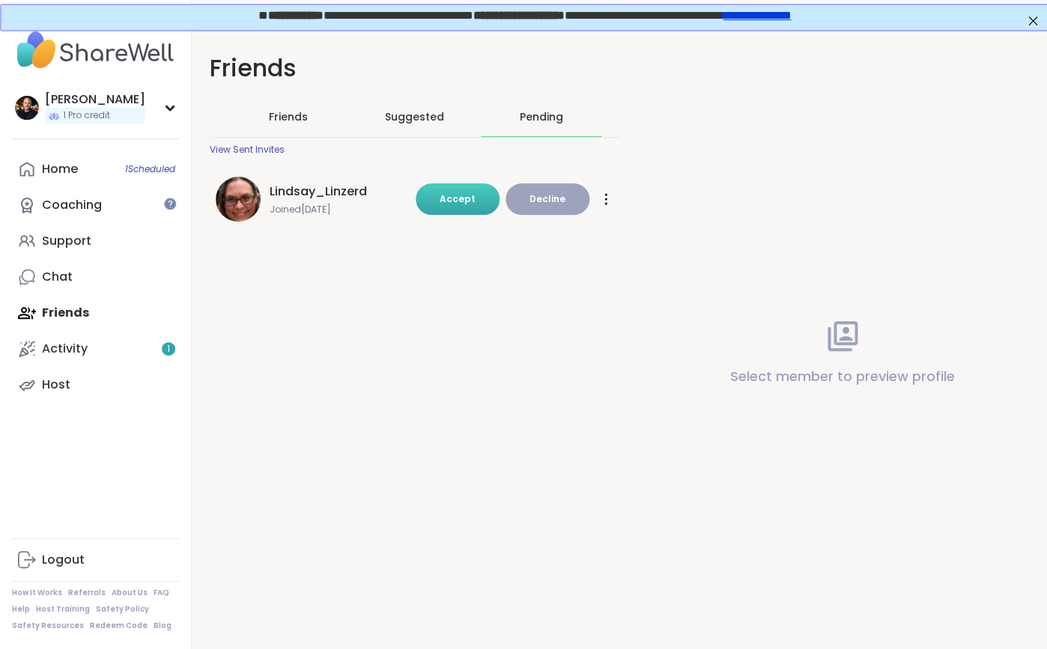
click at [469, 201] on span "Accept" at bounding box center [458, 198] width 36 height 13
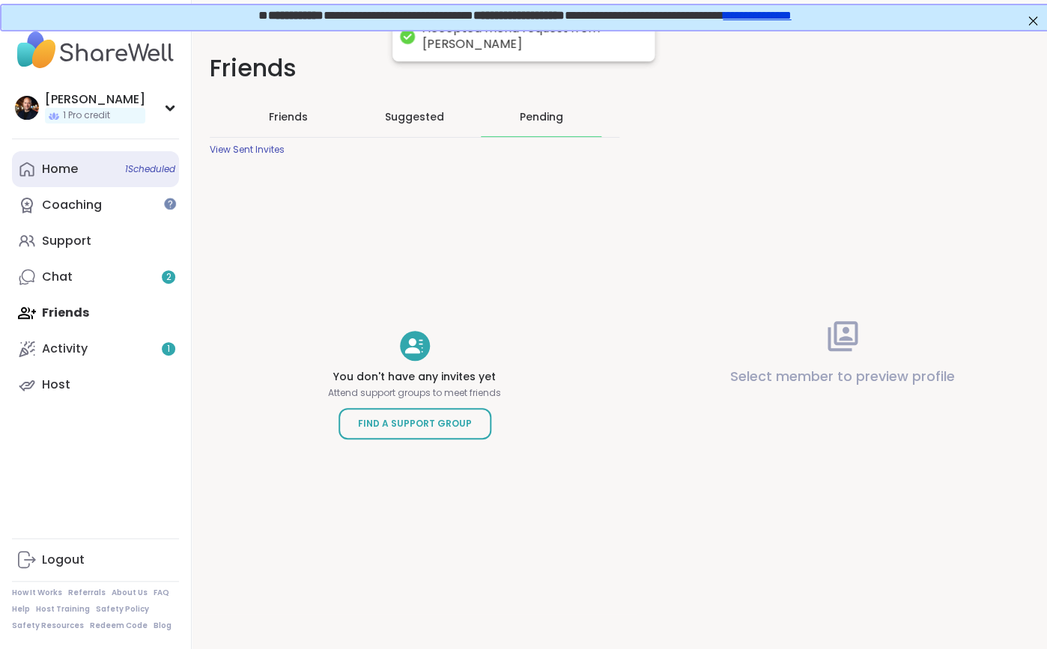
click at [58, 169] on div "Home 1 Scheduled" at bounding box center [60, 169] width 36 height 16
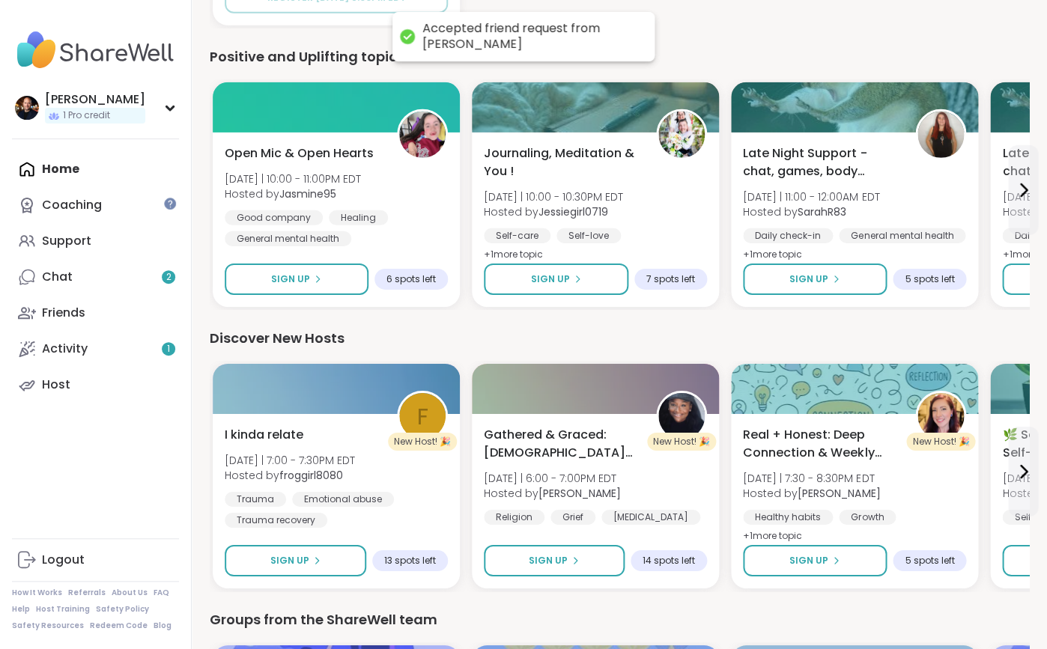
scroll to position [1344, 0]
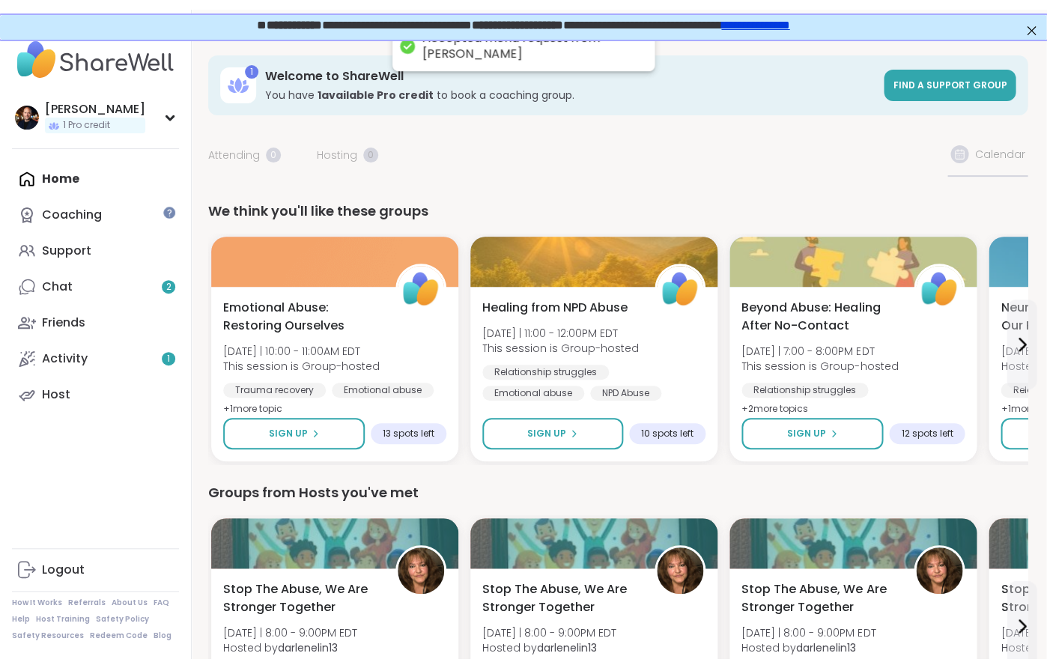
scroll to position [0, 1]
